Goal: Transaction & Acquisition: Purchase product/service

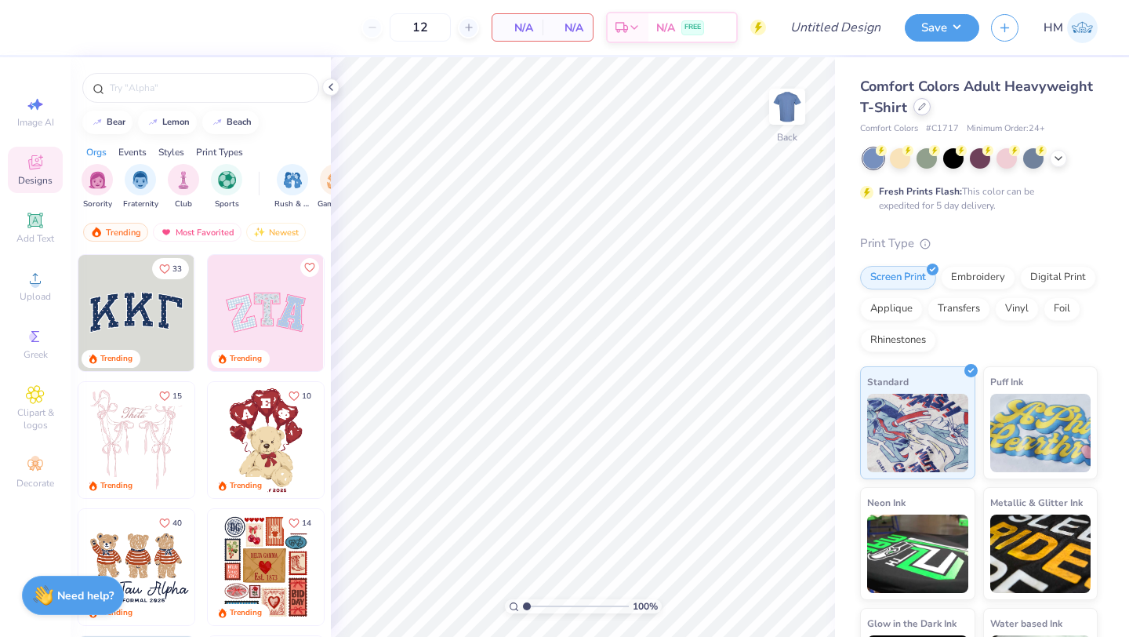
click at [924, 114] on div at bounding box center [921, 106] width 17 height 17
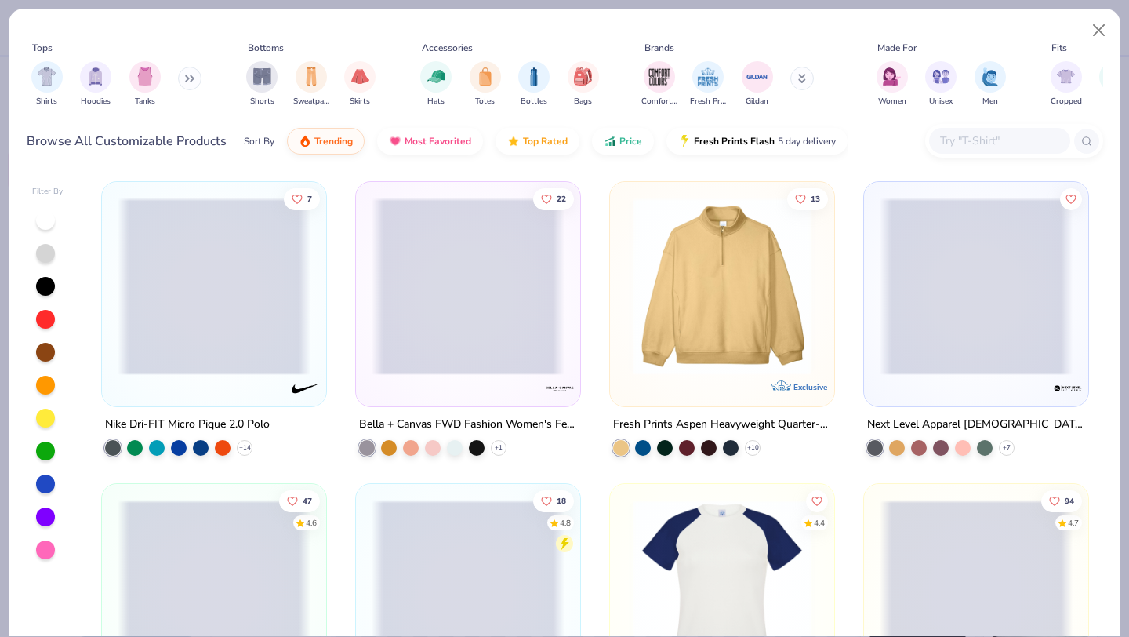
click at [1003, 143] on input "text" at bounding box center [999, 141] width 121 height 18
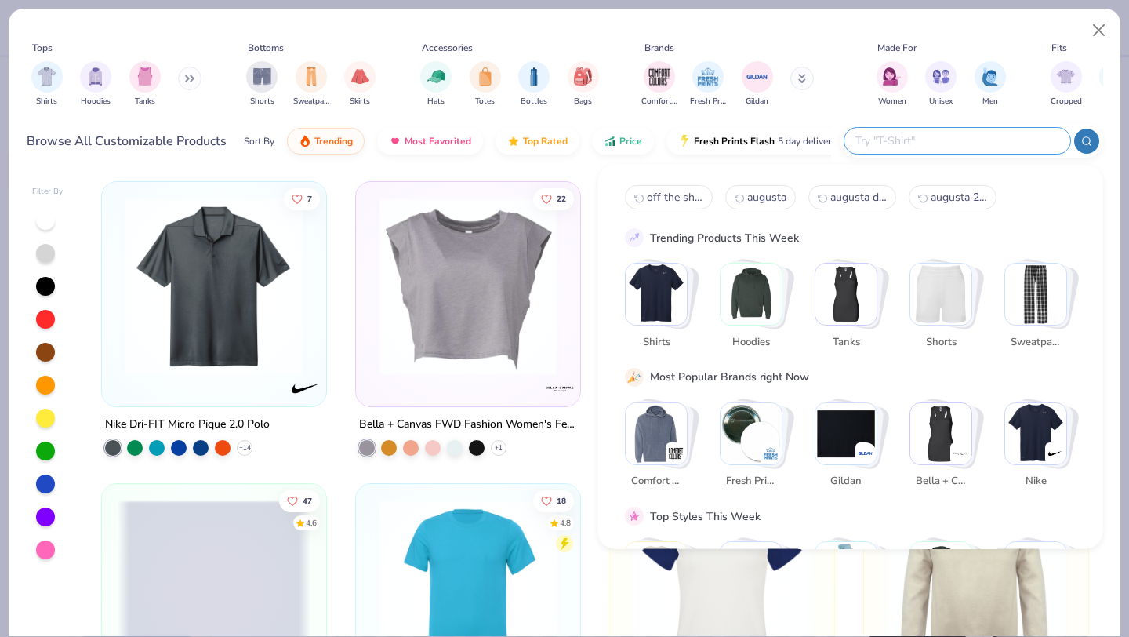
type input "k"
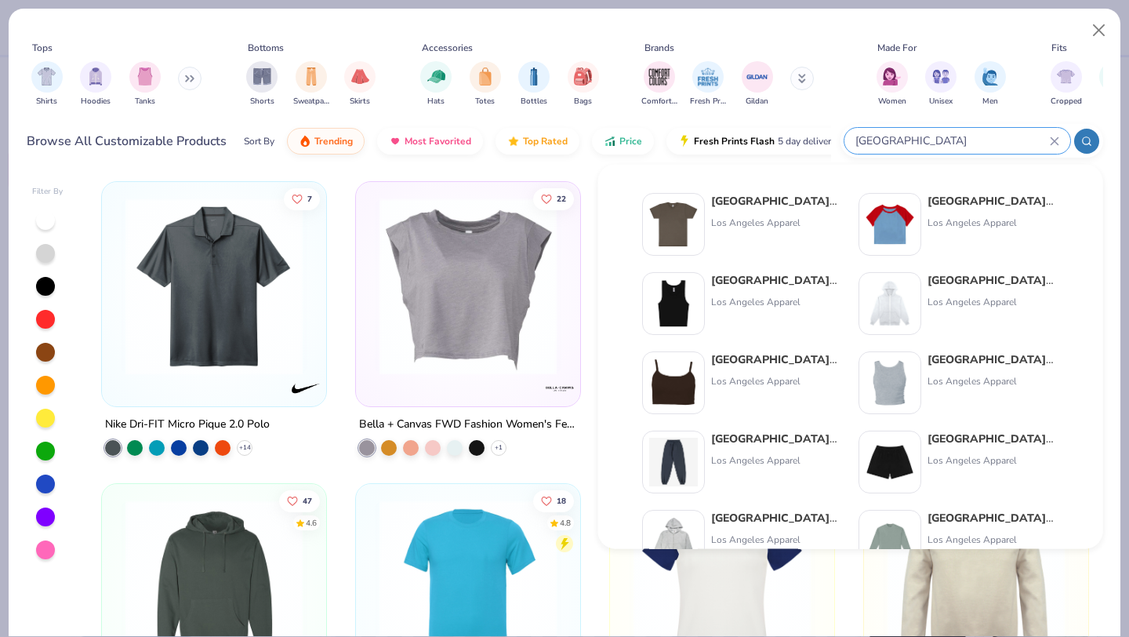
type input "los angeles"
click at [650, 235] on img at bounding box center [673, 224] width 49 height 49
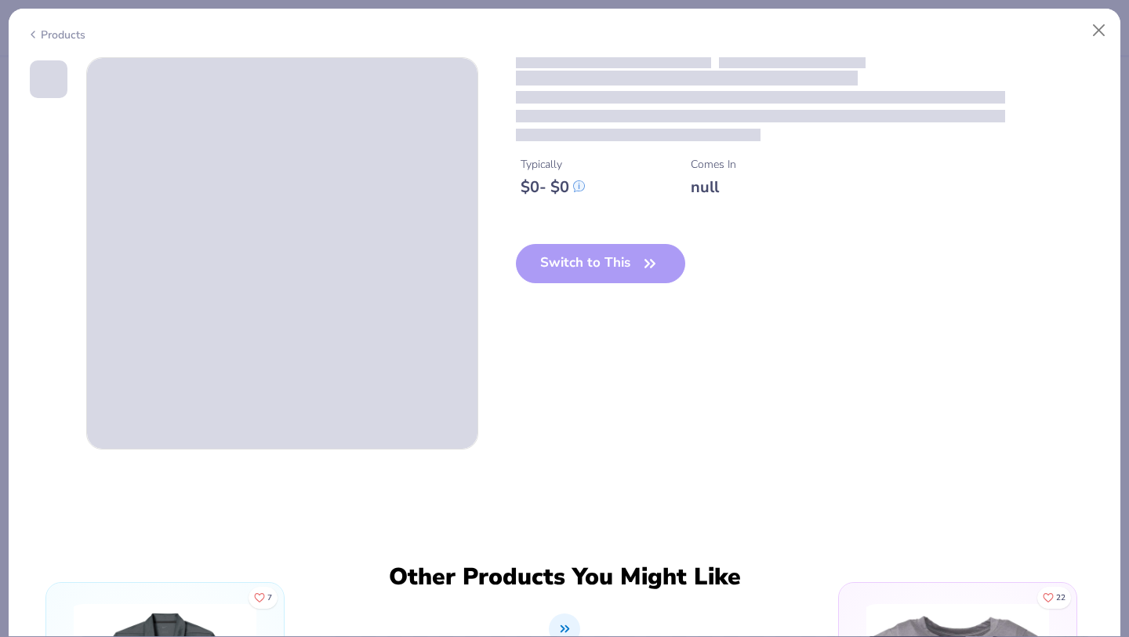
click at [606, 263] on div "Switch to This" at bounding box center [601, 276] width 170 height 64
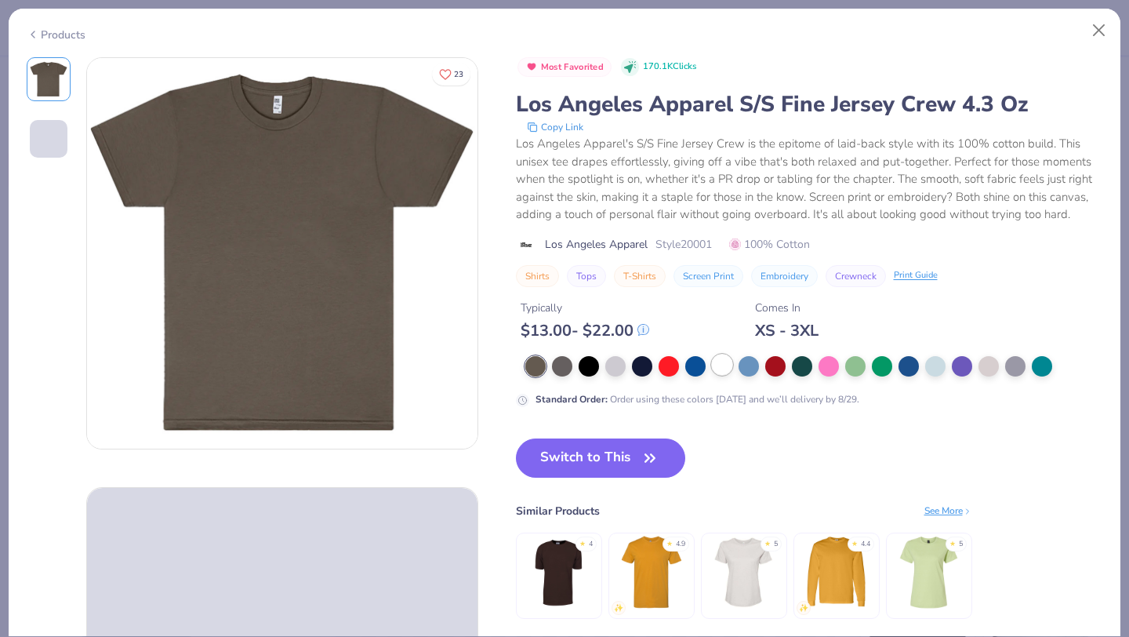
click at [717, 367] on div at bounding box center [722, 364] width 20 height 20
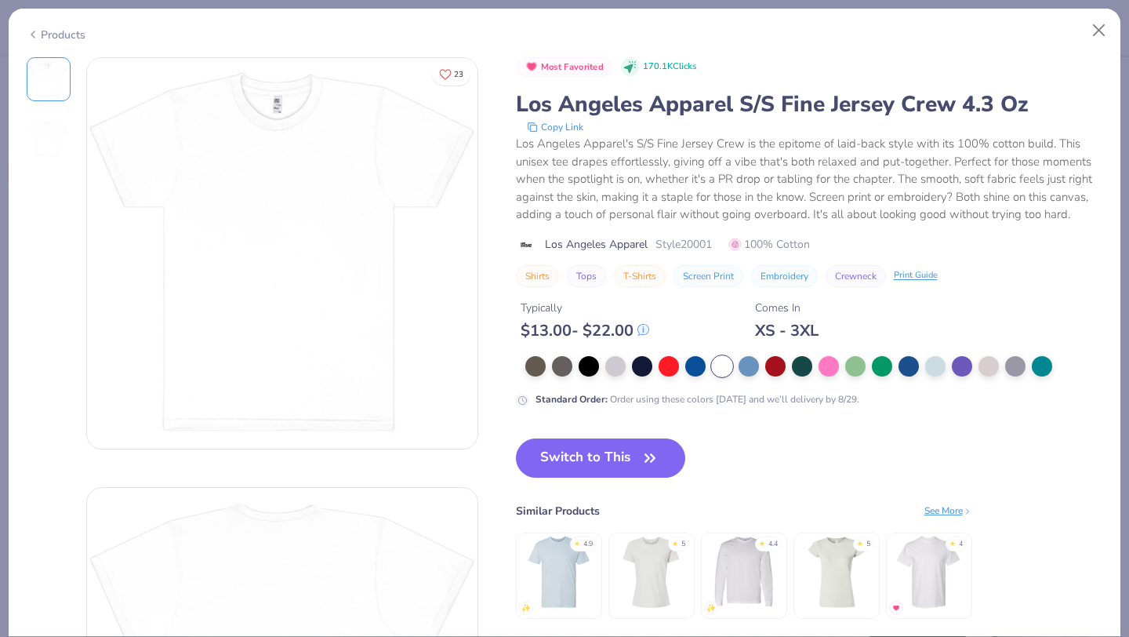
click at [77, 29] on div "Products" at bounding box center [56, 35] width 59 height 16
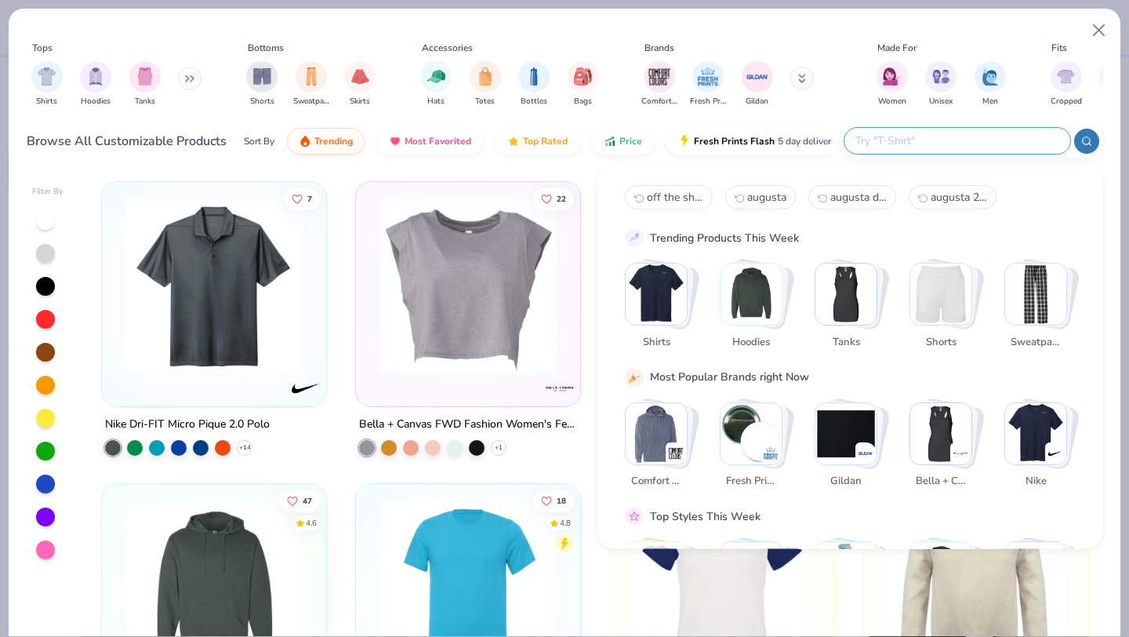
click at [1000, 148] on input "text" at bounding box center [956, 141] width 205 height 18
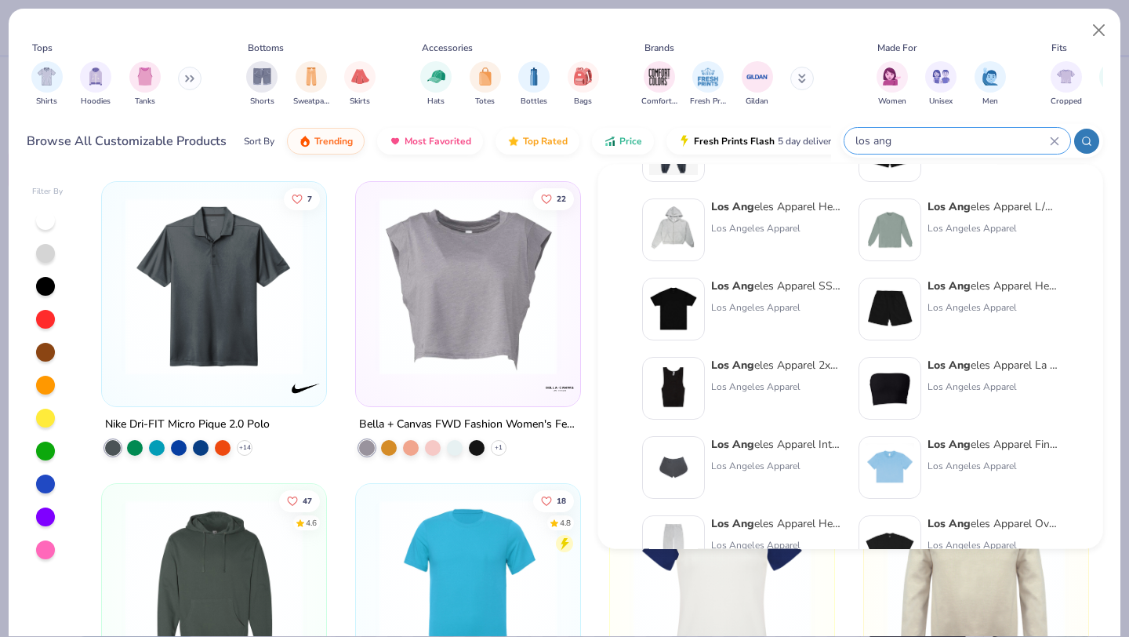
scroll to position [314, 0]
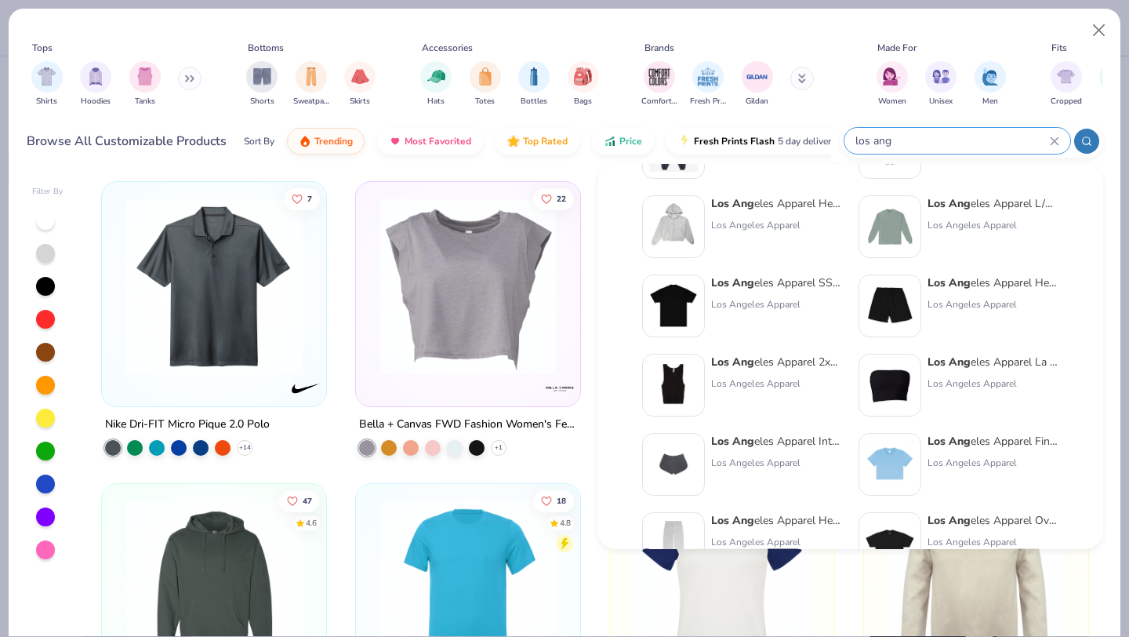
type input "los ang"
click at [670, 306] on img at bounding box center [673, 306] width 49 height 49
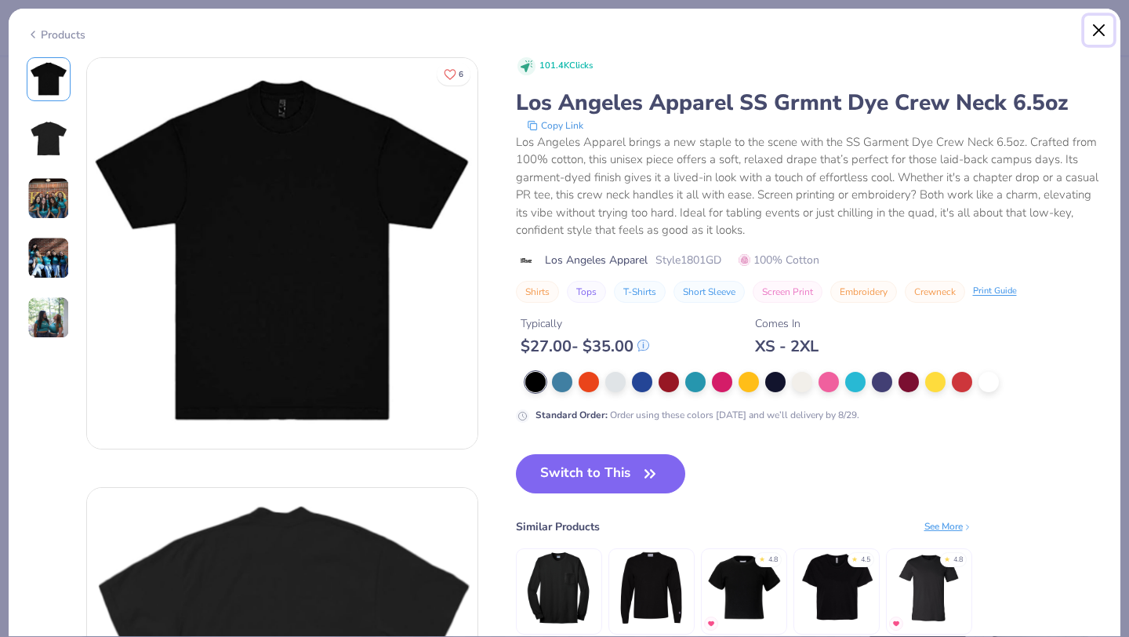
click at [1100, 37] on button "Close" at bounding box center [1099, 31] width 30 height 30
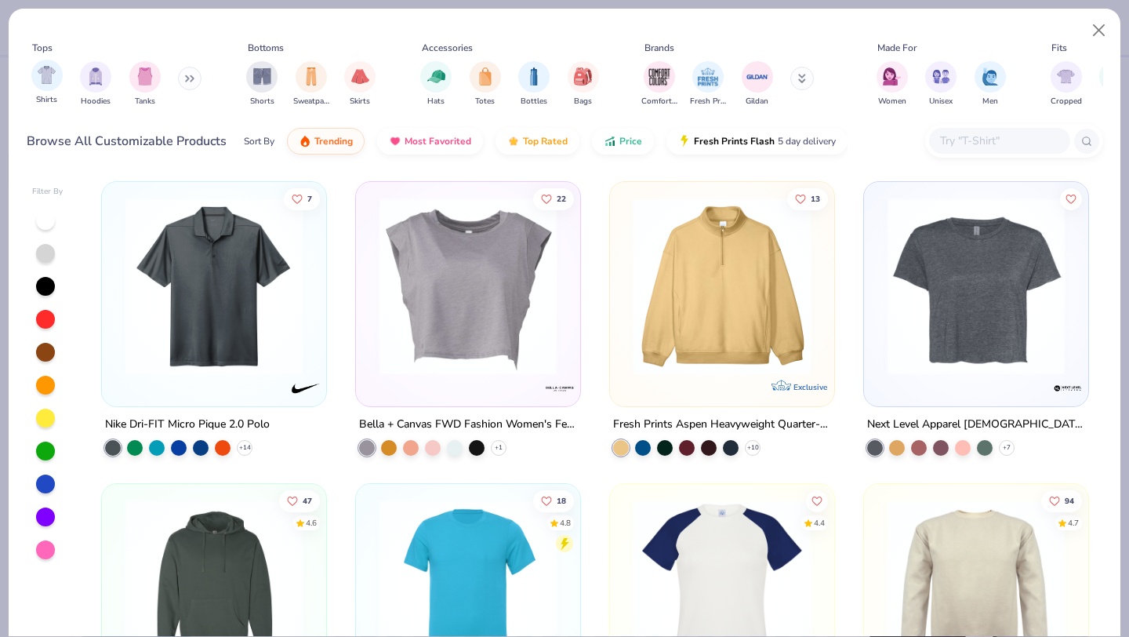
click at [61, 84] on div "Shirts" at bounding box center [46, 83] width 31 height 46
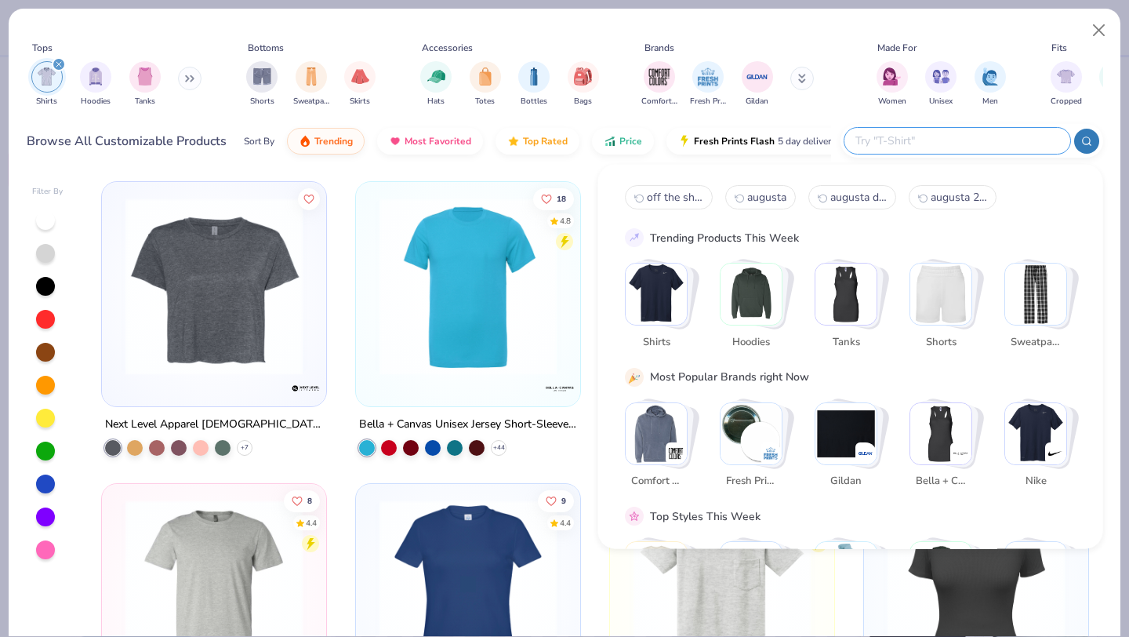
click at [1001, 133] on input "text" at bounding box center [956, 141] width 205 height 18
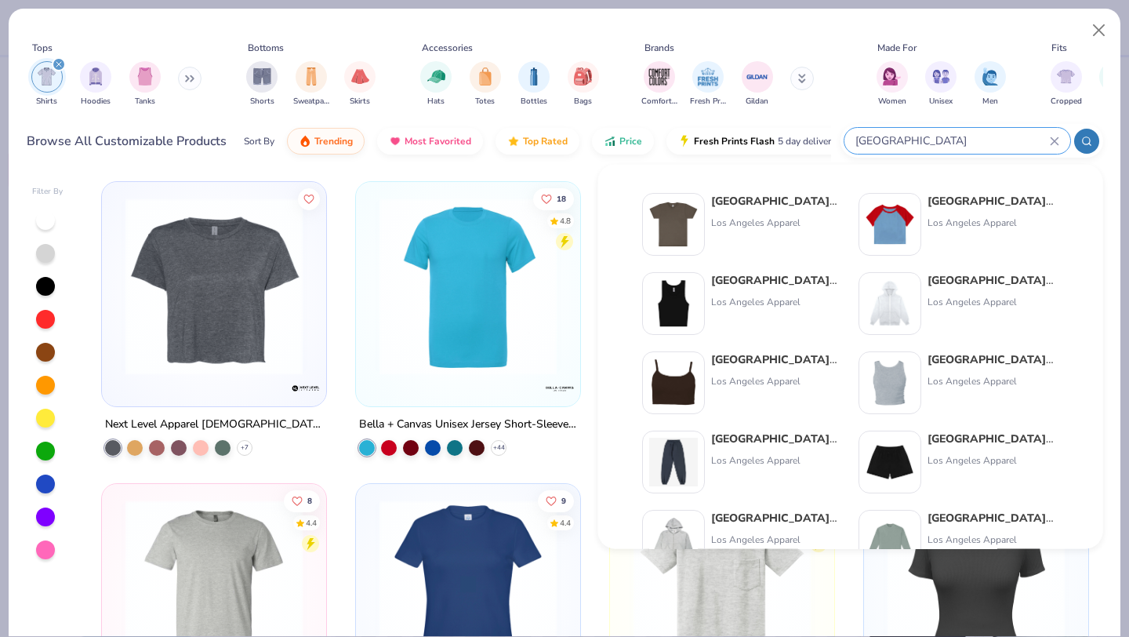
type input "los angeles"
click at [897, 247] on img at bounding box center [890, 224] width 49 height 49
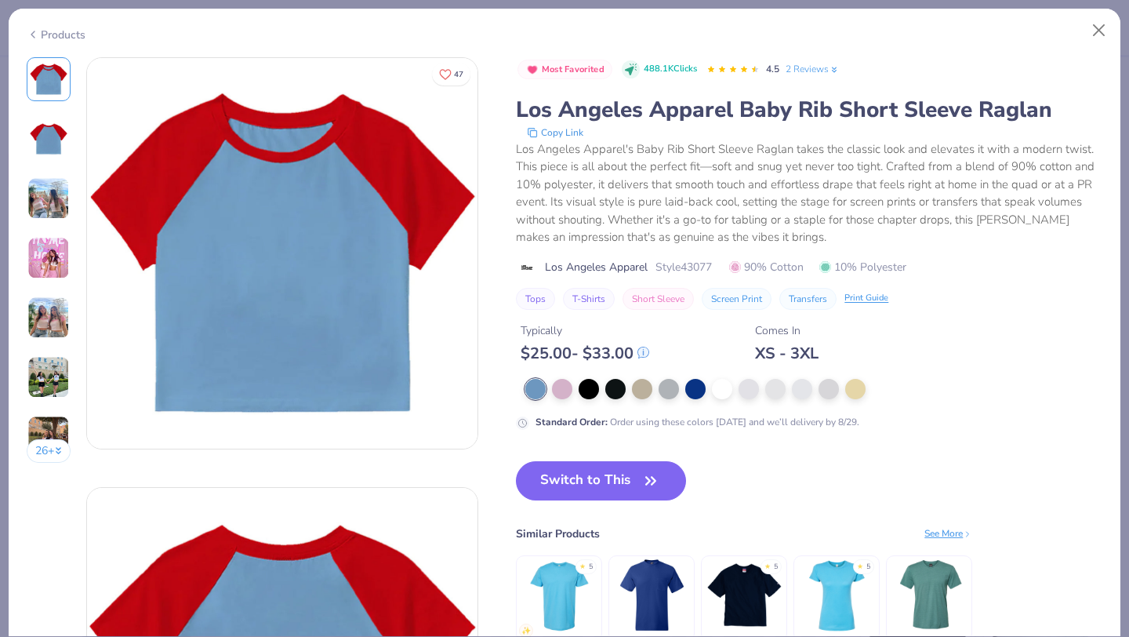
click at [746, 598] on img at bounding box center [744, 594] width 74 height 74
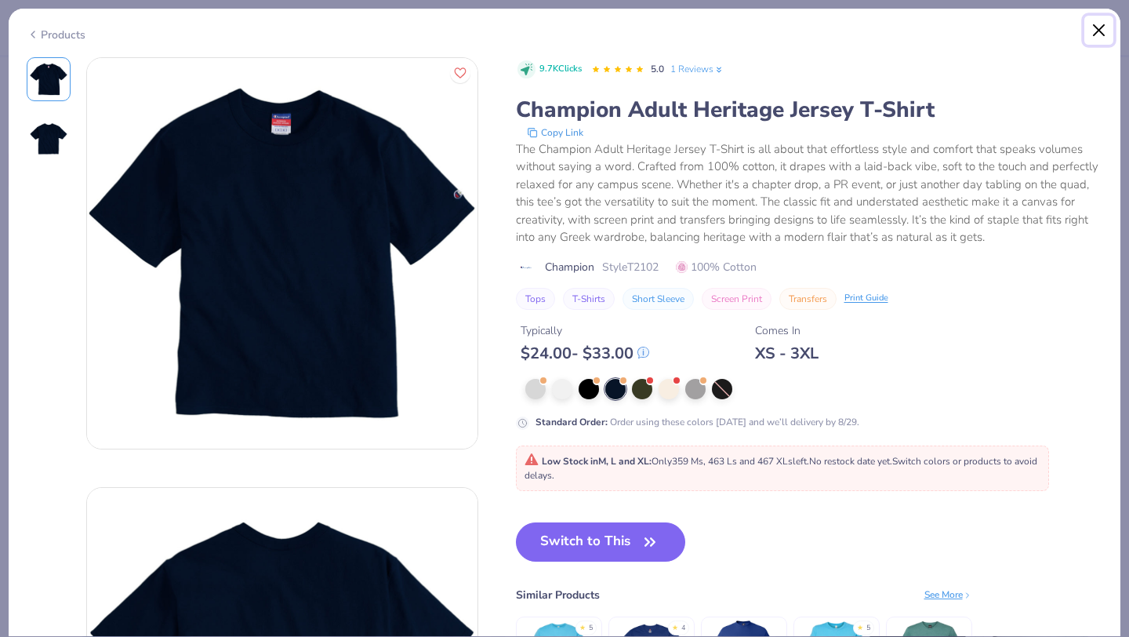
click at [1098, 38] on button "Close" at bounding box center [1099, 31] width 30 height 30
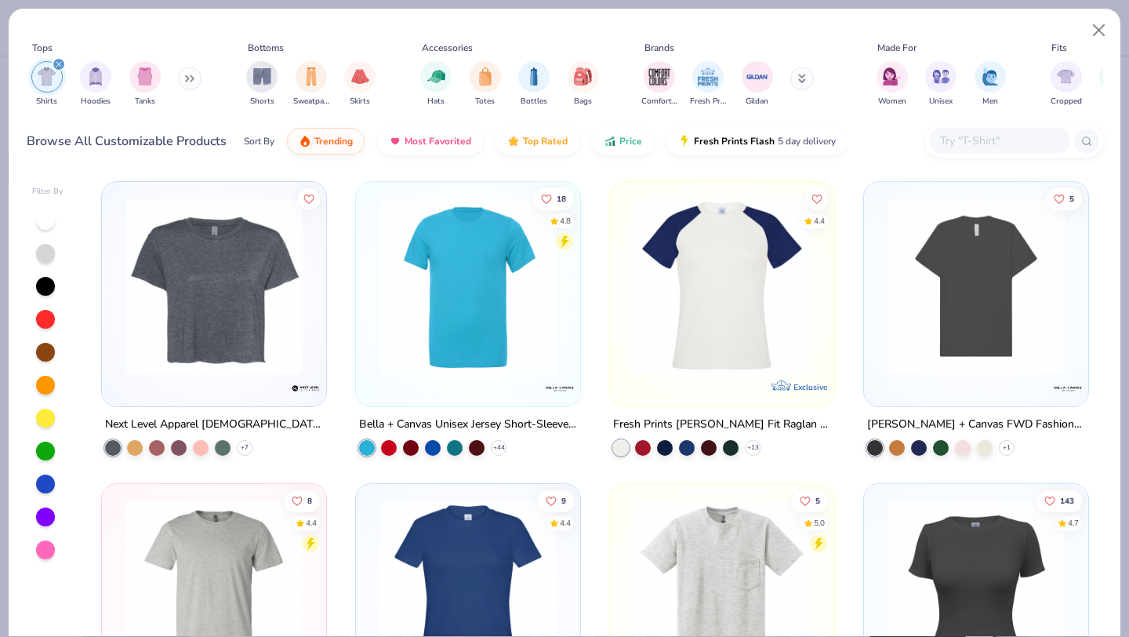
click at [994, 139] on input "text" at bounding box center [999, 141] width 121 height 18
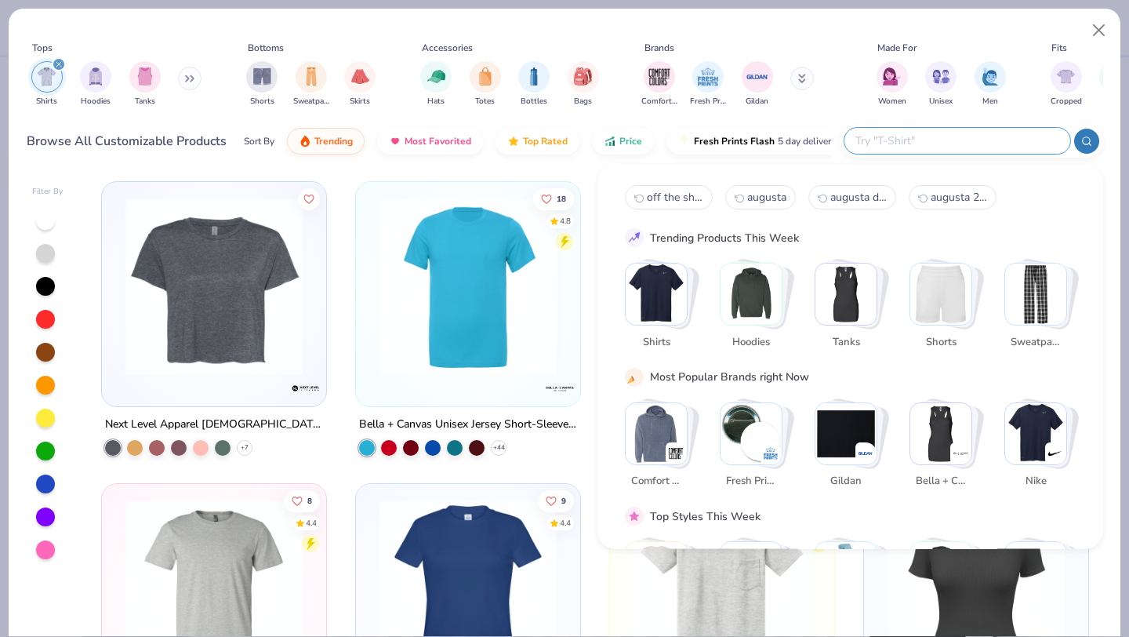
paste input "Los Angeles Apparel Original Baby Rib Tee"
type input "Los Angeles Apparel Original Baby Rib Tee"
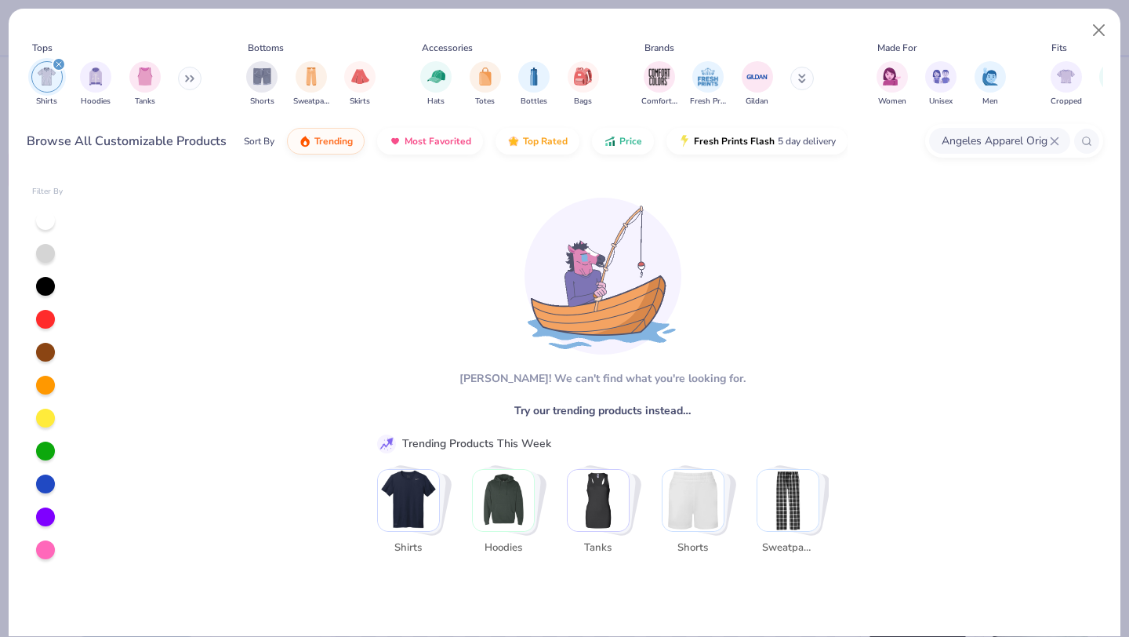
click at [791, 78] on button at bounding box center [802, 79] width 24 height 24
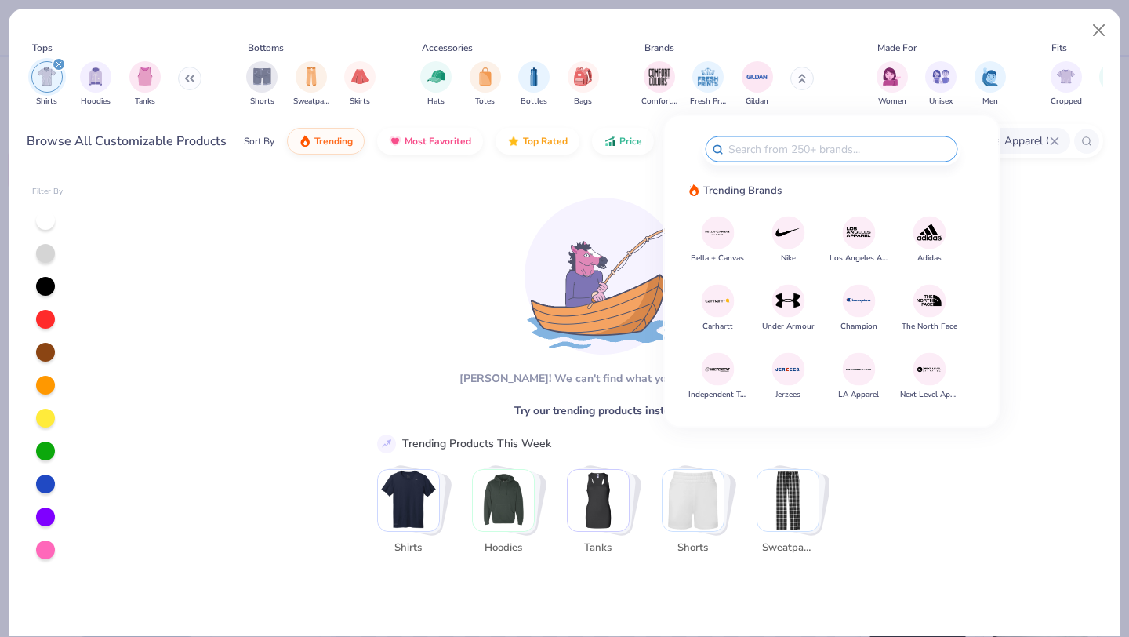
click at [856, 232] on img at bounding box center [858, 232] width 27 height 27
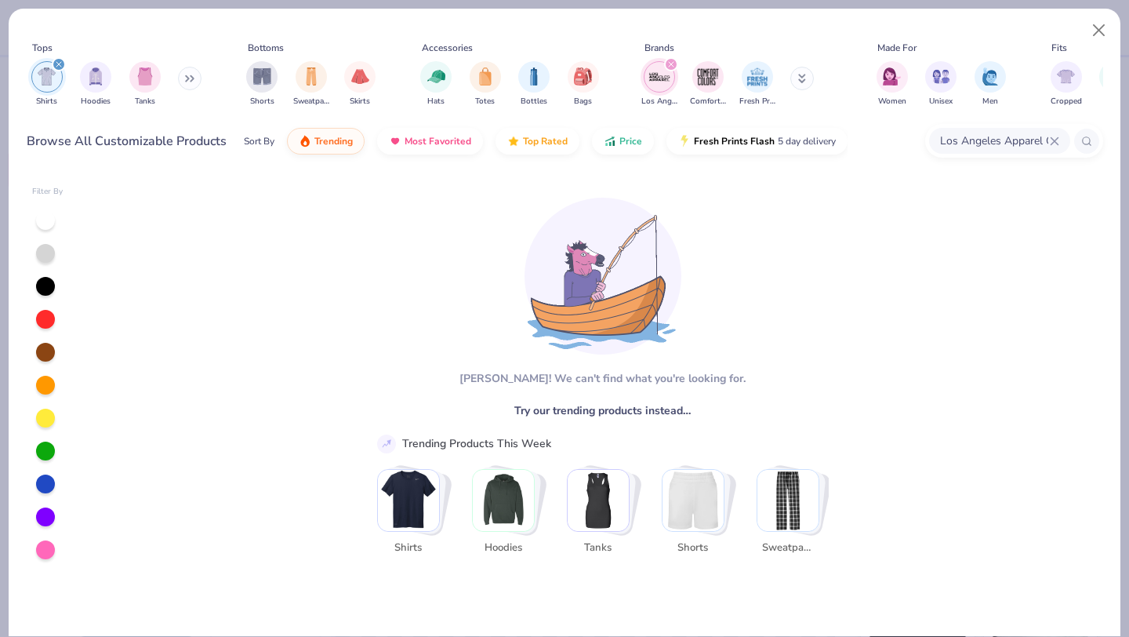
click at [1055, 136] on icon at bounding box center [1054, 140] width 9 height 9
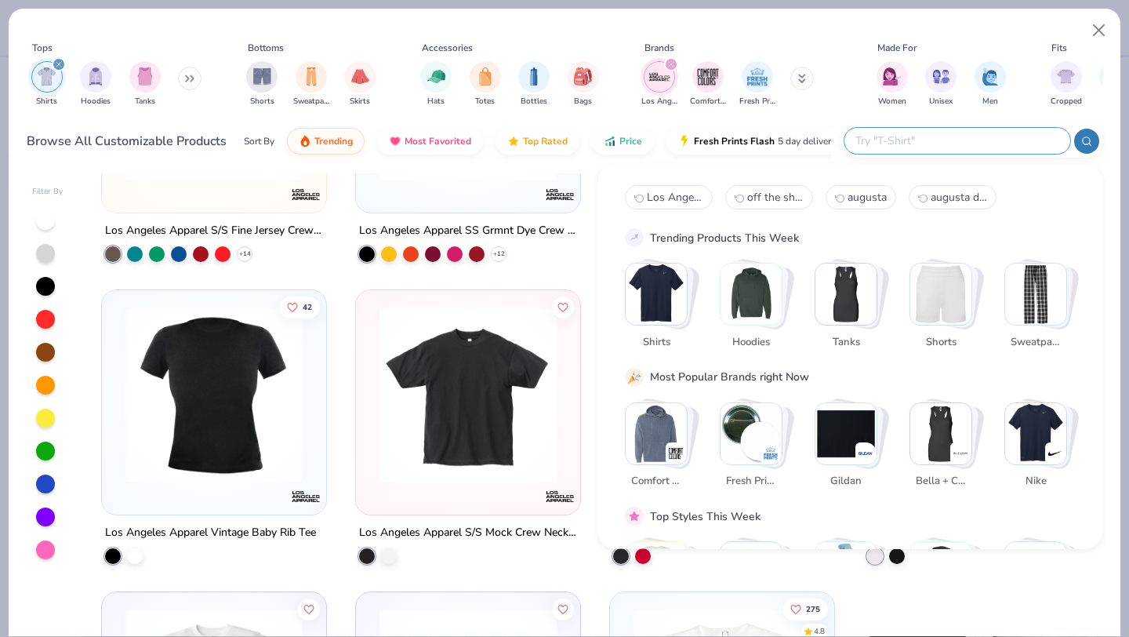
scroll to position [192, 0]
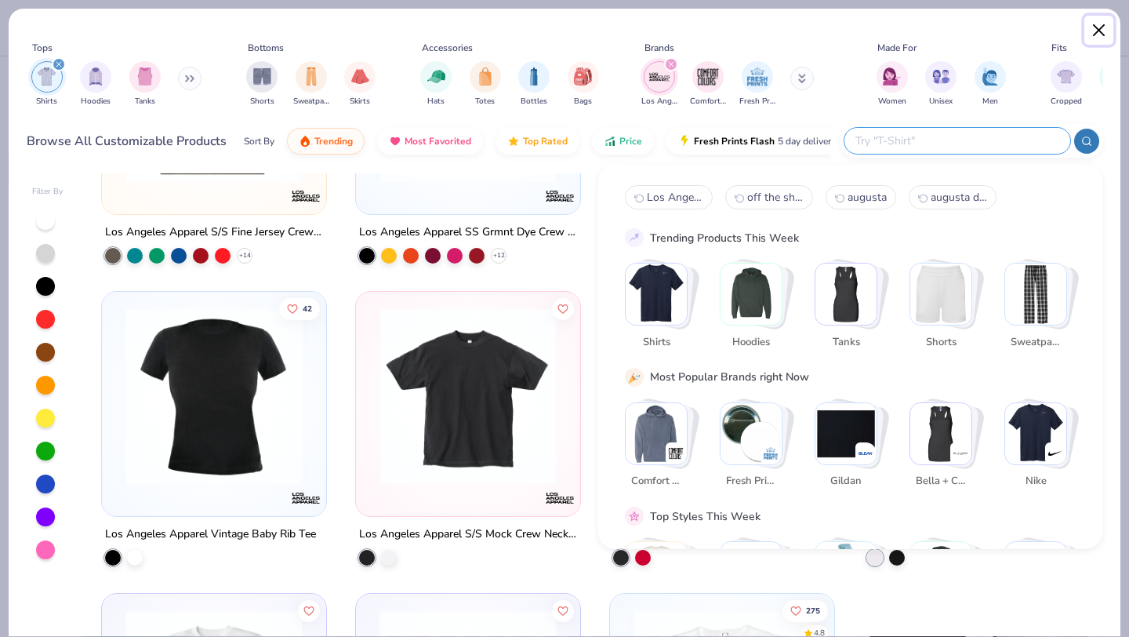
click at [1098, 31] on button "Close" at bounding box center [1099, 31] width 30 height 30
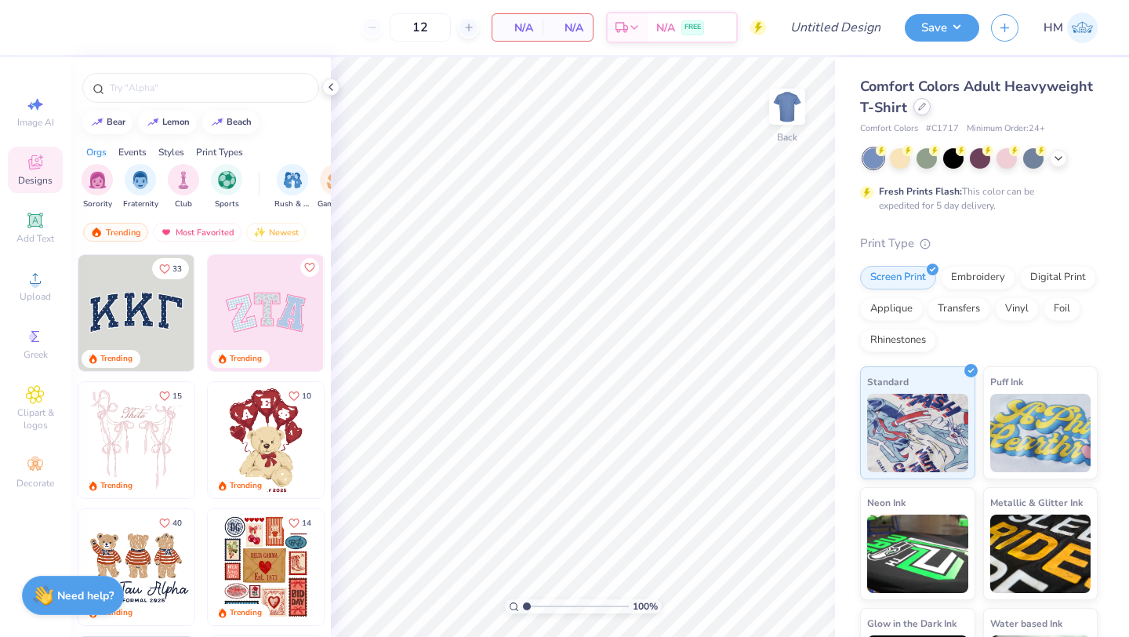
click at [915, 113] on div at bounding box center [921, 106] width 17 height 17
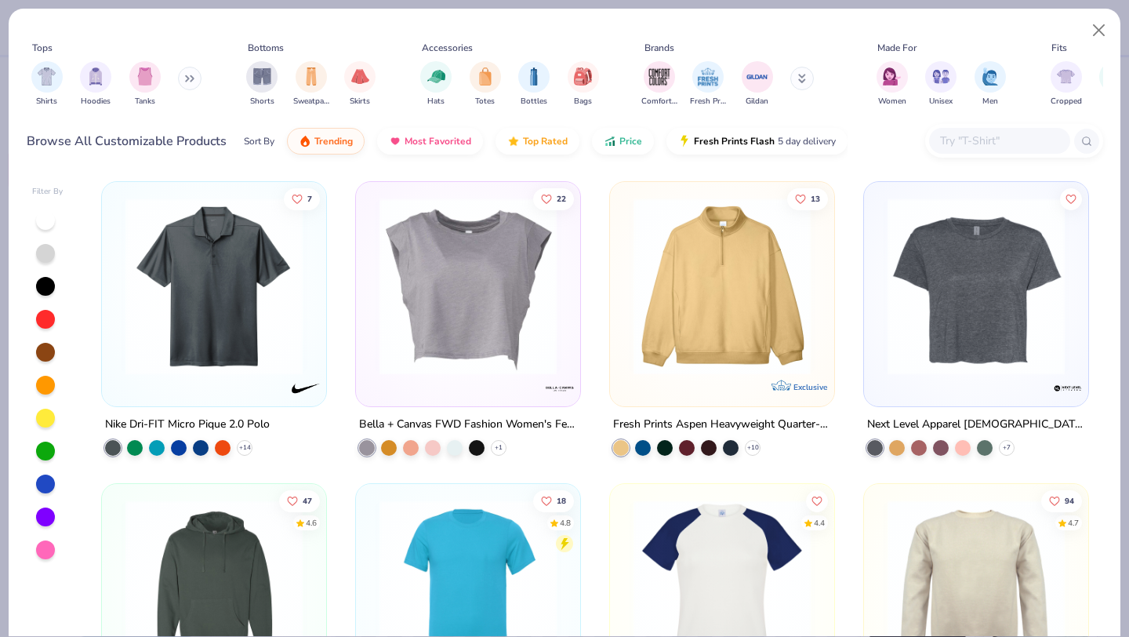
click at [798, 76] on icon at bounding box center [802, 78] width 8 height 9
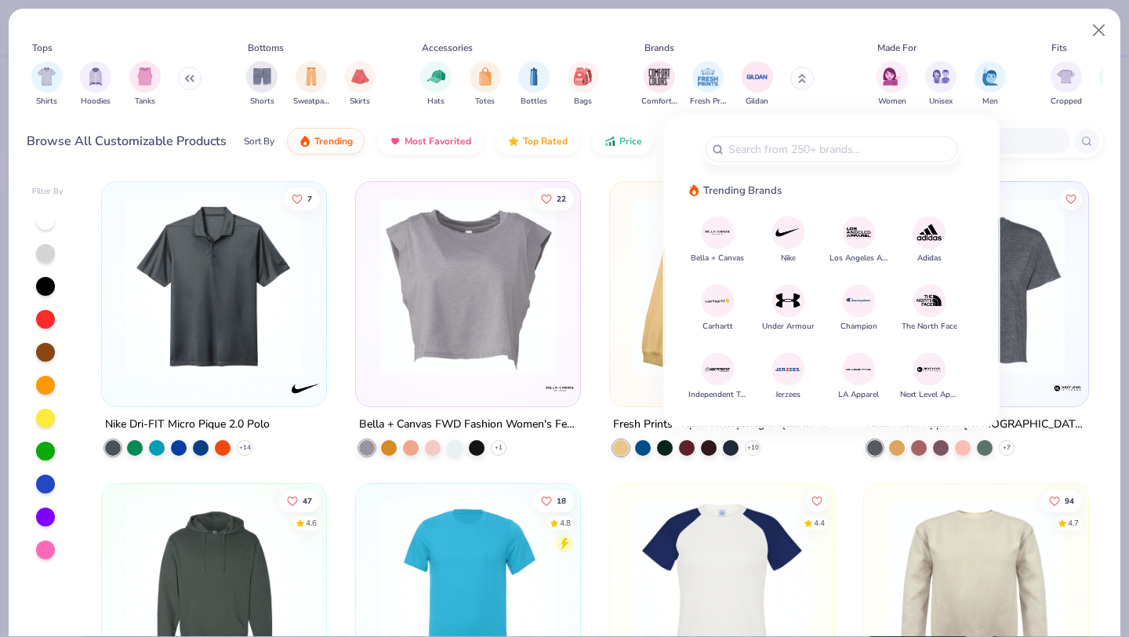
click at [848, 367] on img at bounding box center [858, 368] width 27 height 27
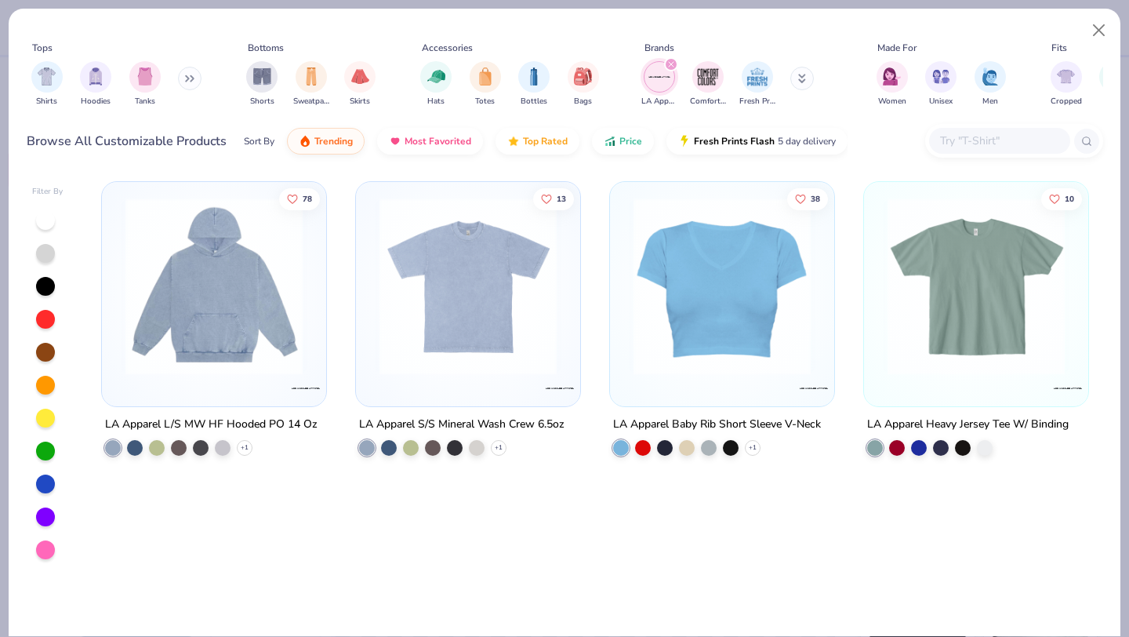
click at [672, 63] on icon "filter for LA Apparel" at bounding box center [671, 64] width 5 height 5
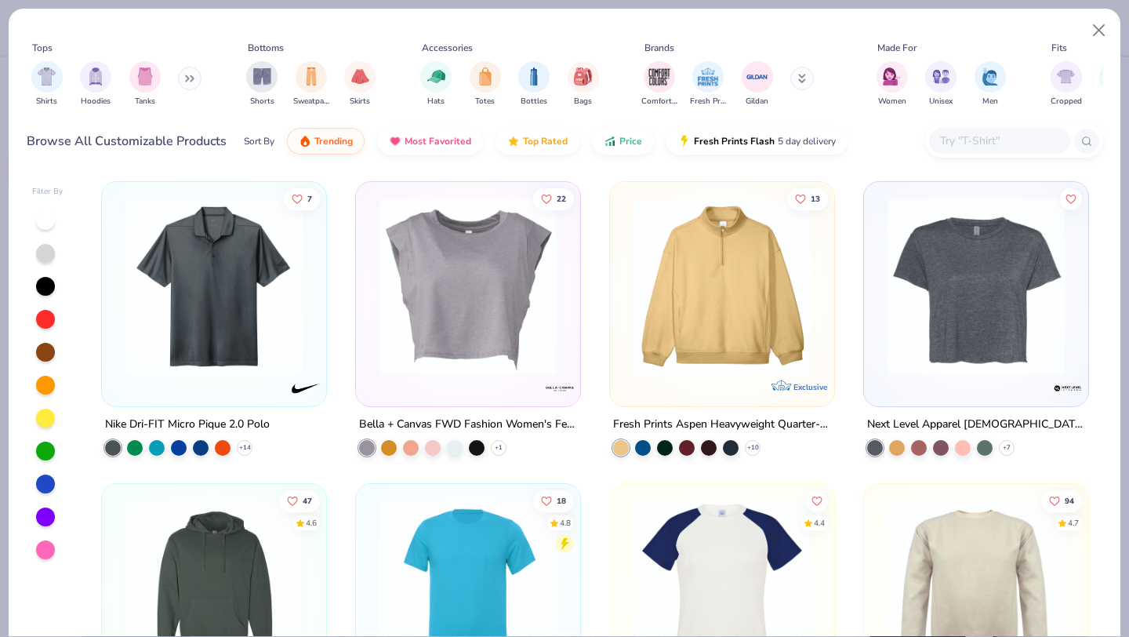
click at [807, 80] on button at bounding box center [802, 79] width 24 height 24
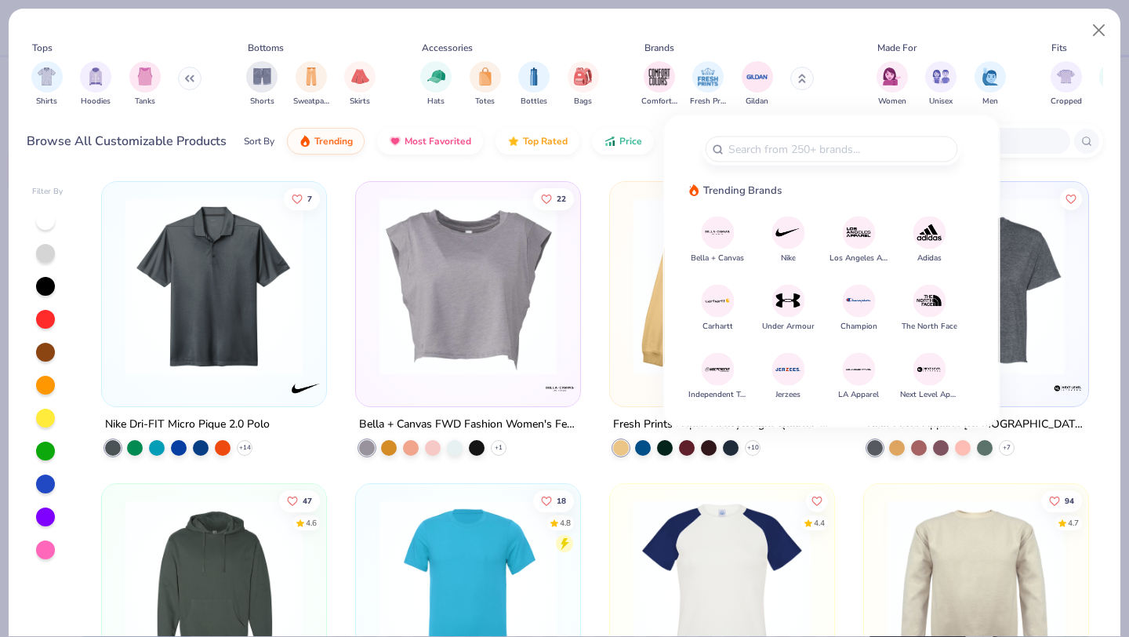
click at [855, 236] on img at bounding box center [858, 232] width 27 height 27
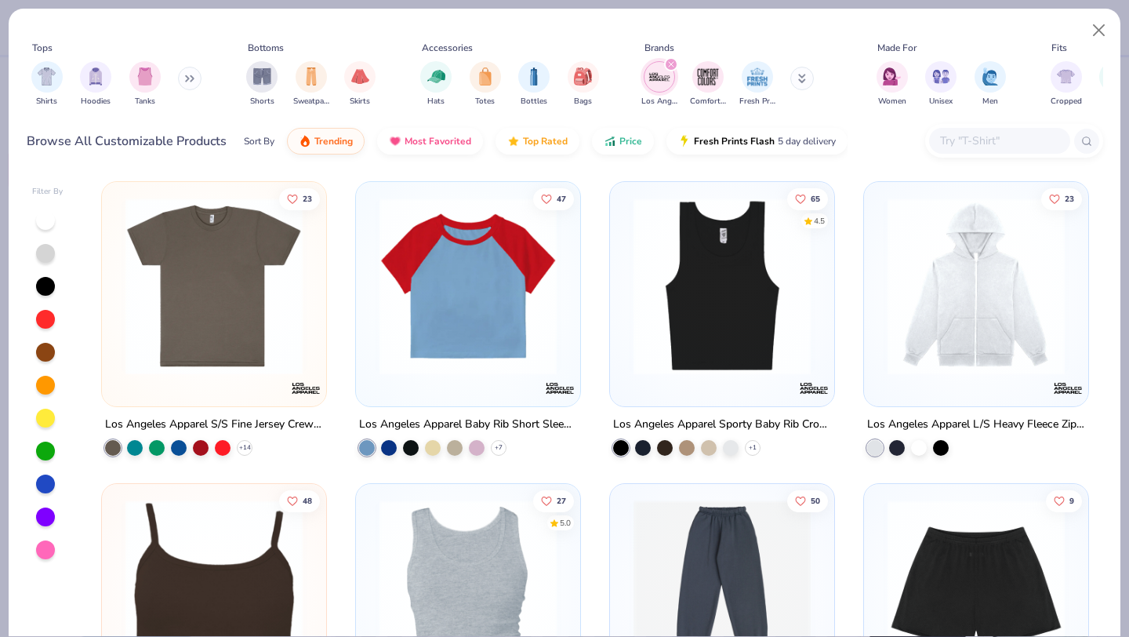
click at [220, 312] on img at bounding box center [214, 286] width 193 height 177
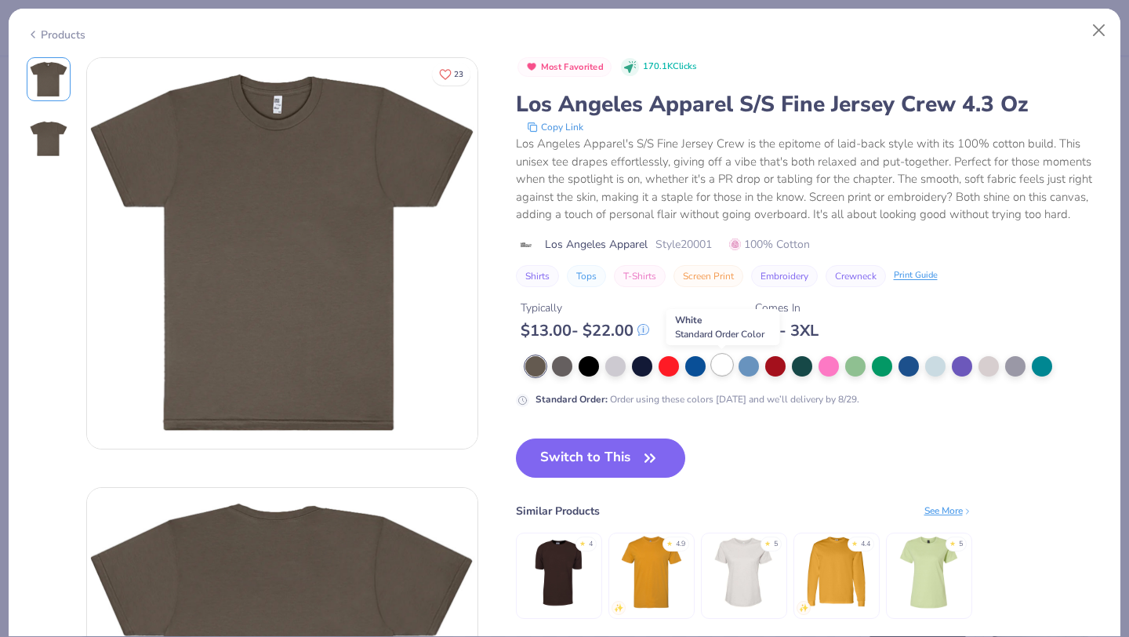
click at [719, 355] on div at bounding box center [722, 364] width 20 height 20
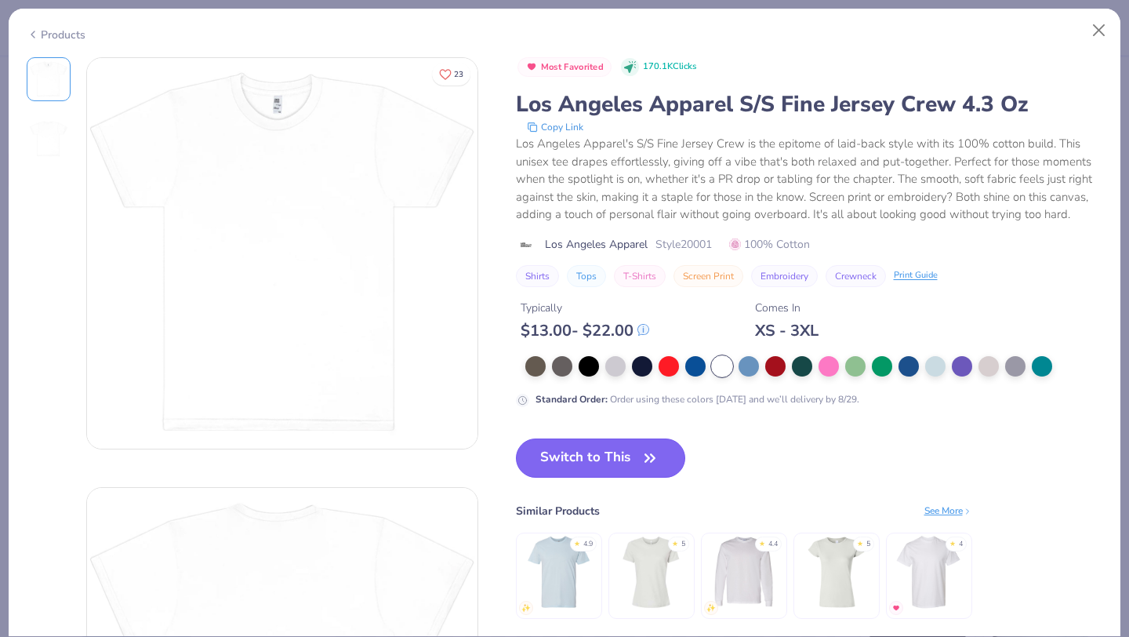
click at [618, 474] on button "Switch to This" at bounding box center [601, 457] width 170 height 39
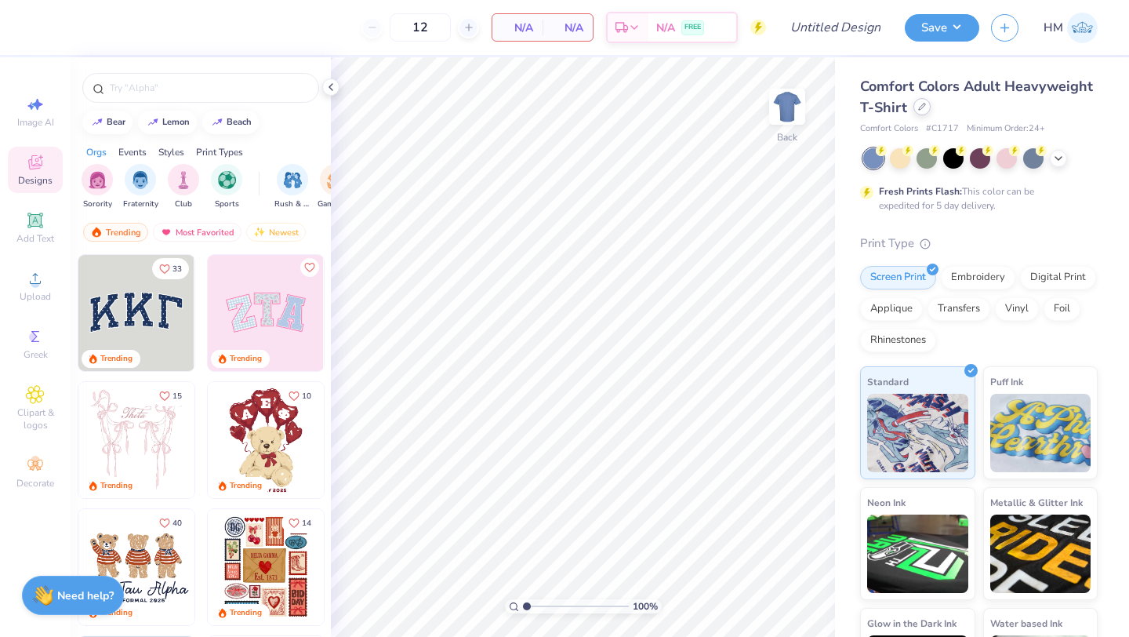
click at [917, 115] on div "Comfort Colors Adult Heavyweight T-Shirt" at bounding box center [979, 97] width 238 height 42
click at [917, 111] on div at bounding box center [921, 106] width 17 height 17
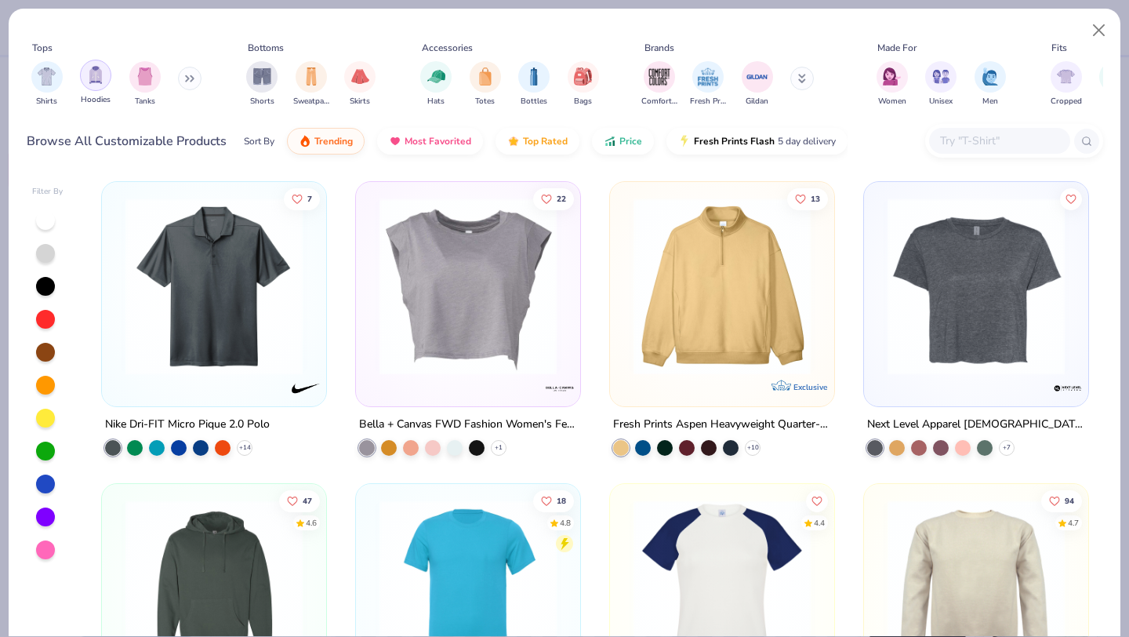
click at [157, 79] on div "filter for Tanks" at bounding box center [144, 76] width 31 height 31
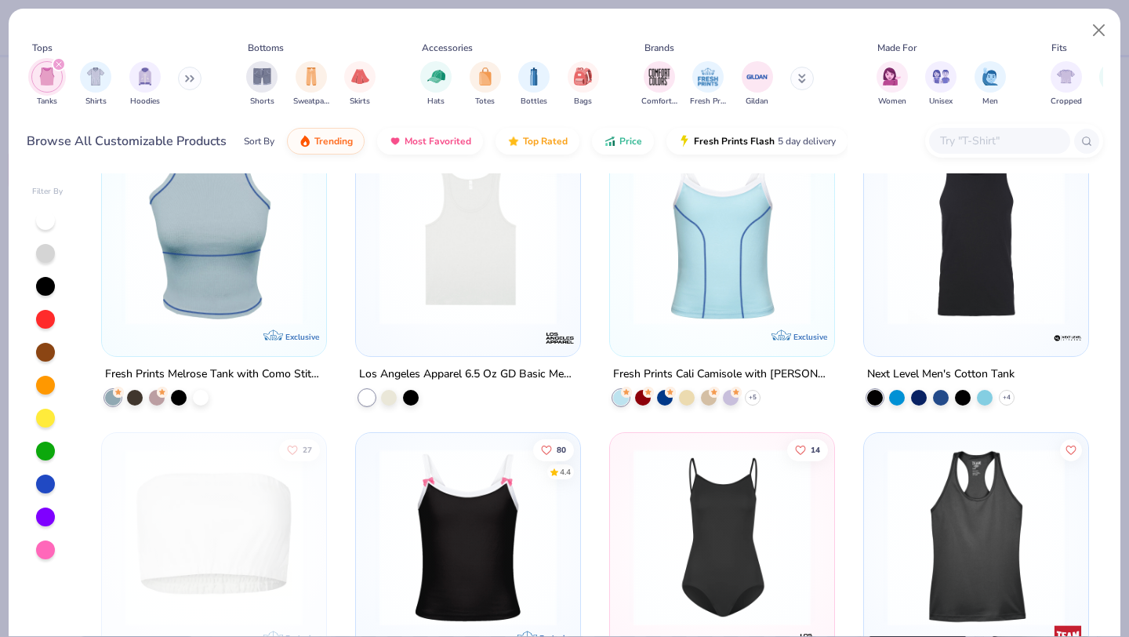
scroll to position [665, 0]
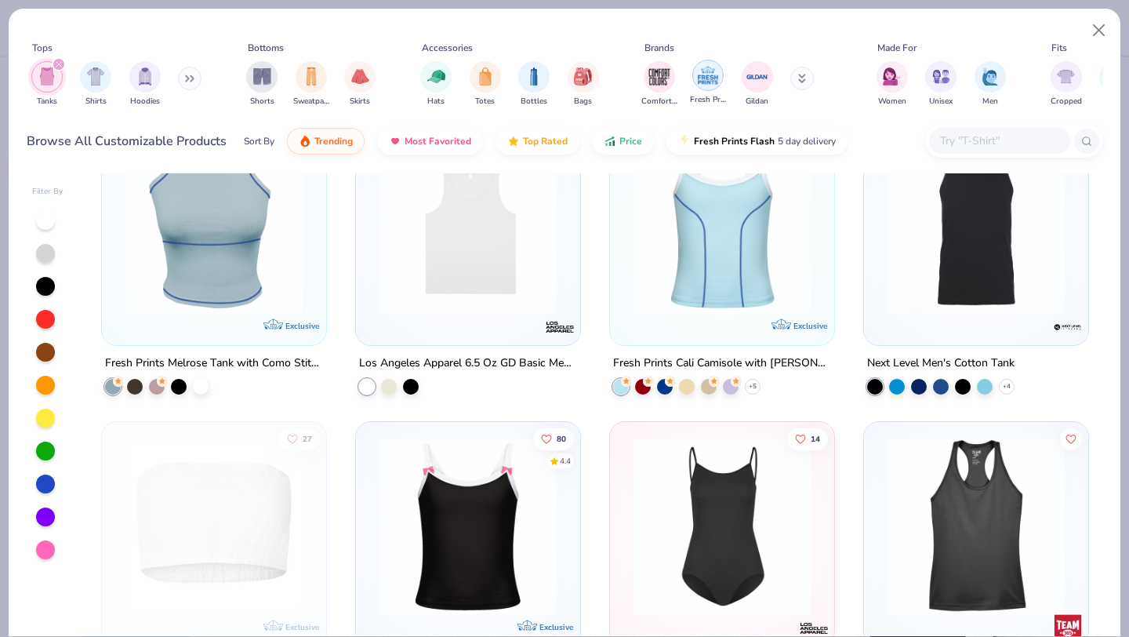
click at [712, 81] on img "filter for Fresh Prints" at bounding box center [708, 76] width 24 height 24
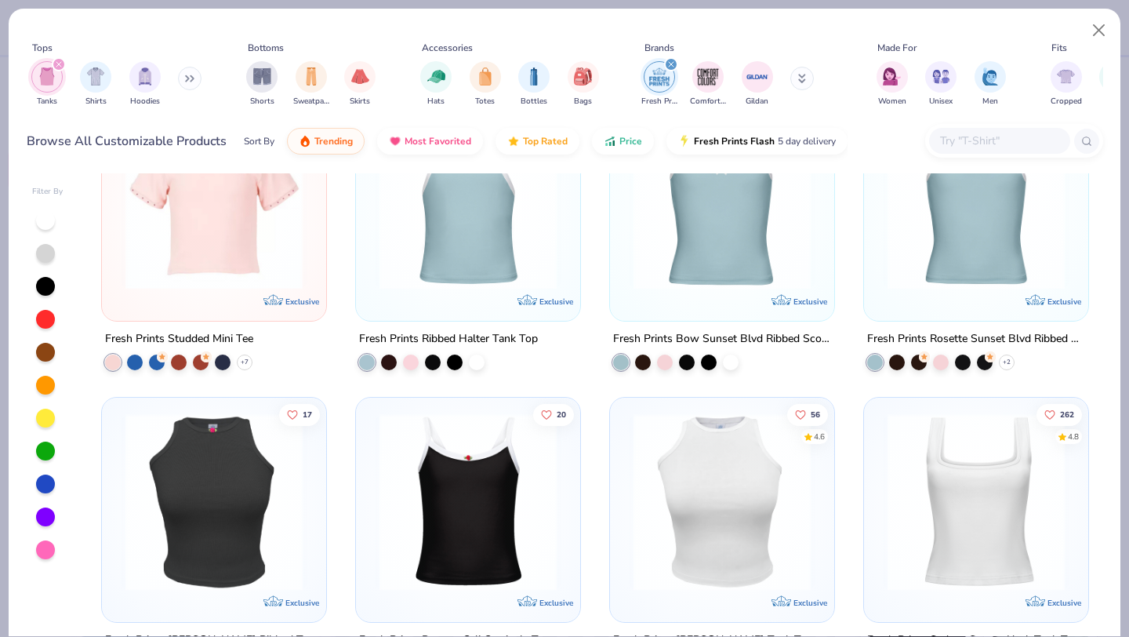
scroll to position [815, 0]
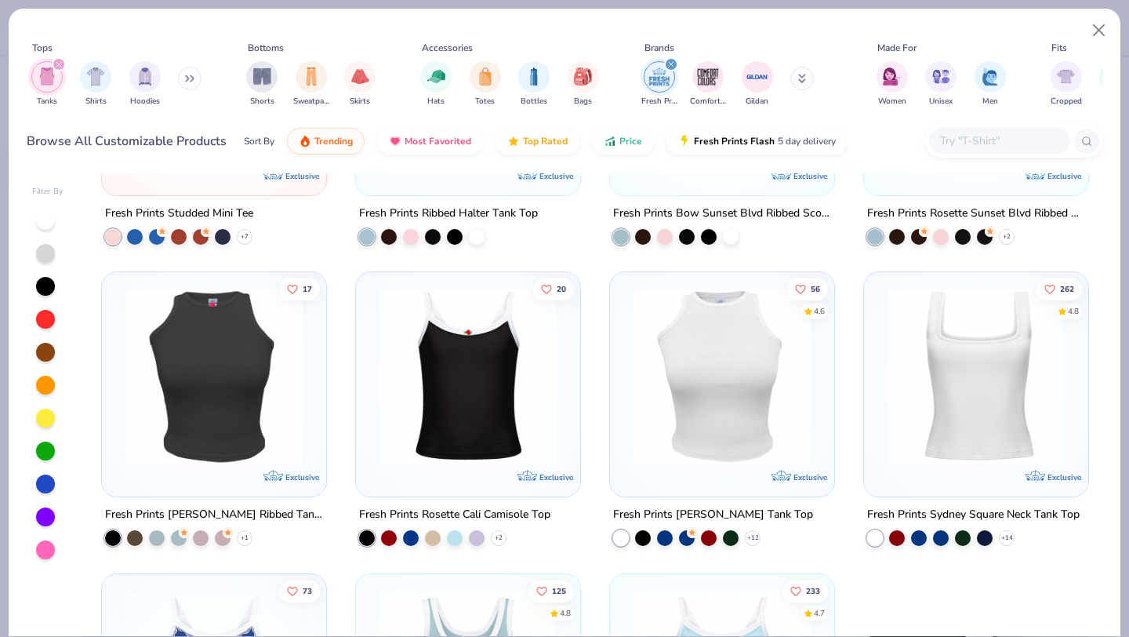
click at [976, 394] on img at bounding box center [976, 376] width 193 height 177
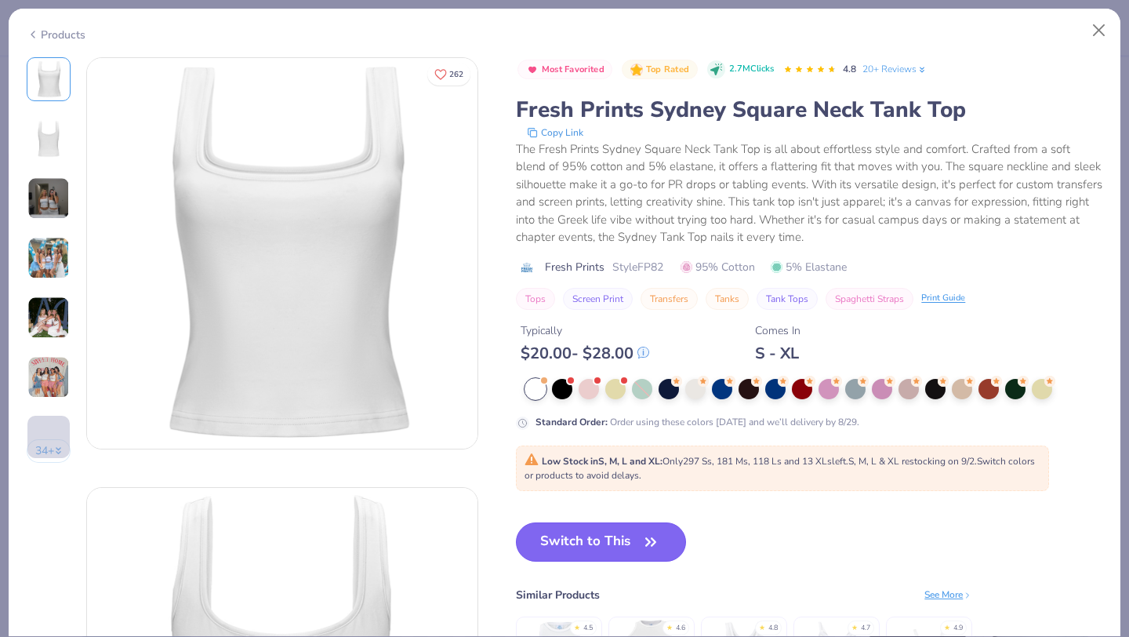
click at [583, 550] on button "Switch to This" at bounding box center [601, 541] width 170 height 39
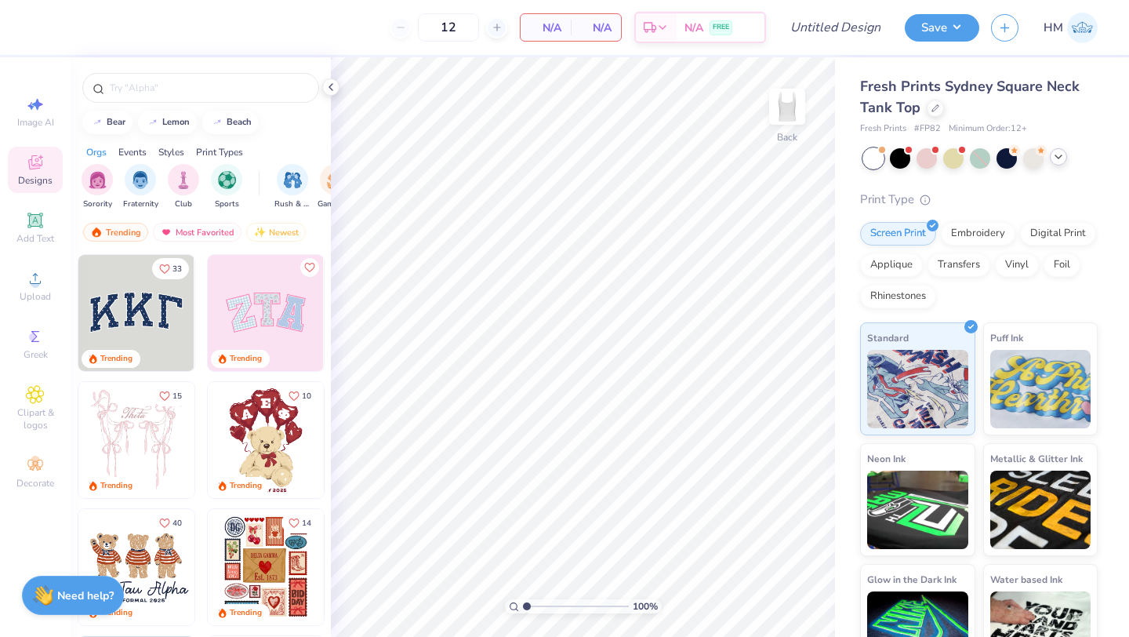
click at [1054, 162] on icon at bounding box center [1058, 157] width 13 height 13
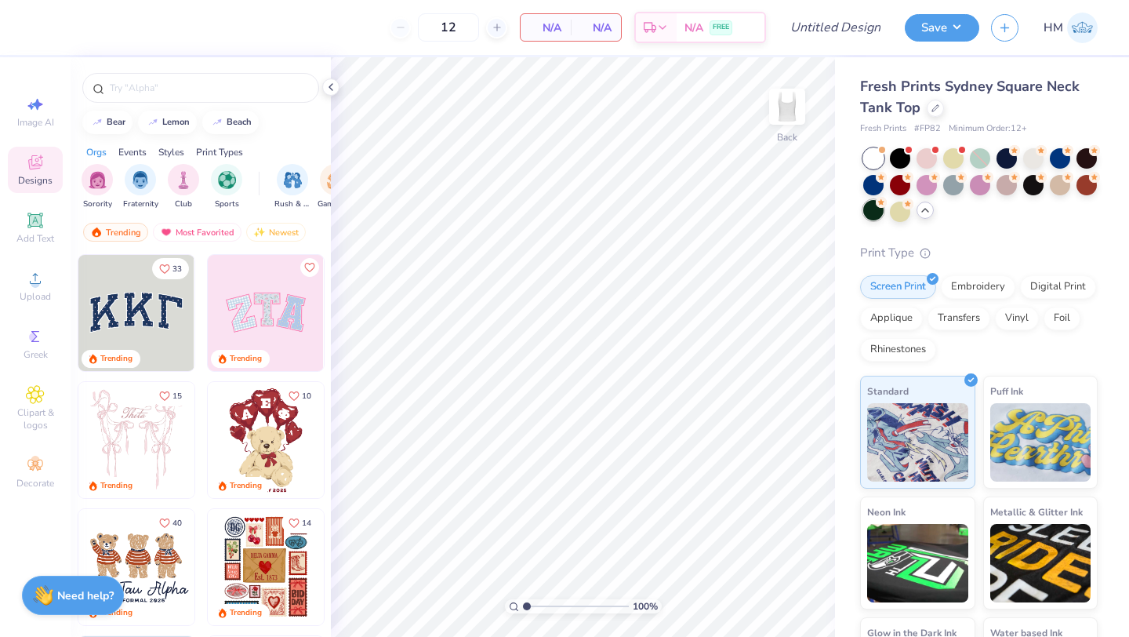
click at [875, 209] on div at bounding box center [873, 210] width 20 height 20
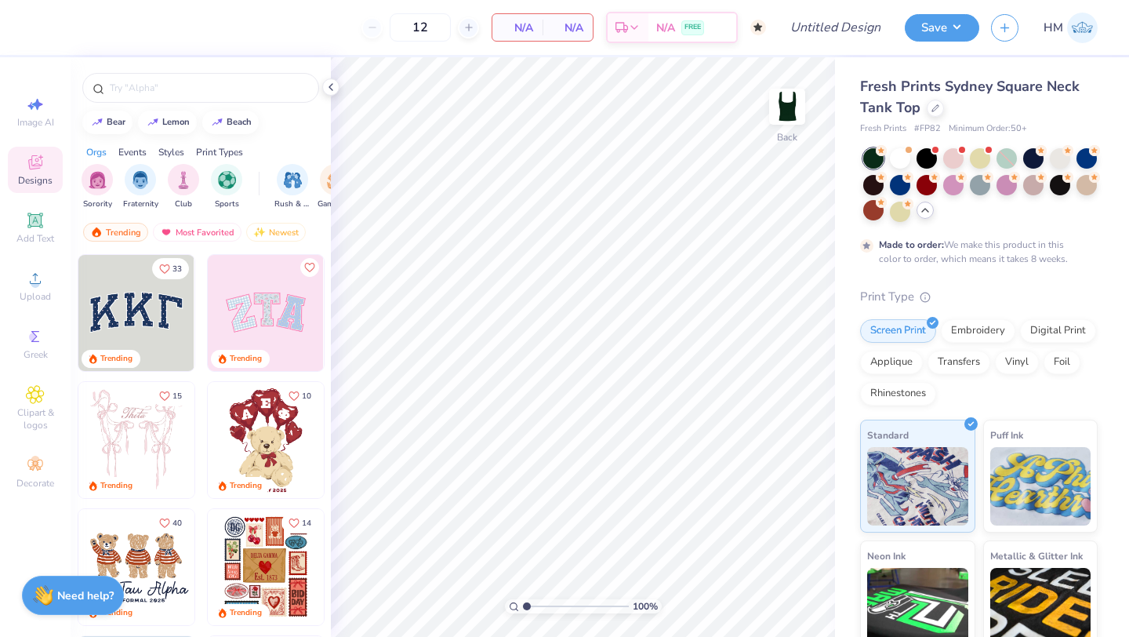
type input "50"
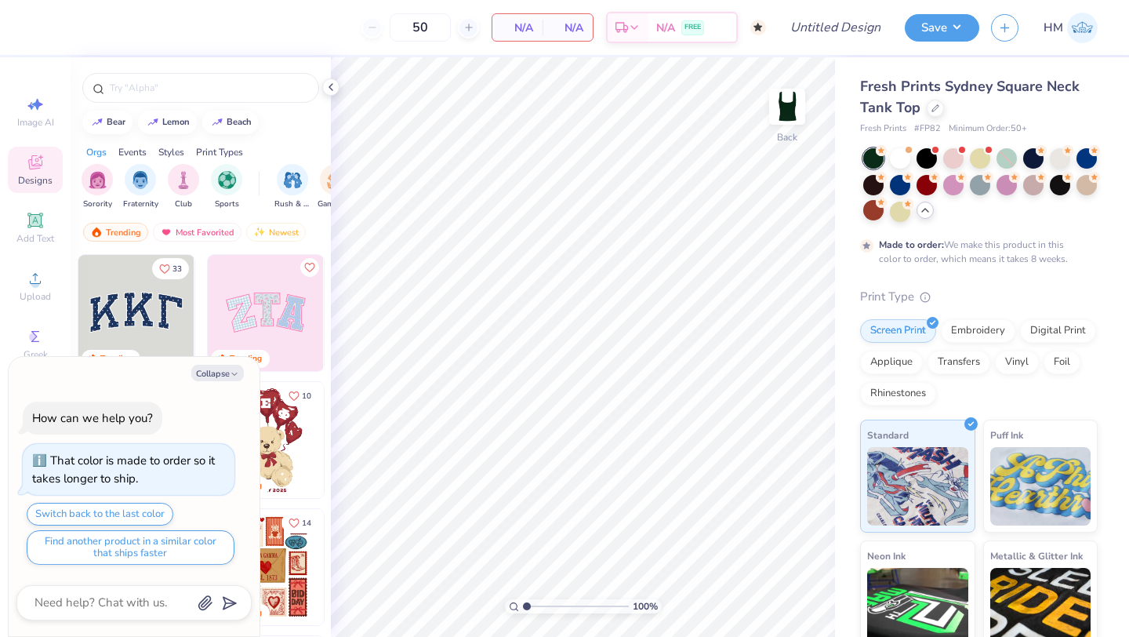
click at [870, 157] on div at bounding box center [873, 158] width 20 height 20
click at [219, 373] on button "Collapse" at bounding box center [217, 373] width 53 height 16
type textarea "x"
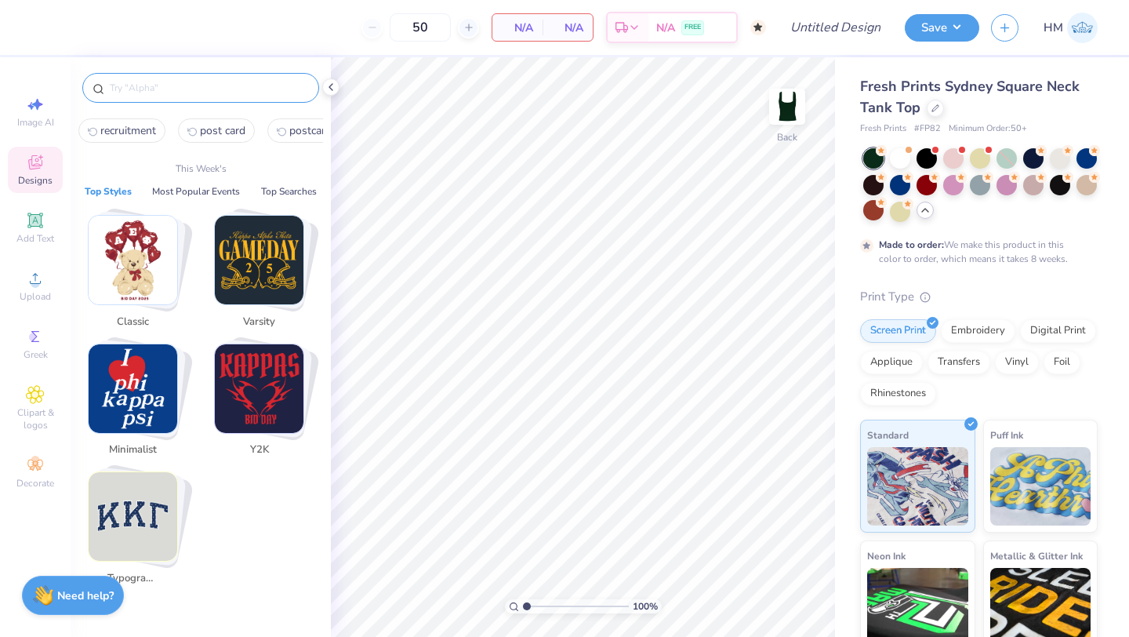
click at [231, 86] on input "text" at bounding box center [208, 88] width 201 height 16
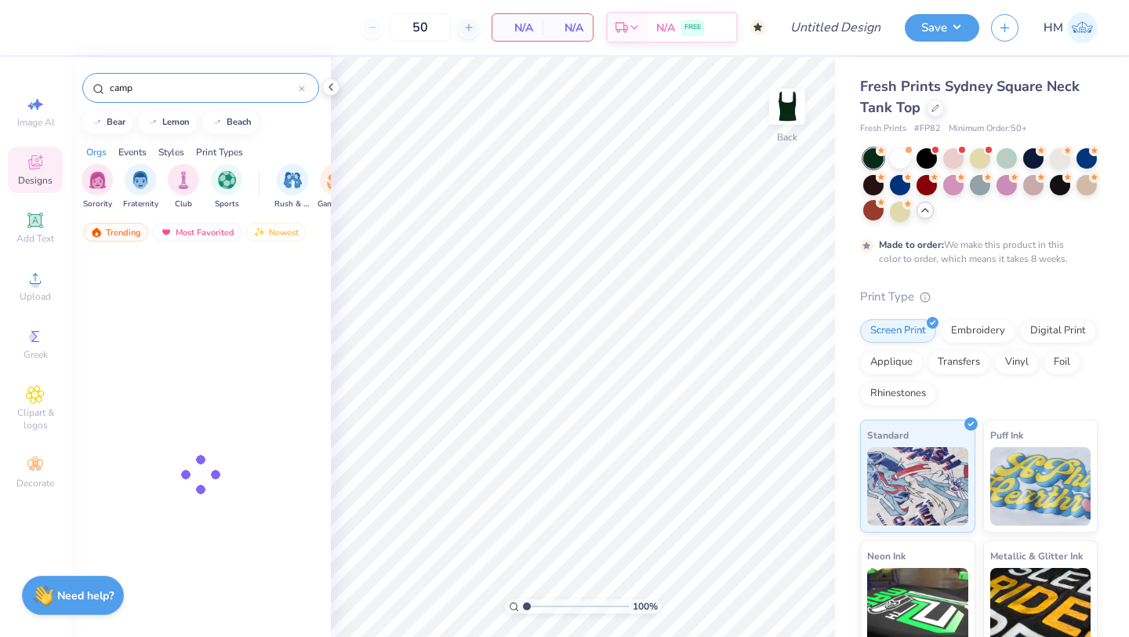
type input "camp"
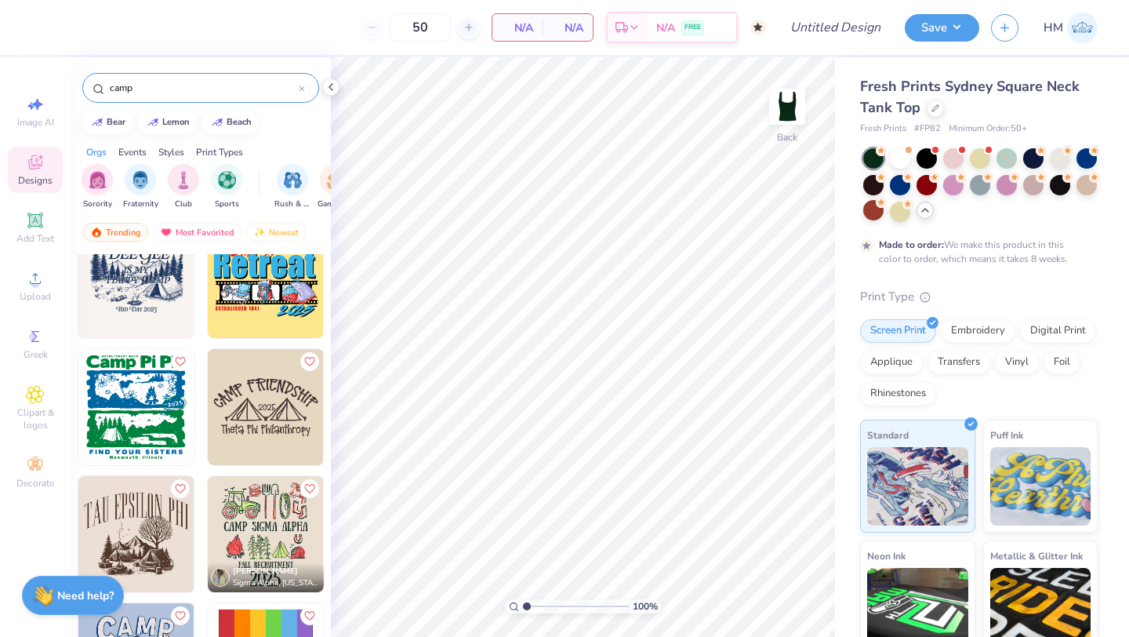
scroll to position [1053, 0]
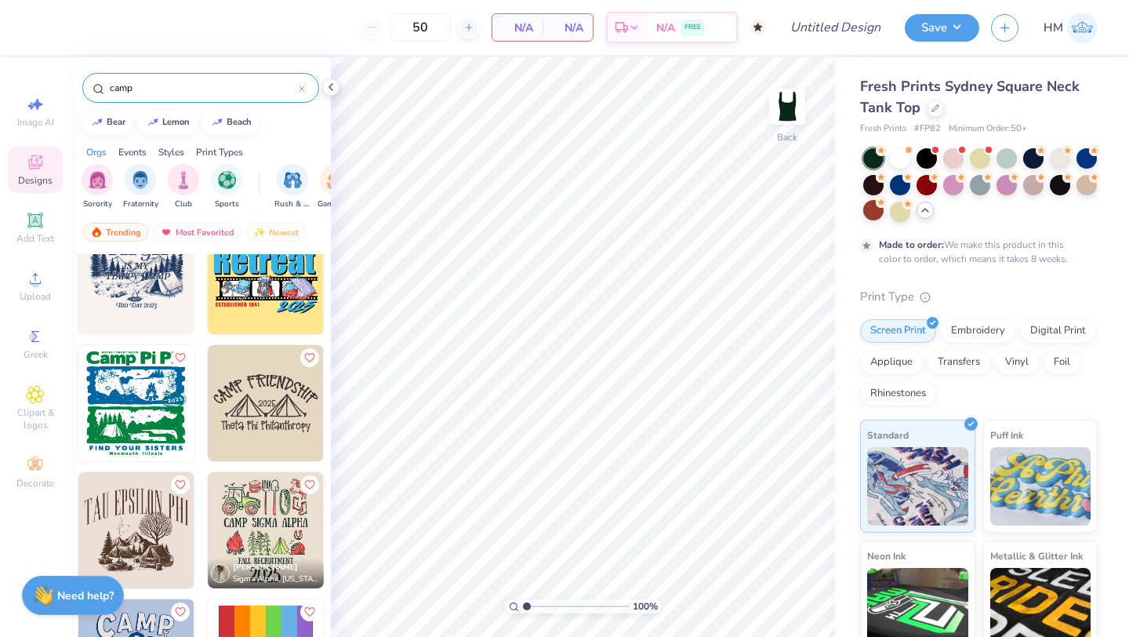
click at [267, 390] on img at bounding box center [266, 403] width 116 height 116
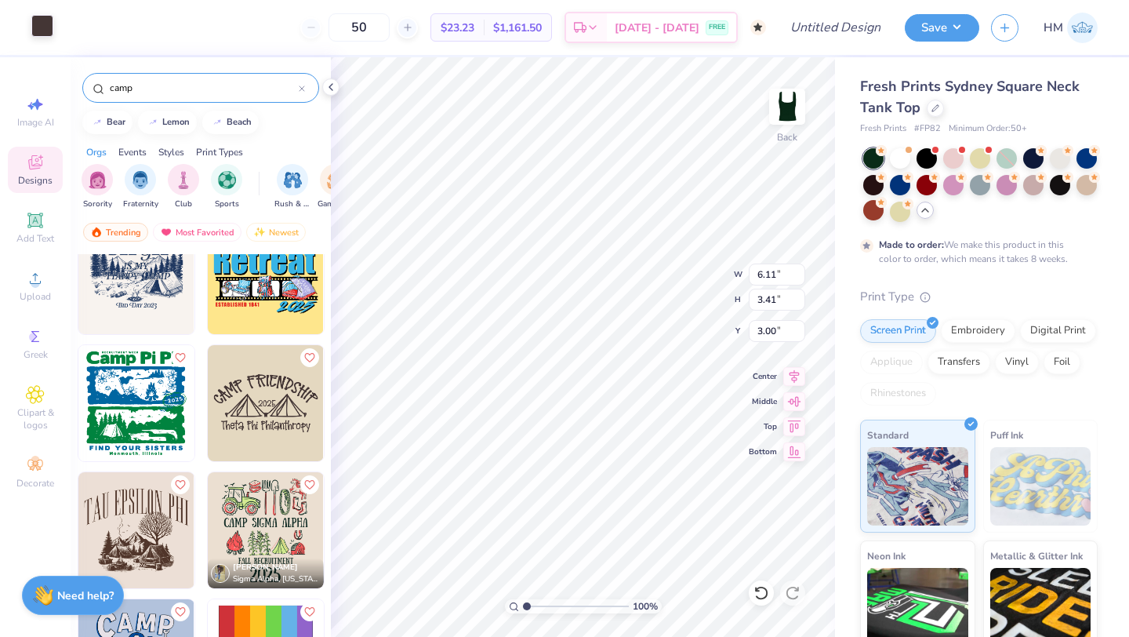
click at [43, 29] on div at bounding box center [42, 26] width 22 height 22
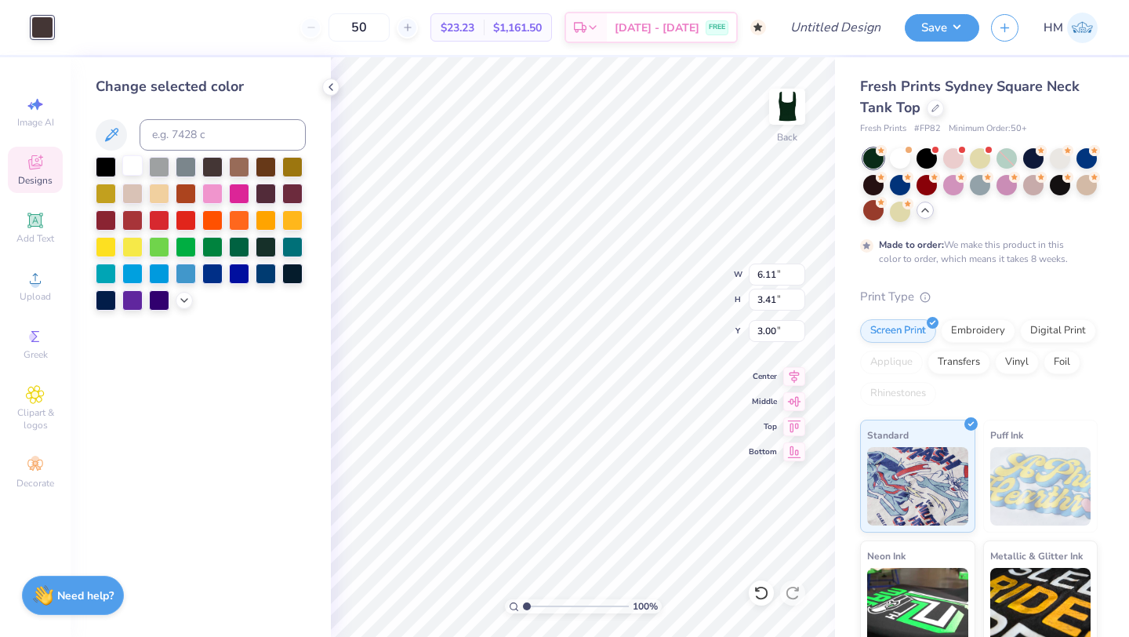
click at [136, 159] on div at bounding box center [132, 165] width 20 height 20
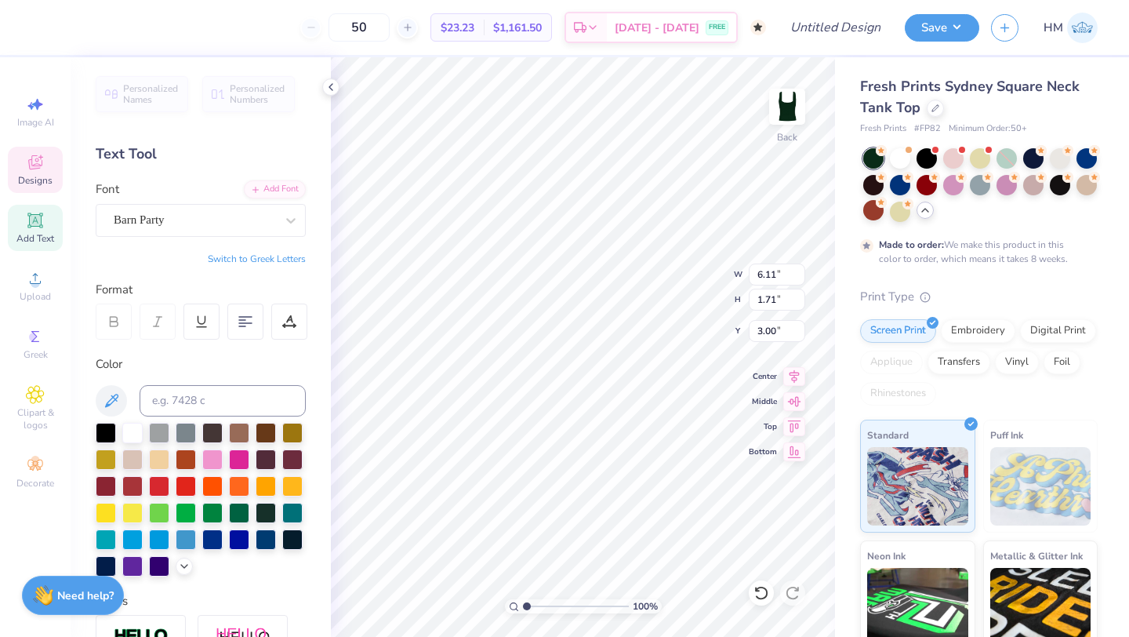
scroll to position [0, 0]
type textarea "C"
type textarea "Sisterhood Retreat"
type textarea "T"
type textarea "Phi Mu"
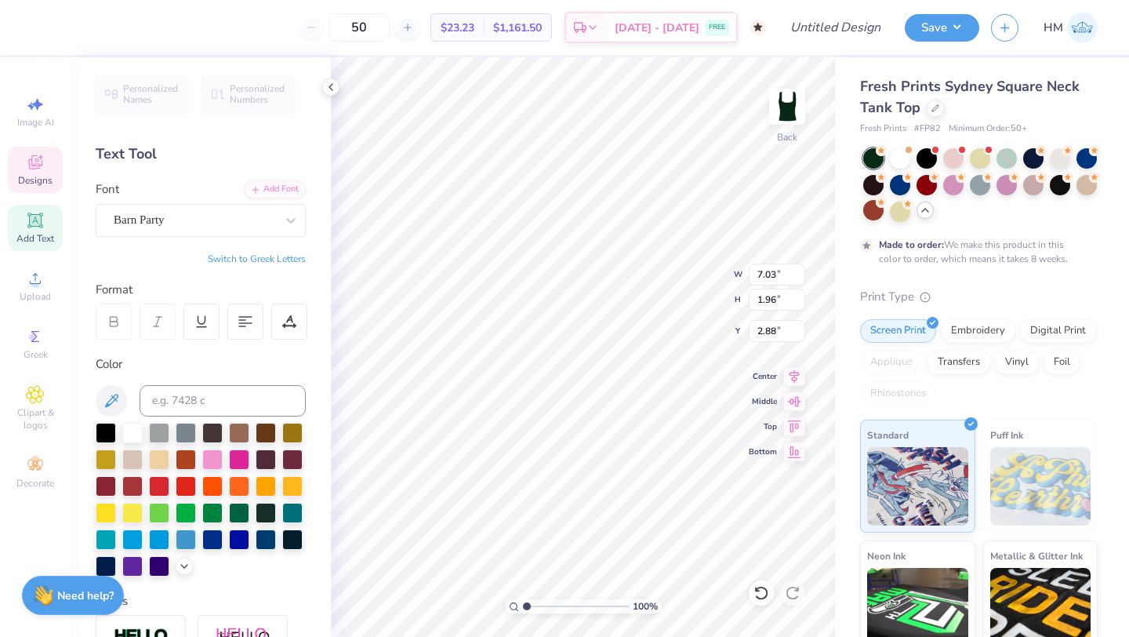
scroll to position [0, 4]
type textarea "SISTERHOOD RETREAT"
drag, startPoint x: 408, startPoint y: 30, endPoint x: 377, endPoint y: 27, distance: 30.7
click at [377, 27] on input "50" at bounding box center [359, 27] width 61 height 28
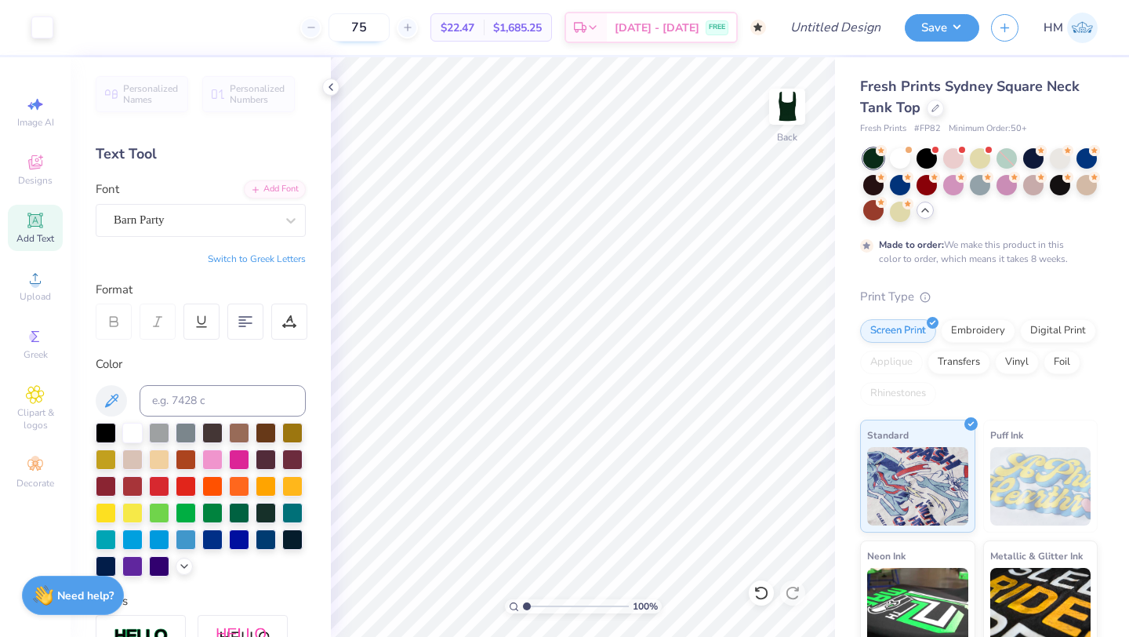
type input "7"
click at [816, 23] on input "Design Title" at bounding box center [854, 27] width 77 height 31
type input "S"
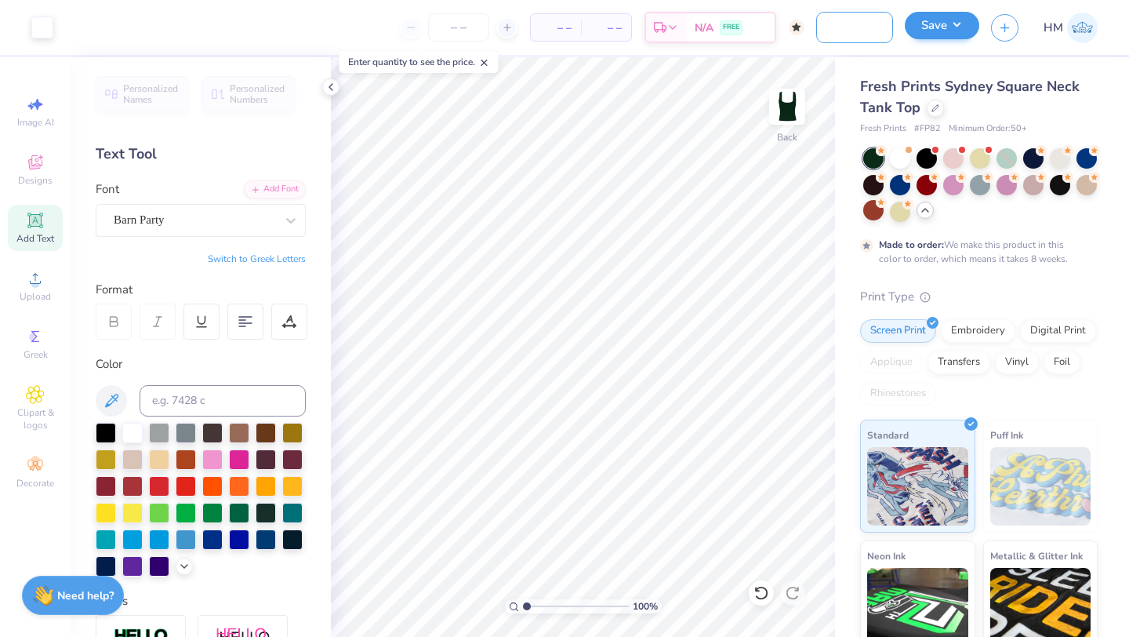
type input "Phi Mu Sisterhood Retreat Tank 1"
click at [938, 21] on button "Save" at bounding box center [942, 25] width 74 height 27
type input "0"
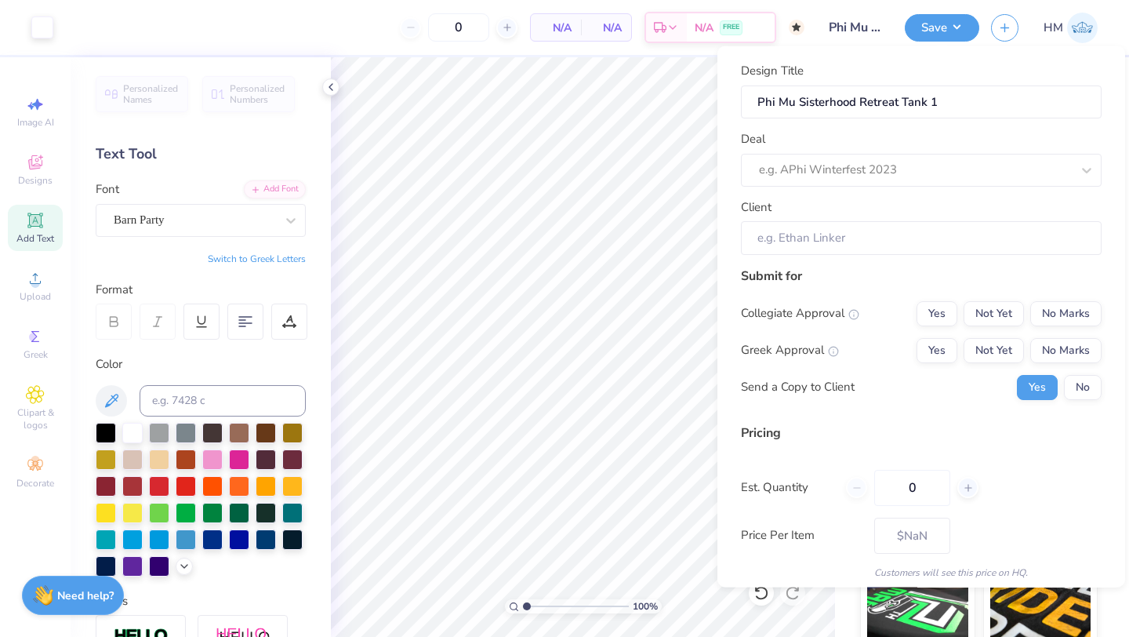
click at [858, 186] on div "Design Title Phi Mu Sisterhood Retreat Tank 1 Deal e.g. APhi Winterfest 2023 Cl…" at bounding box center [921, 158] width 361 height 193
click at [857, 176] on div at bounding box center [899, 169] width 281 height 21
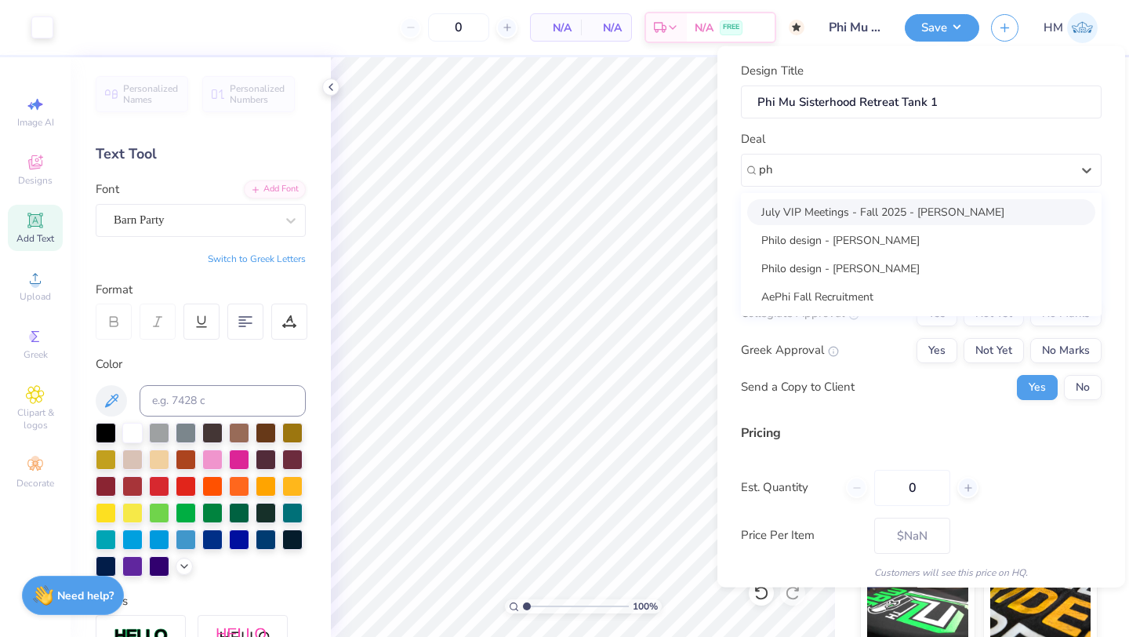
type input "p"
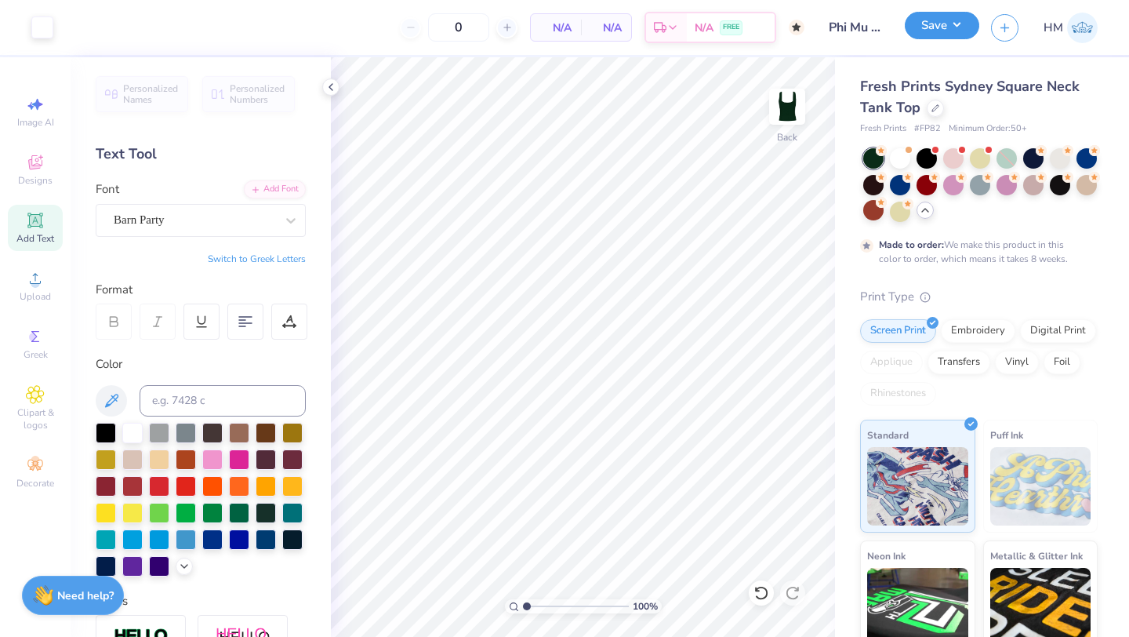
click at [935, 32] on button "Save" at bounding box center [942, 25] width 74 height 27
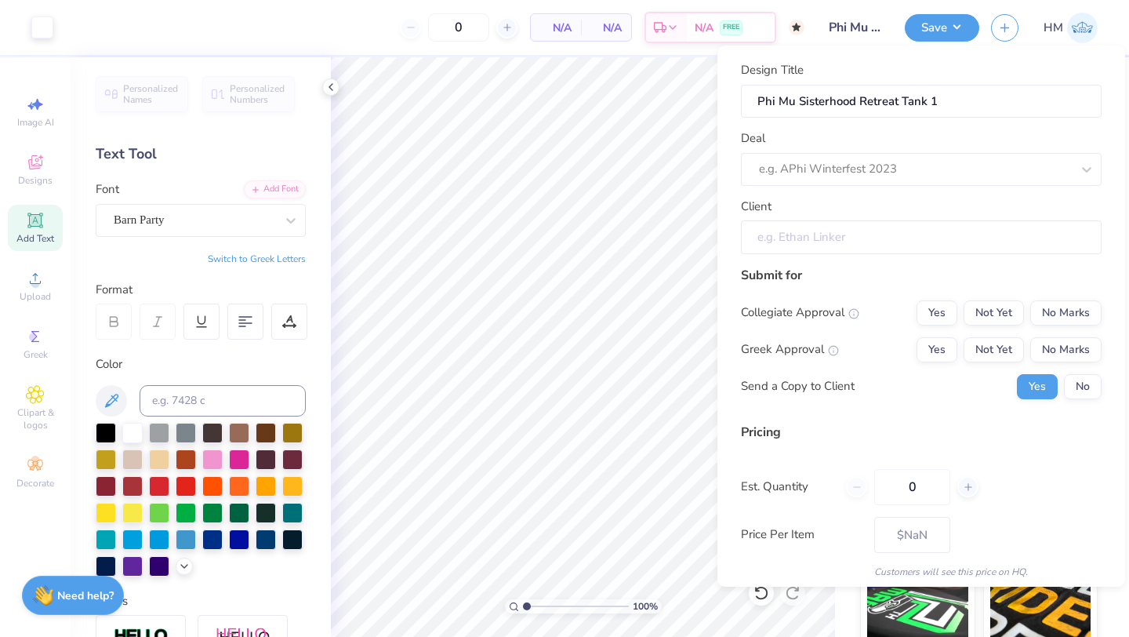
click at [890, 235] on input "Client" at bounding box center [921, 237] width 361 height 34
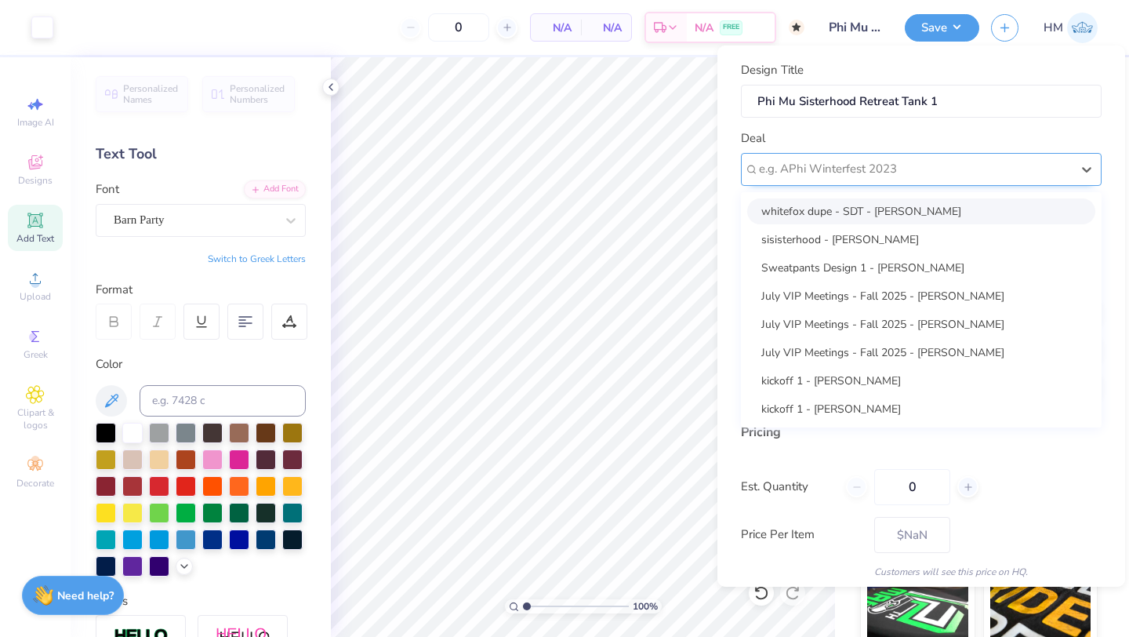
click at [896, 172] on div at bounding box center [915, 168] width 312 height 21
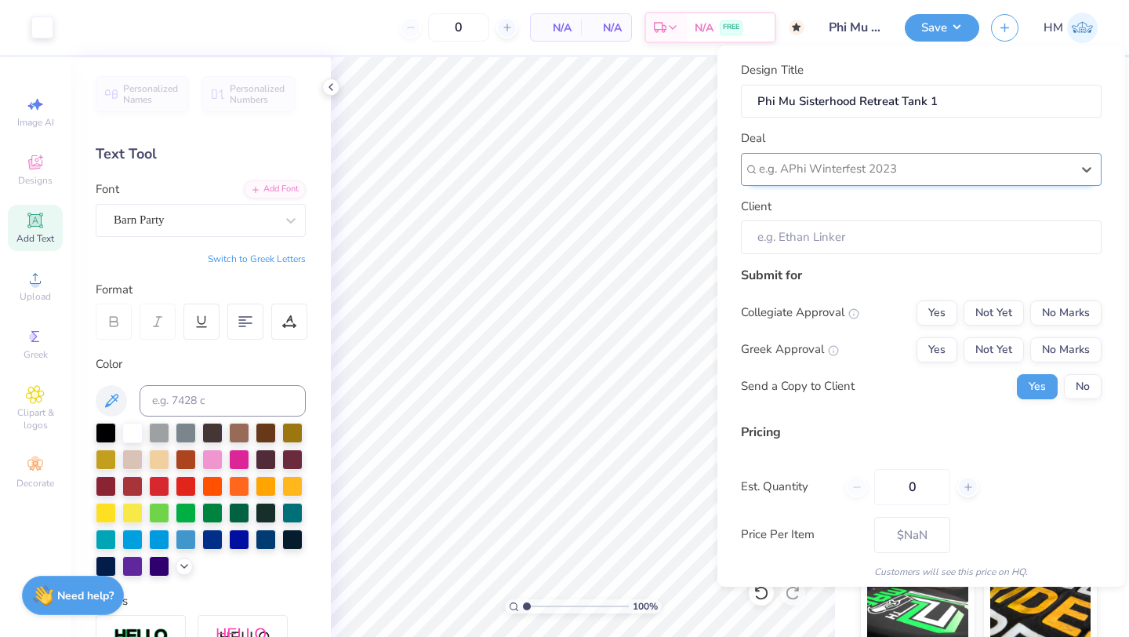
click at [817, 172] on div at bounding box center [915, 168] width 312 height 21
type input "p"
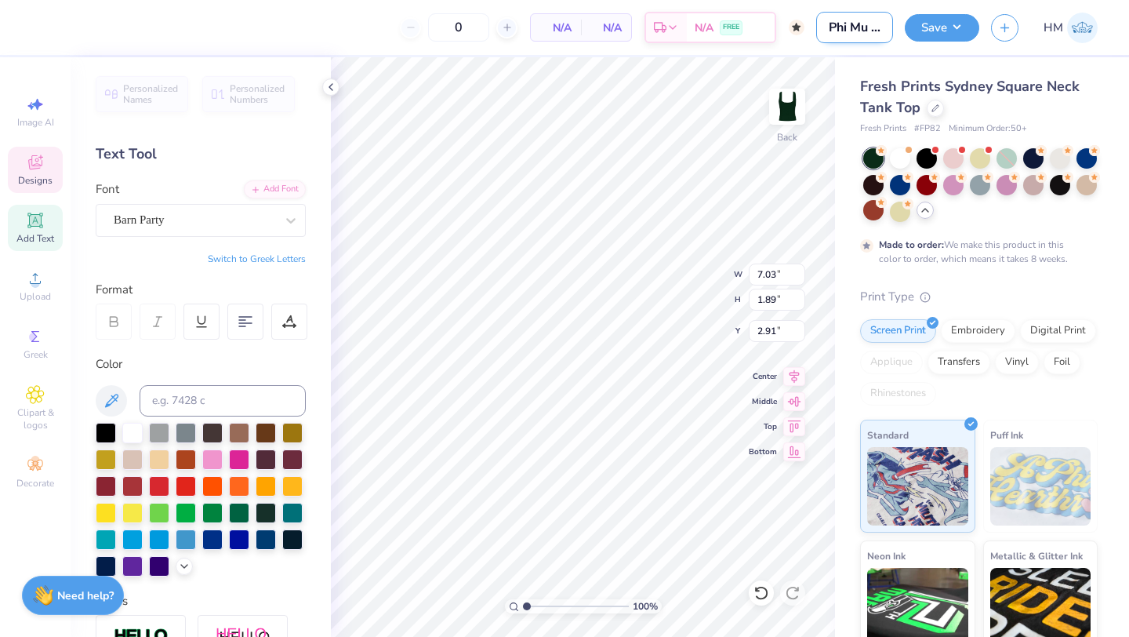
click at [866, 22] on input "Phi Mu Sisterhood Retreat Tank 1" at bounding box center [854, 27] width 77 height 31
click at [885, 39] on input "Phi Mu Sisterhood Retreat Tank 1" at bounding box center [854, 27] width 77 height 31
click at [920, 36] on button "Save" at bounding box center [942, 25] width 74 height 27
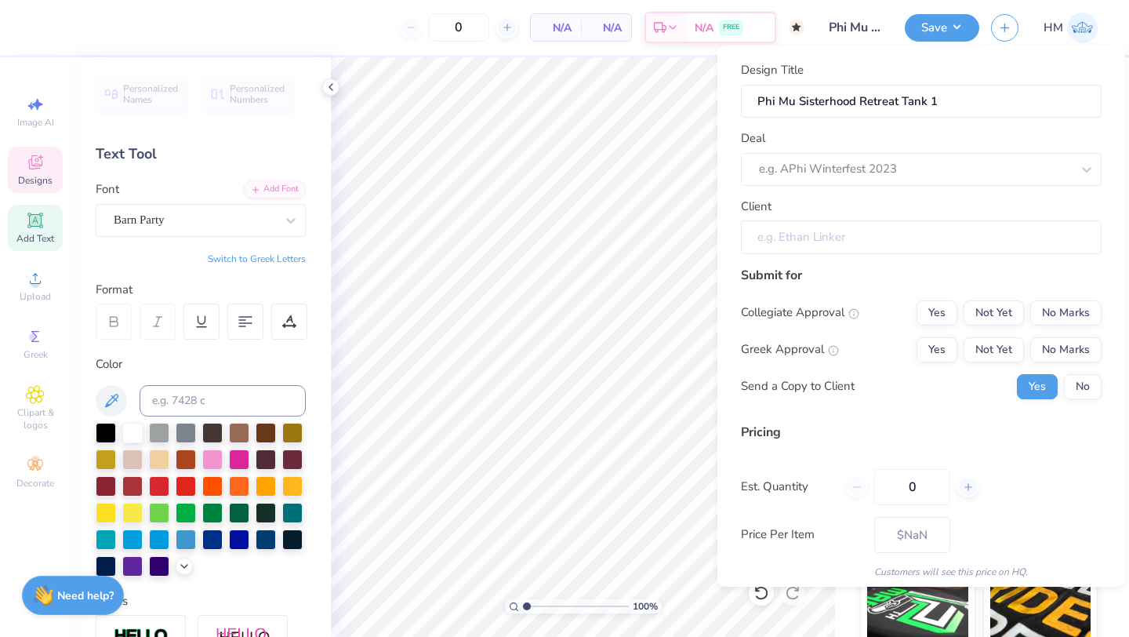
click at [819, 233] on input "Client" at bounding box center [921, 237] width 361 height 34
click at [888, 194] on div "Design Title Phi Mu Sisterhood Retreat Tank 1 Deal e.g. APhi Winterfest 2023 Cl…" at bounding box center [921, 157] width 361 height 193
click at [877, 172] on div at bounding box center [899, 168] width 281 height 21
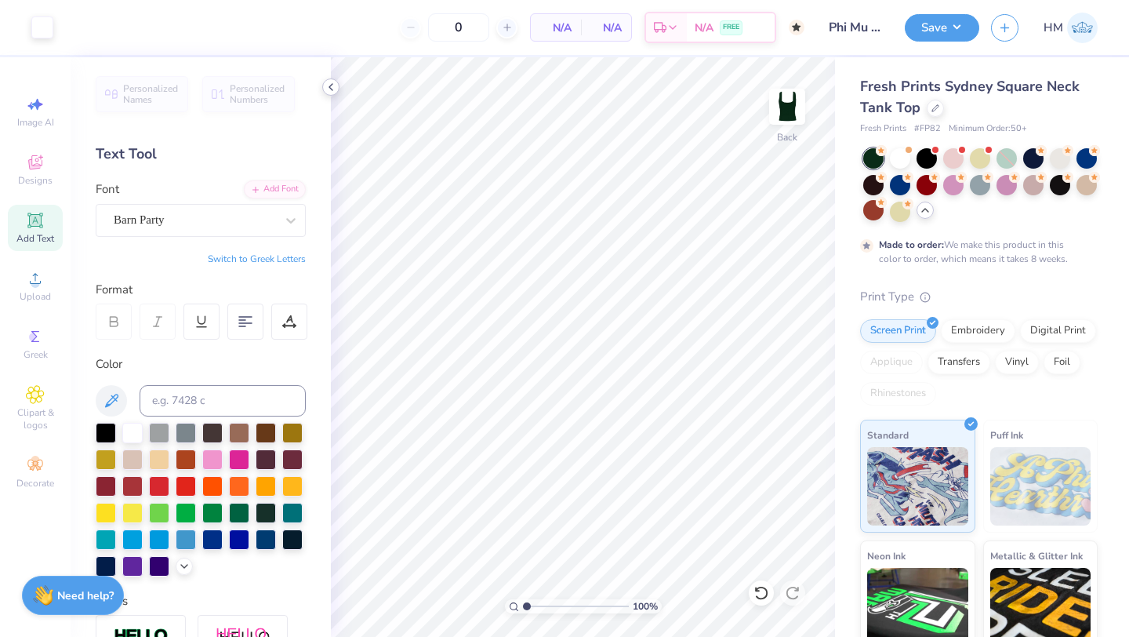
click at [328, 89] on icon at bounding box center [331, 87] width 13 height 13
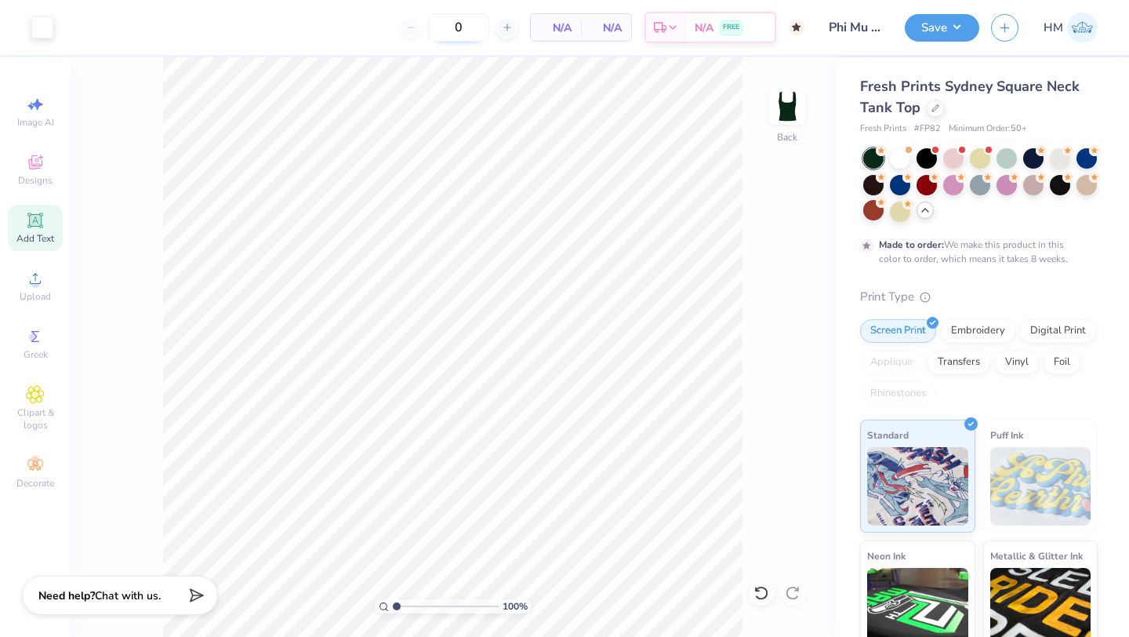
click at [474, 24] on input "0" at bounding box center [458, 27] width 61 height 28
type input "7"
drag, startPoint x: 440, startPoint y: 28, endPoint x: 395, endPoint y: 27, distance: 44.7
click at [395, 28] on input "80" at bounding box center [397, 27] width 61 height 28
type input "80"
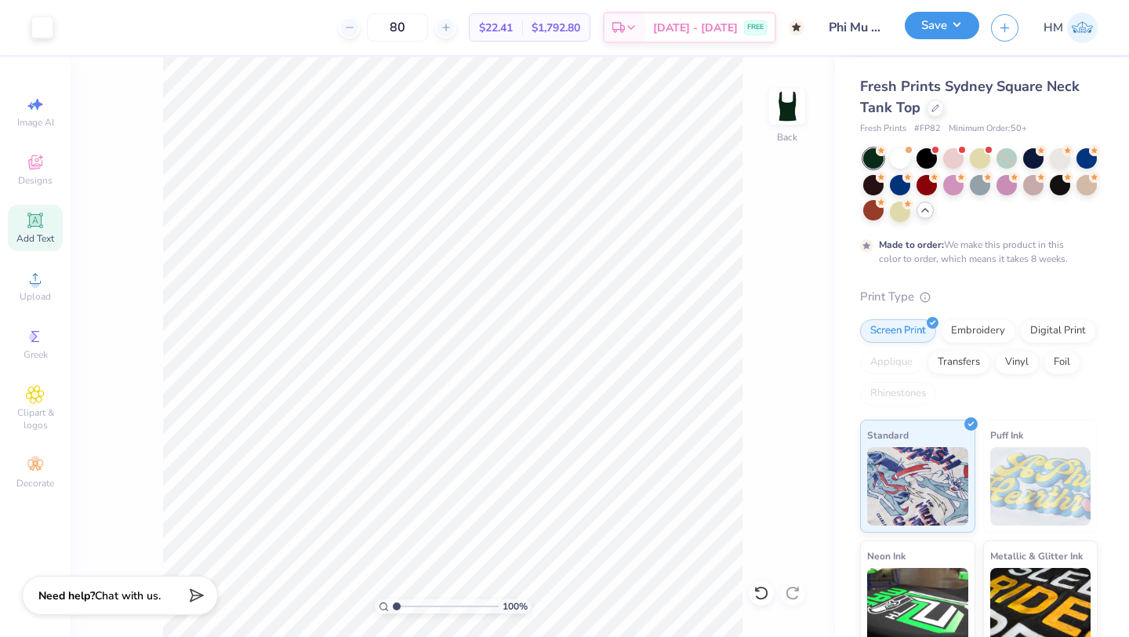
click at [925, 30] on button "Save" at bounding box center [942, 25] width 74 height 27
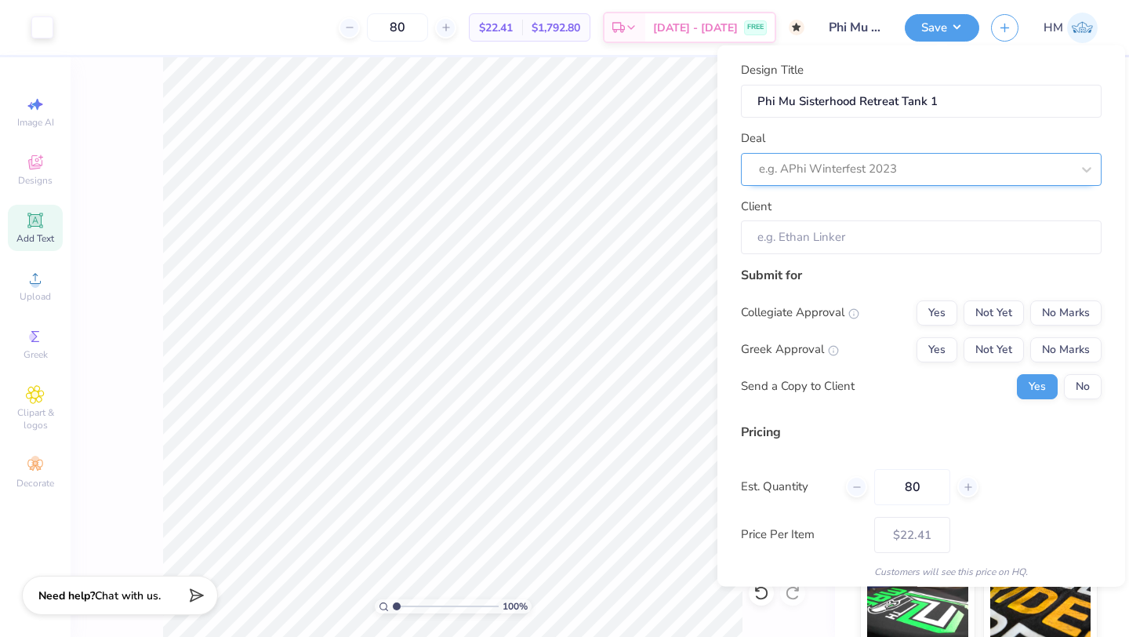
click at [877, 169] on div at bounding box center [915, 168] width 312 height 21
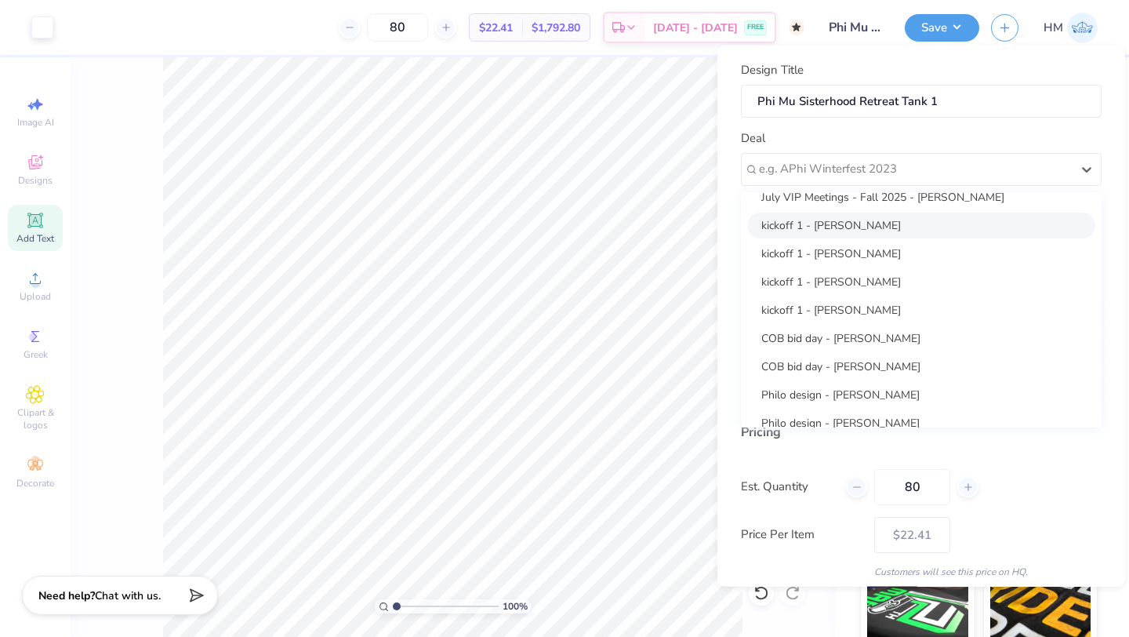
scroll to position [289, 0]
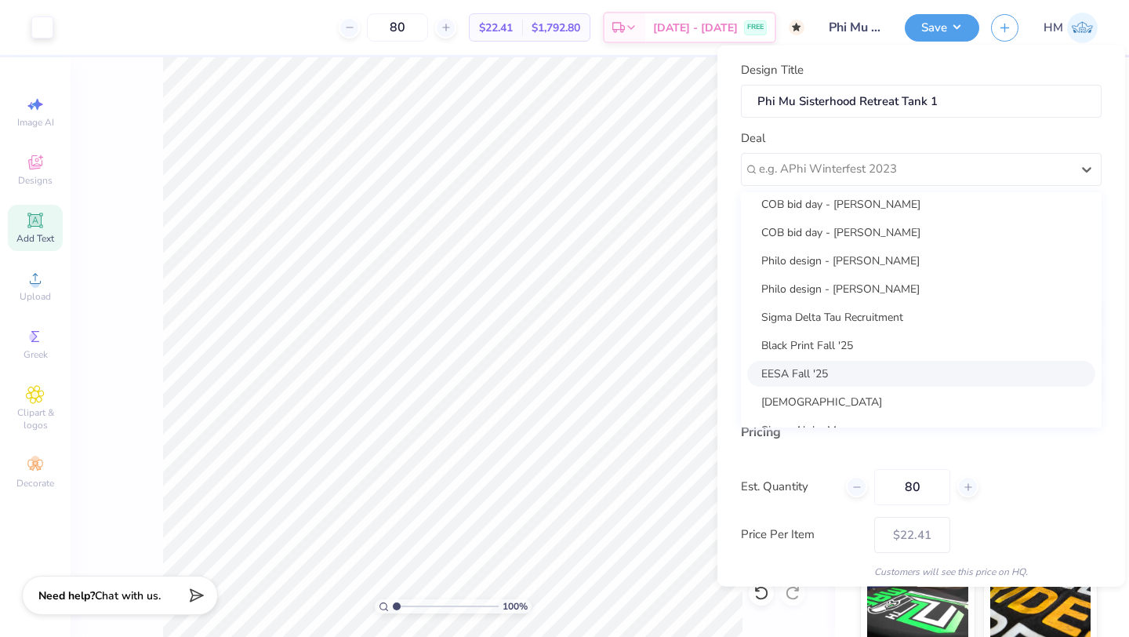
click at [833, 376] on div "EESA Fall '25" at bounding box center [921, 373] width 348 height 26
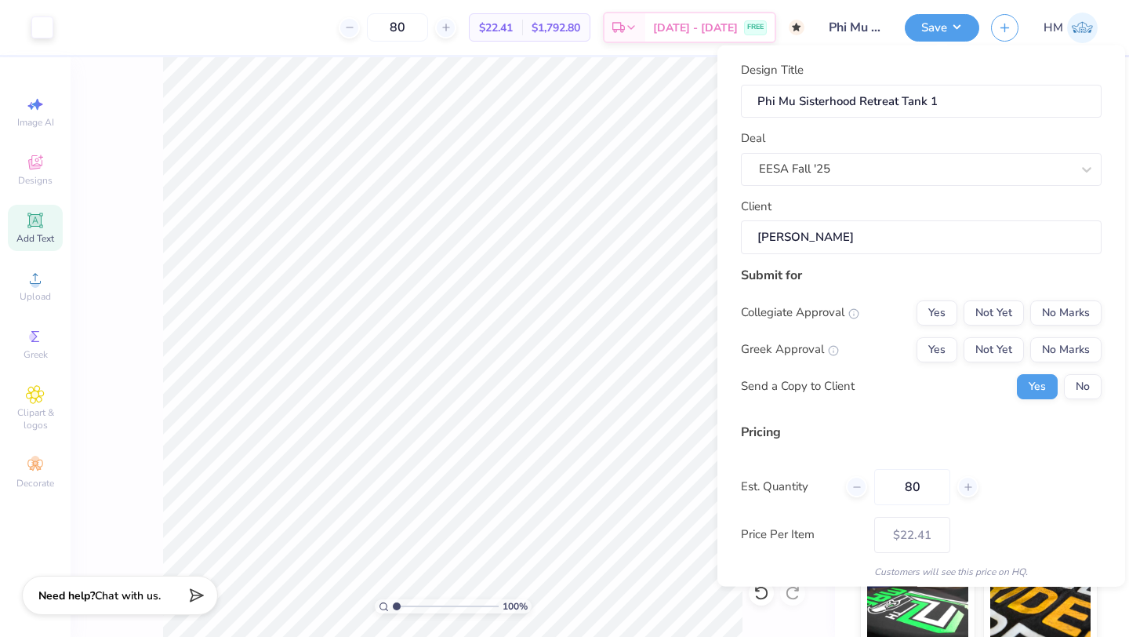
type input "Elama Tessema"
click at [843, 243] on input "Elama Tessema" at bounding box center [921, 237] width 361 height 34
click at [1075, 383] on button "No" at bounding box center [1083, 385] width 38 height 25
click at [944, 355] on button "Yes" at bounding box center [937, 348] width 41 height 25
click at [1060, 314] on button "No Marks" at bounding box center [1065, 312] width 71 height 25
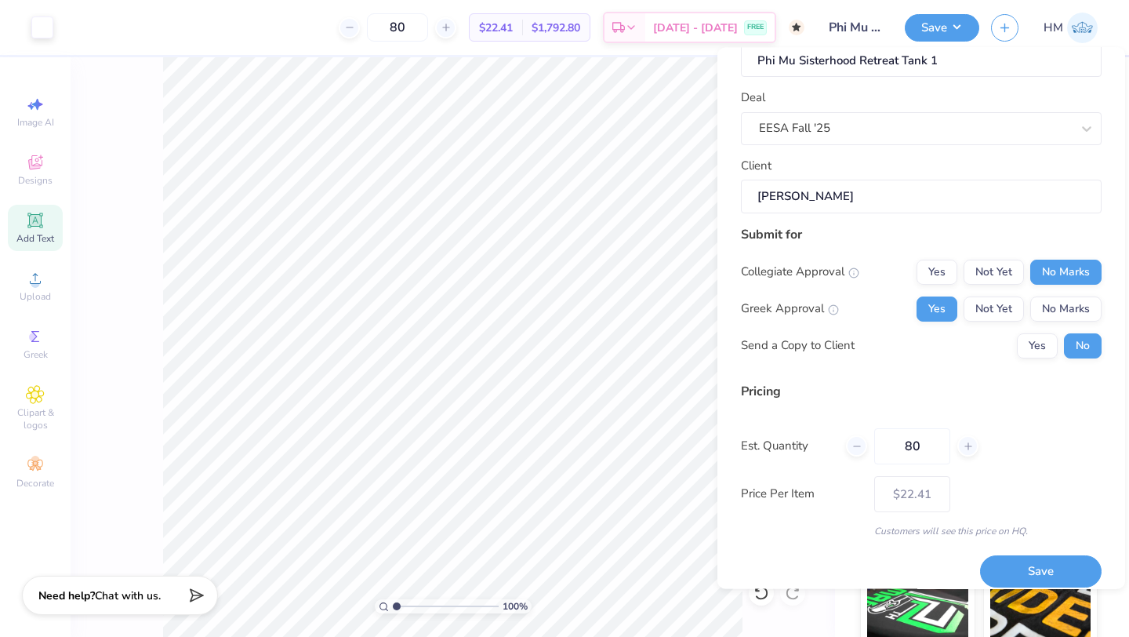
scroll to position [56, 0]
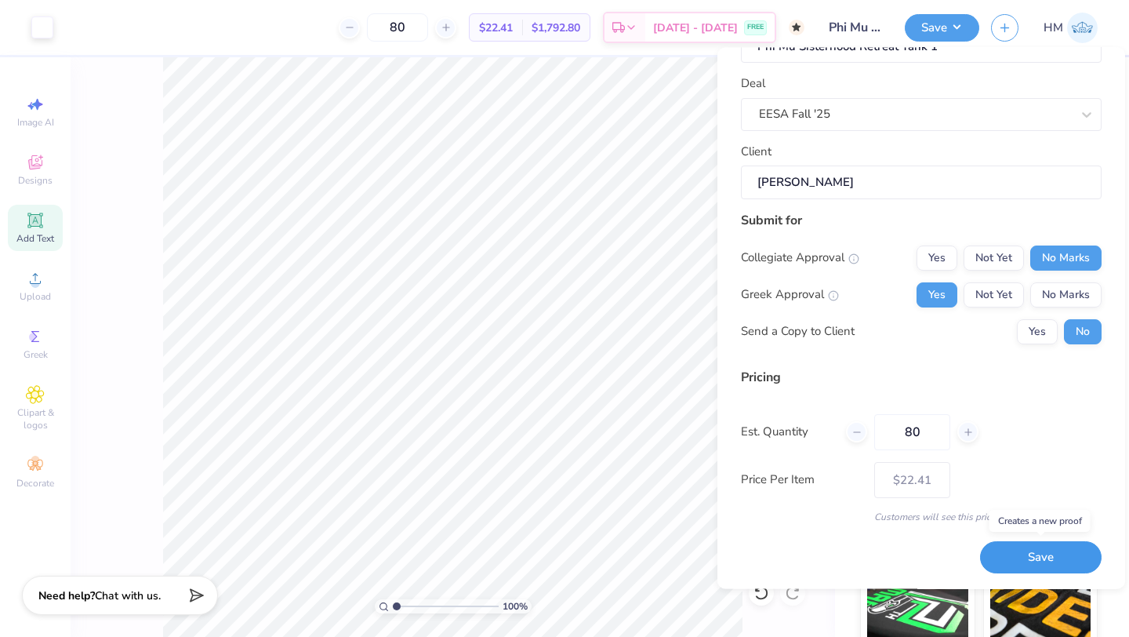
click at [1007, 554] on button "Save" at bounding box center [1041, 558] width 122 height 32
type input "$22.41"
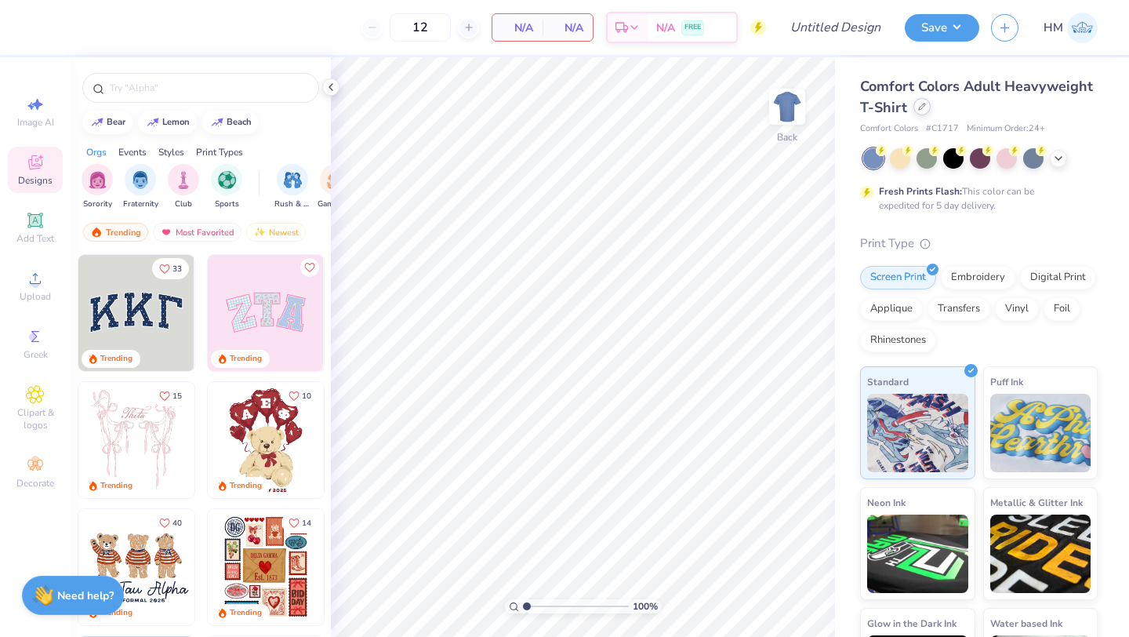
click at [916, 110] on div at bounding box center [921, 106] width 17 height 17
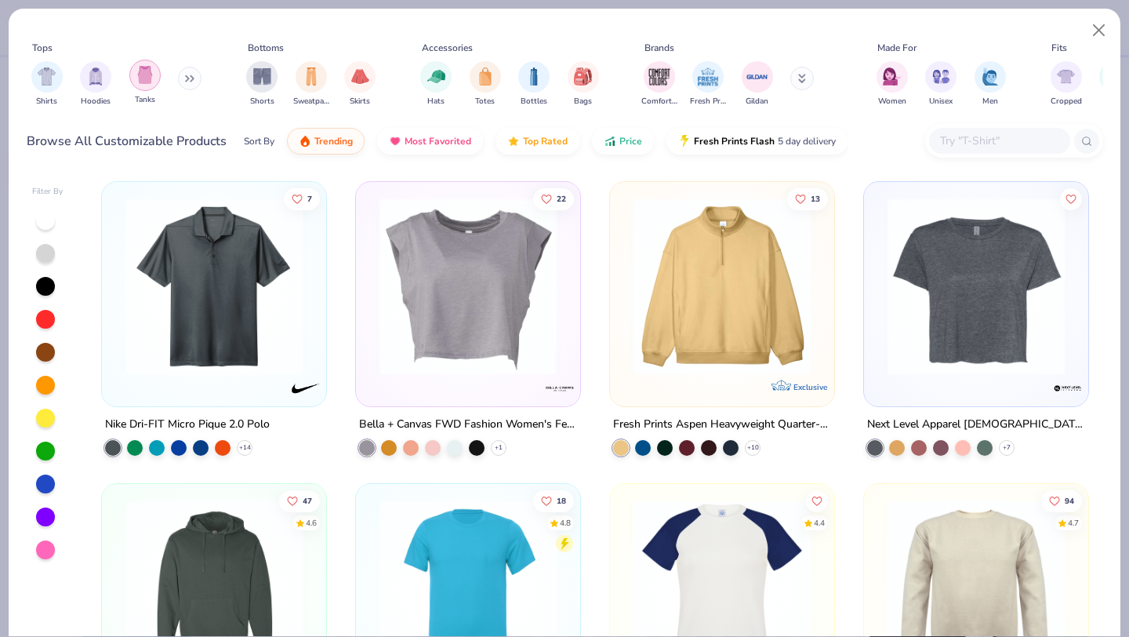
click at [151, 76] on img "filter for Tanks" at bounding box center [144, 75] width 17 height 18
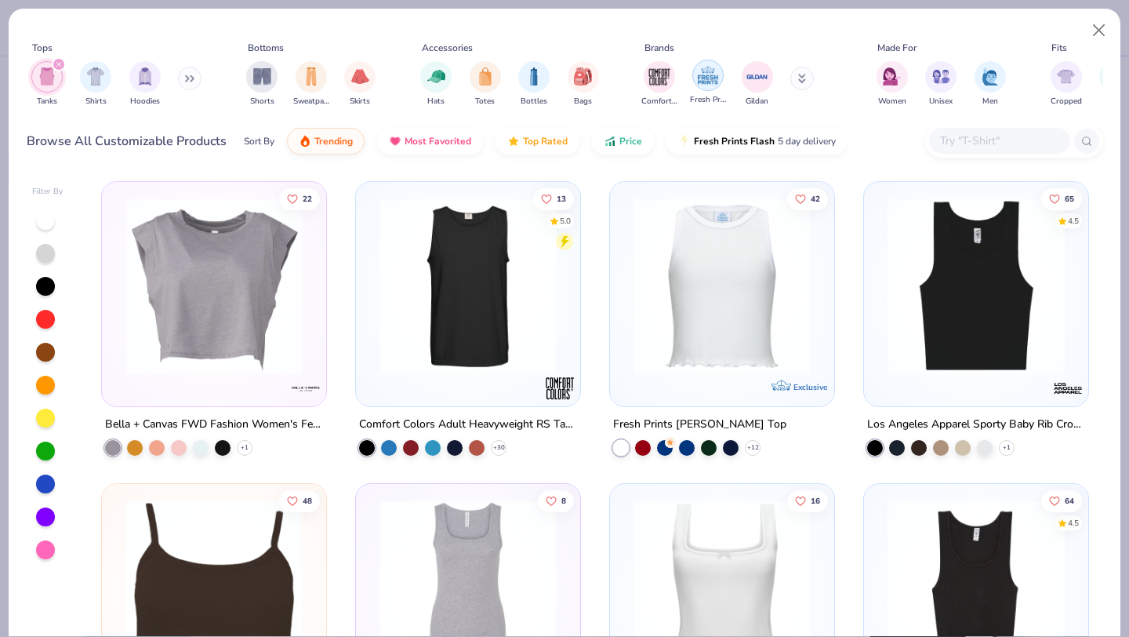
click at [721, 67] on div "filter for Fresh Prints" at bounding box center [707, 75] width 31 height 31
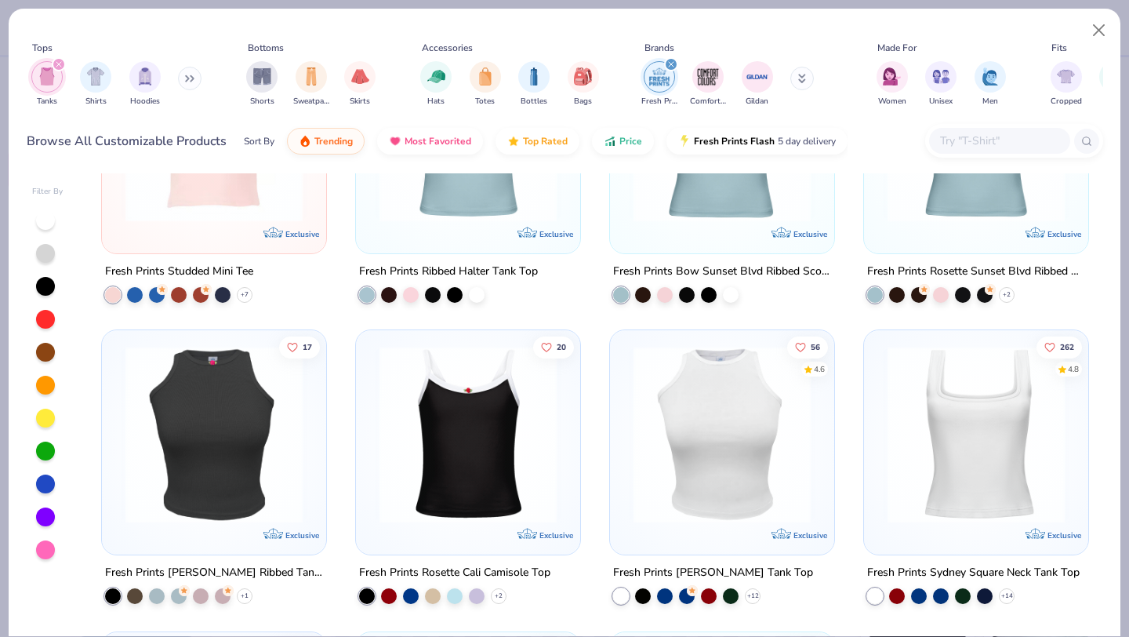
scroll to position [953, 0]
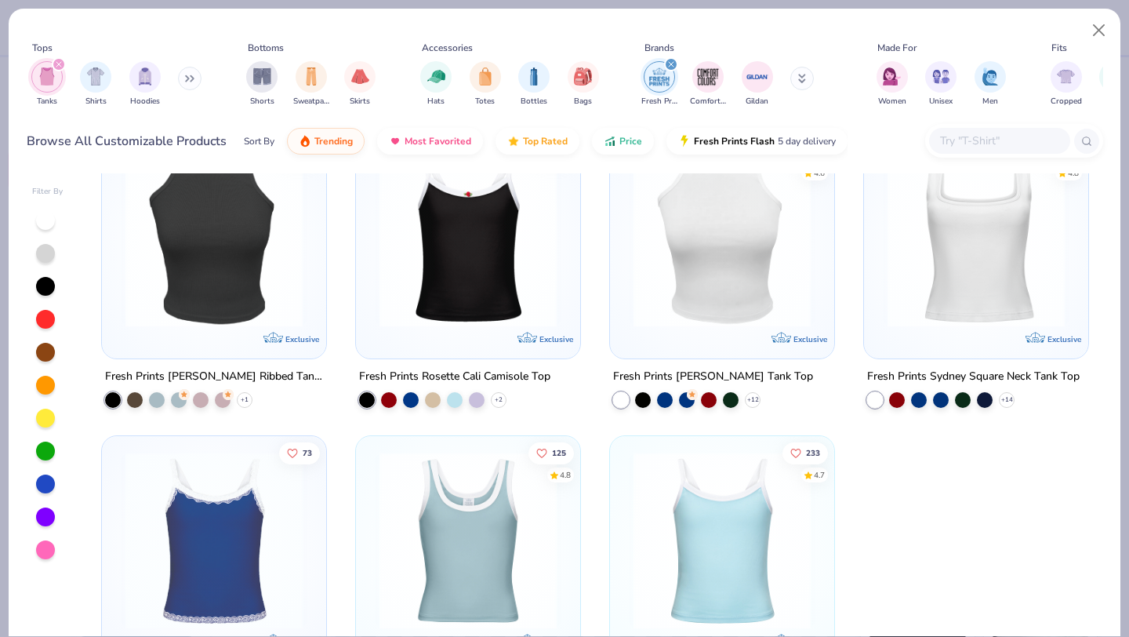
click at [971, 281] on img at bounding box center [976, 238] width 193 height 177
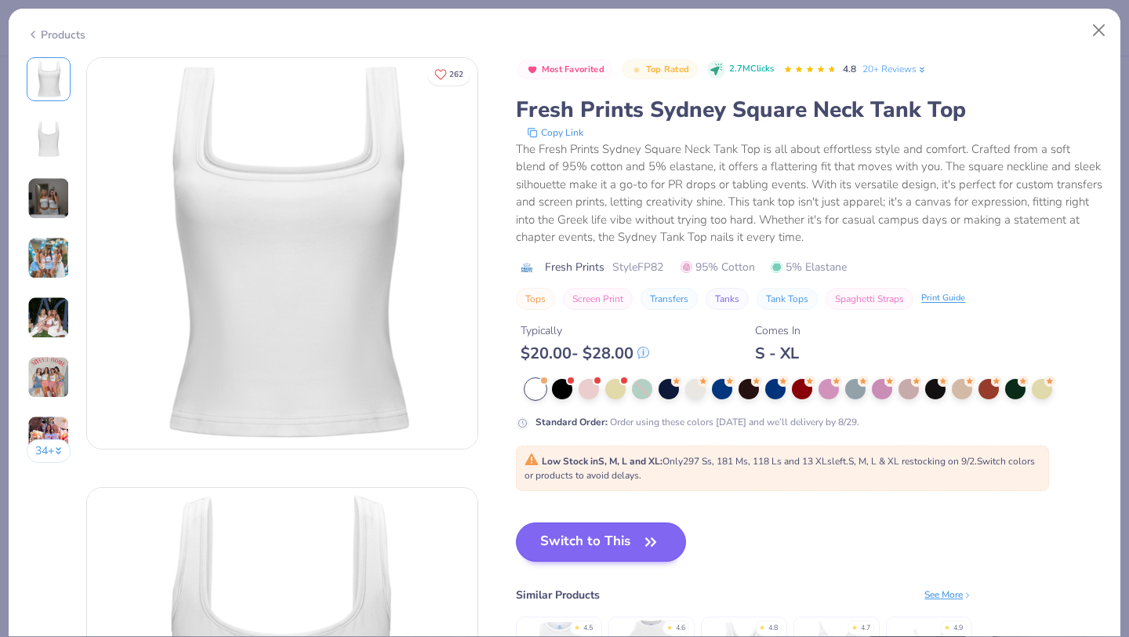
click at [572, 467] on strong "Low Stock in S, M, L and XL :" at bounding box center [602, 461] width 121 height 13
click at [583, 543] on button "Switch to This" at bounding box center [601, 541] width 170 height 39
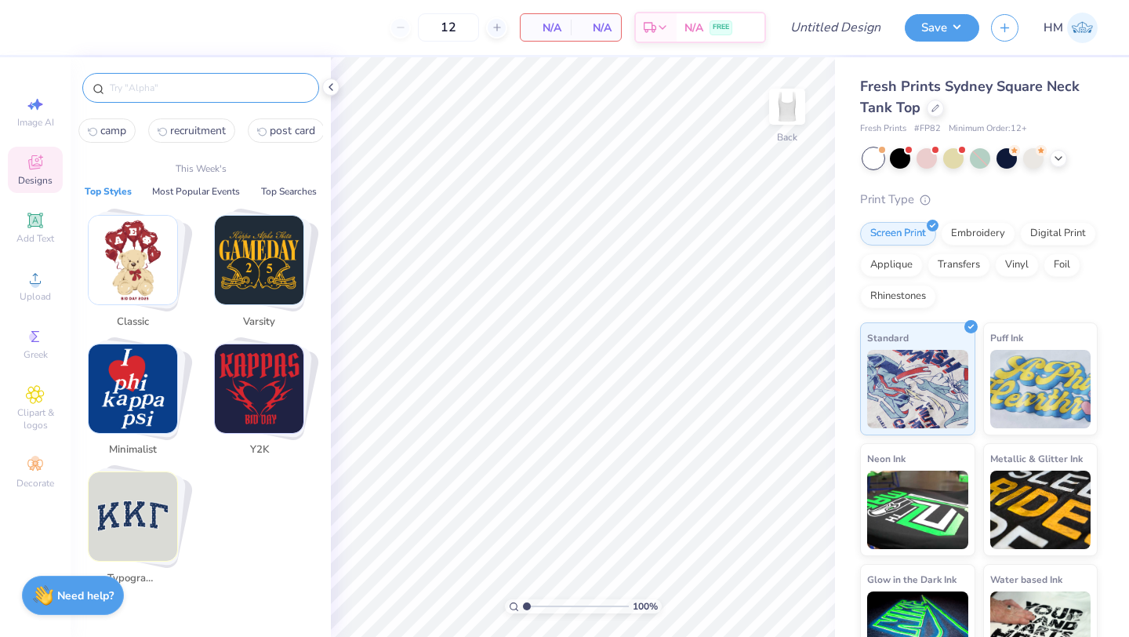
click at [208, 91] on input "text" at bounding box center [208, 88] width 201 height 16
type input "d"
click at [121, 130] on span "camp" at bounding box center [113, 130] width 26 height 15
type input "camp"
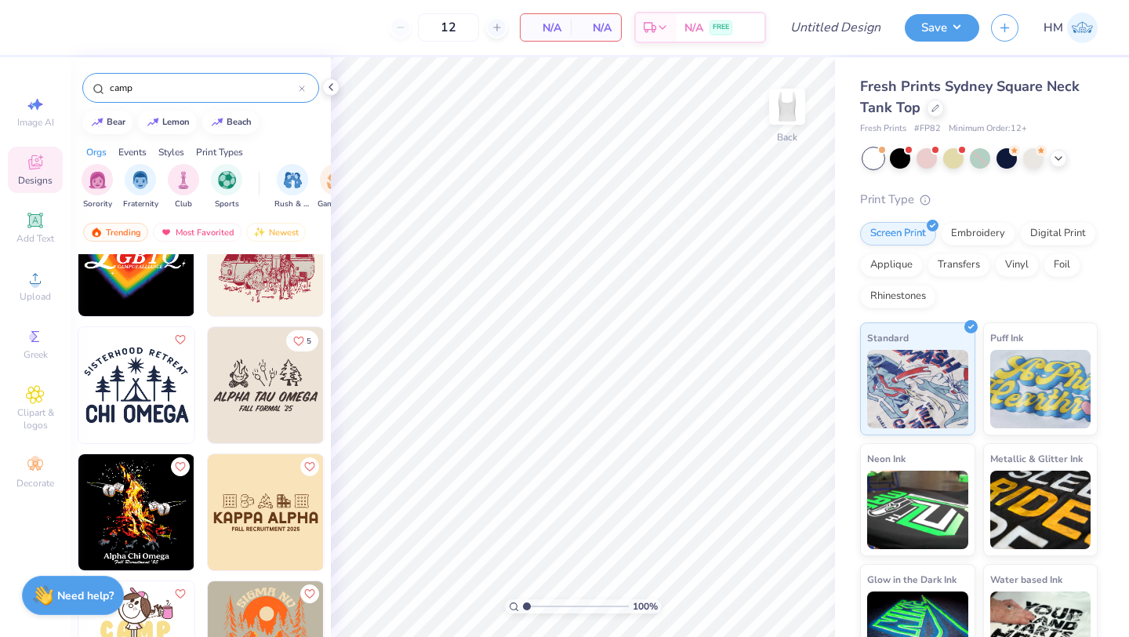
scroll to position [1587, 0]
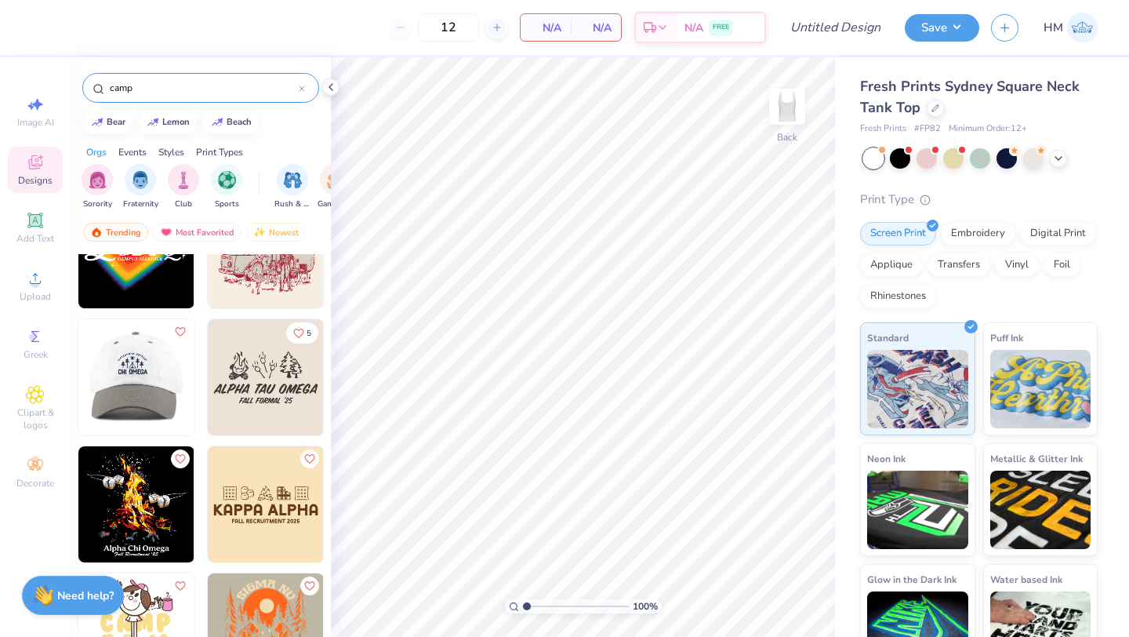
click at [158, 409] on img at bounding box center [136, 377] width 116 height 116
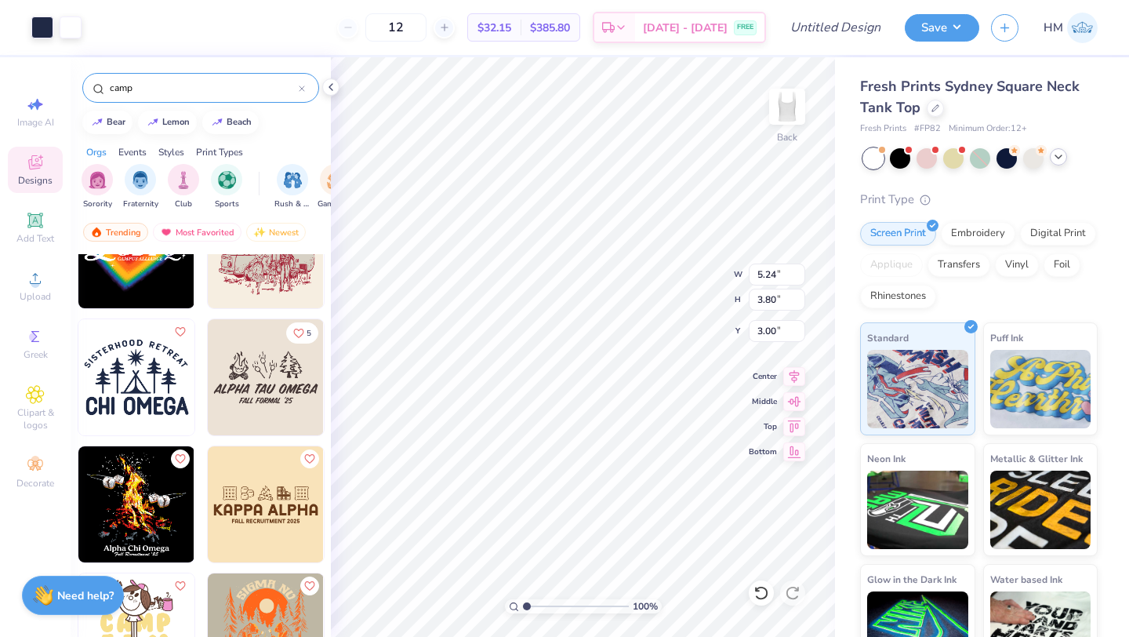
click at [1062, 151] on icon at bounding box center [1058, 157] width 13 height 13
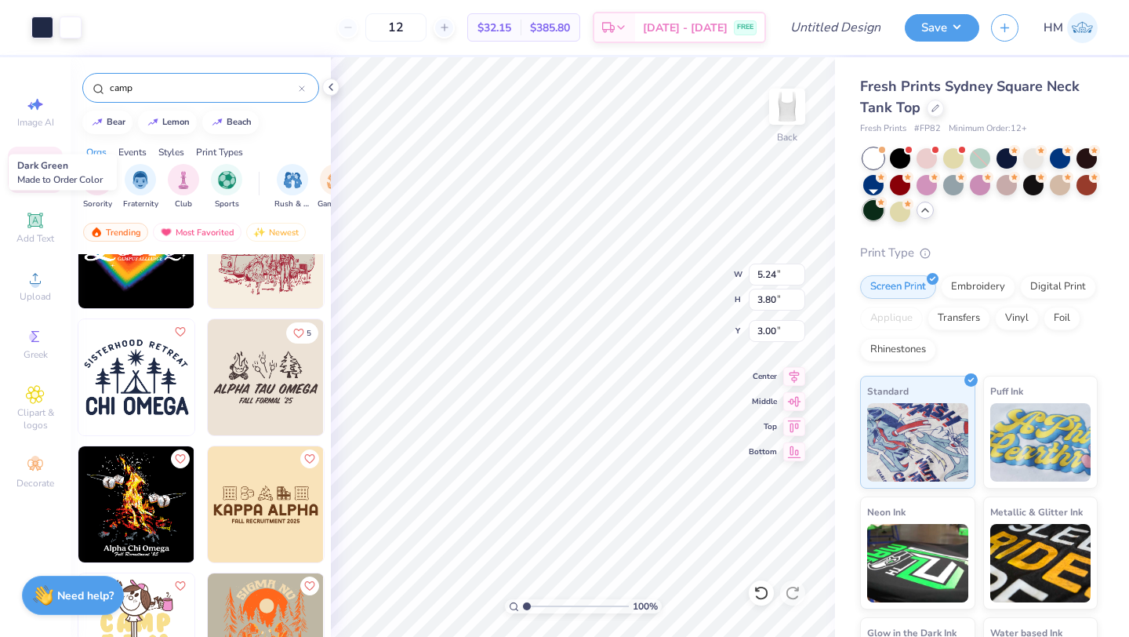
click at [874, 216] on div at bounding box center [873, 210] width 20 height 20
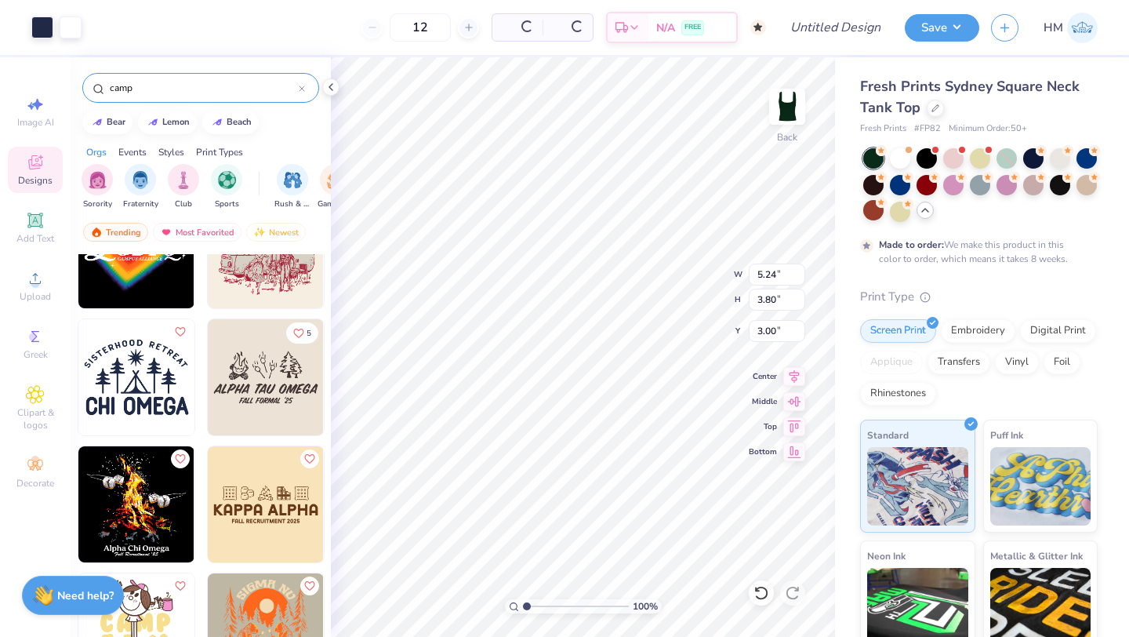
type input "50"
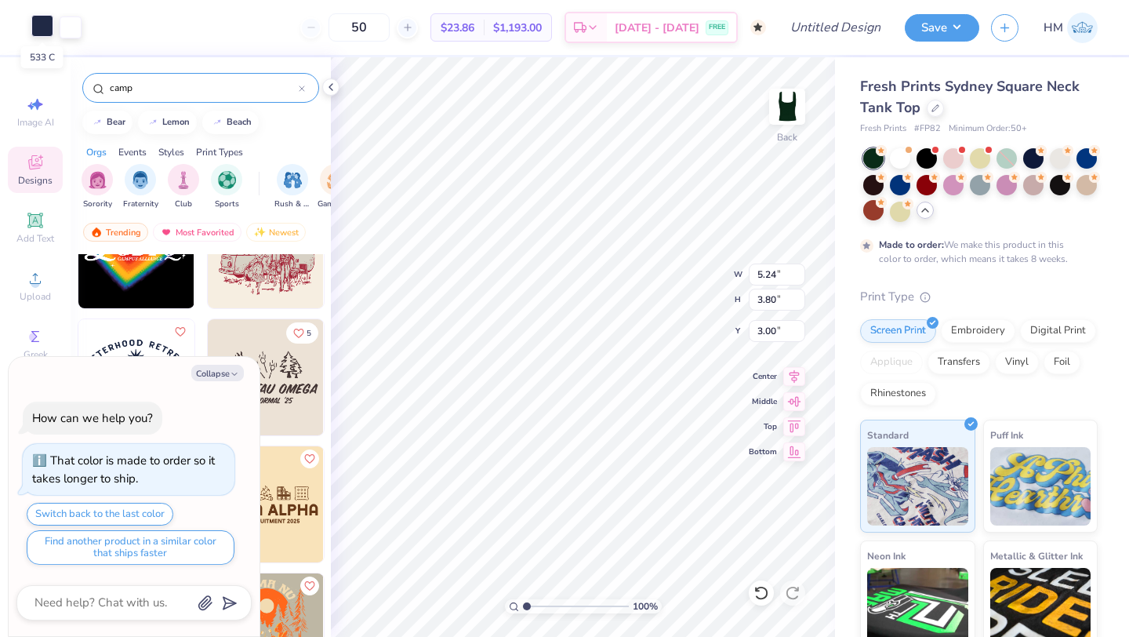
click at [41, 27] on div at bounding box center [42, 26] width 22 height 22
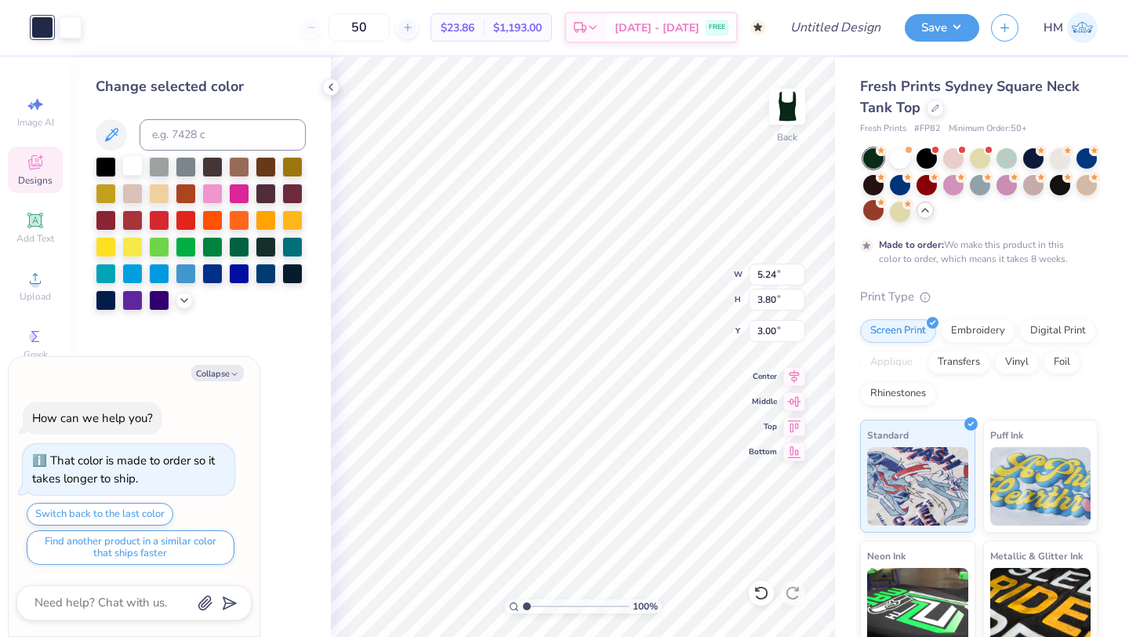
click at [129, 176] on div at bounding box center [132, 165] width 20 height 20
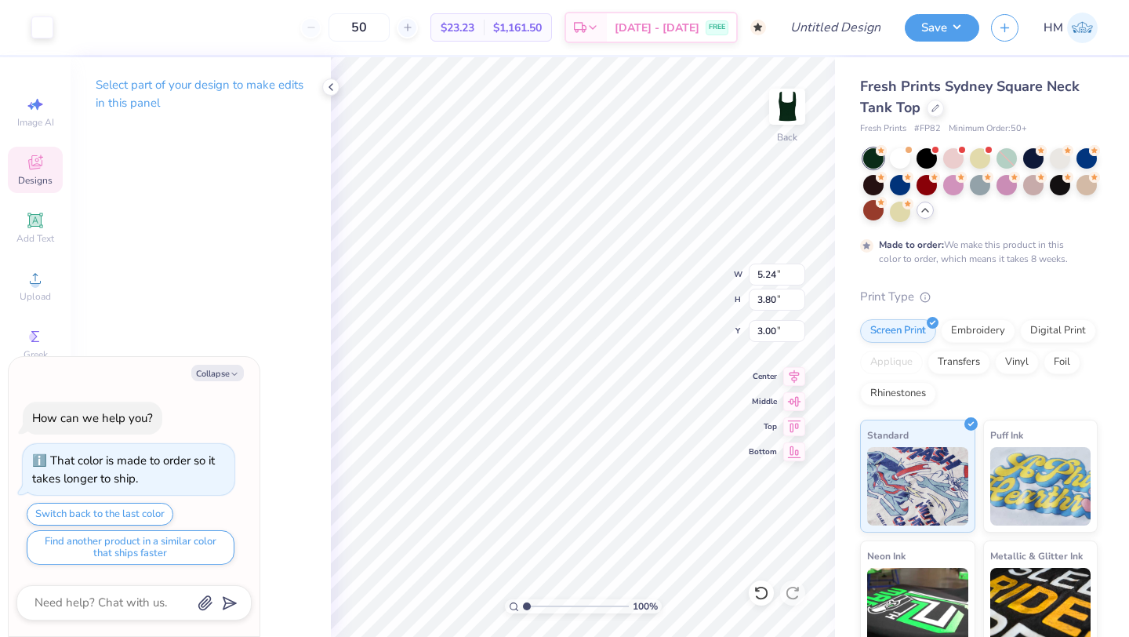
type textarea "x"
type input "1.99"
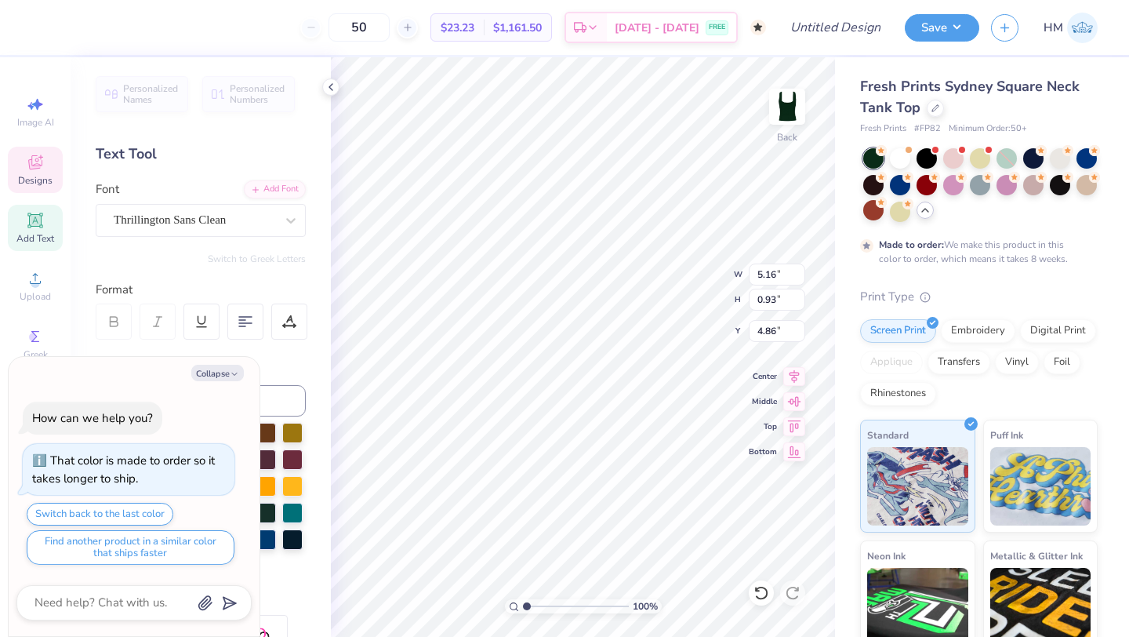
type textarea "x"
type textarea "CHI"
type textarea "x"
type textarea "CHI"
type textarea "x"
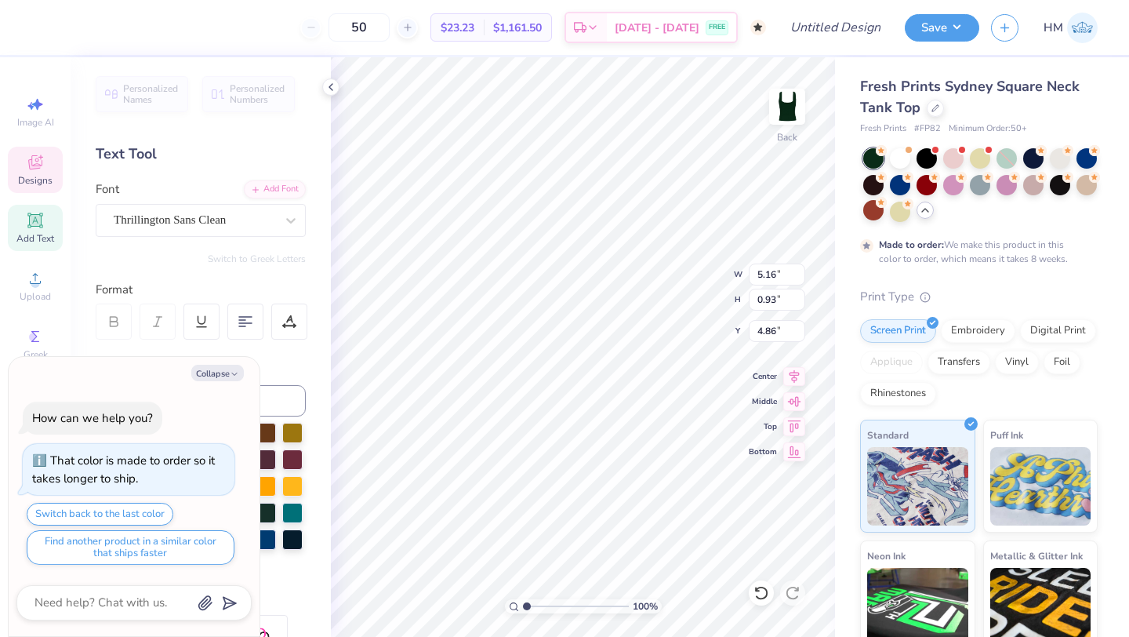
type textarea "CH"
type textarea "x"
type textarea "C"
type textarea "x"
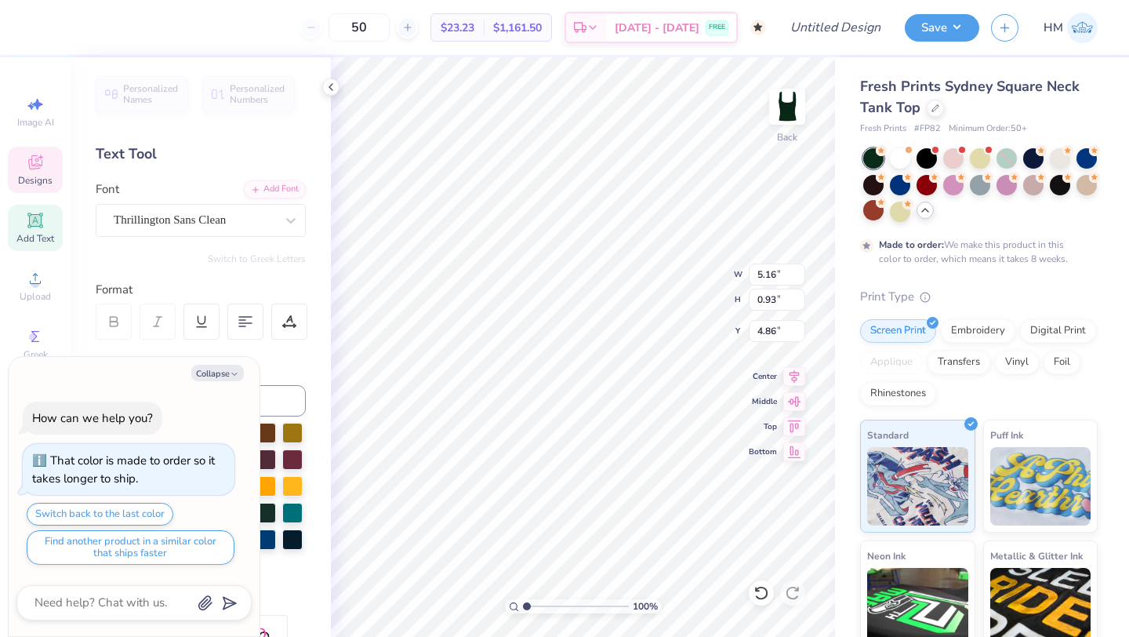
type textarea "Ph"
type textarea "x"
type textarea "Phi"
type textarea "x"
type textarea "Phi"
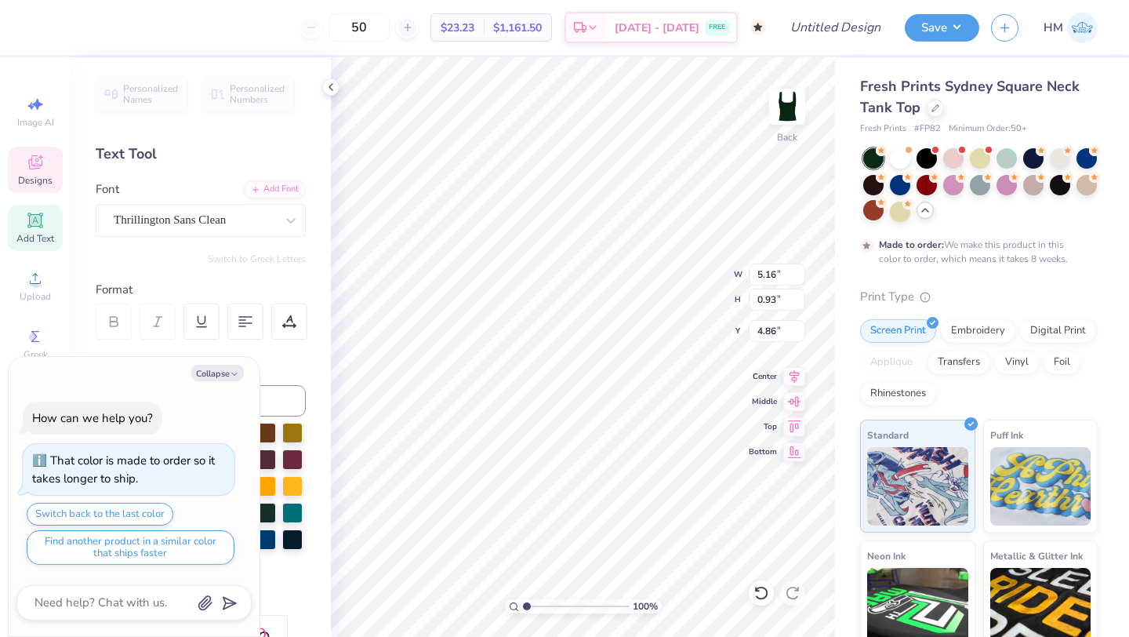
type textarea "x"
type textarea "Phi M"
type textarea "x"
type textarea "Phi Mu"
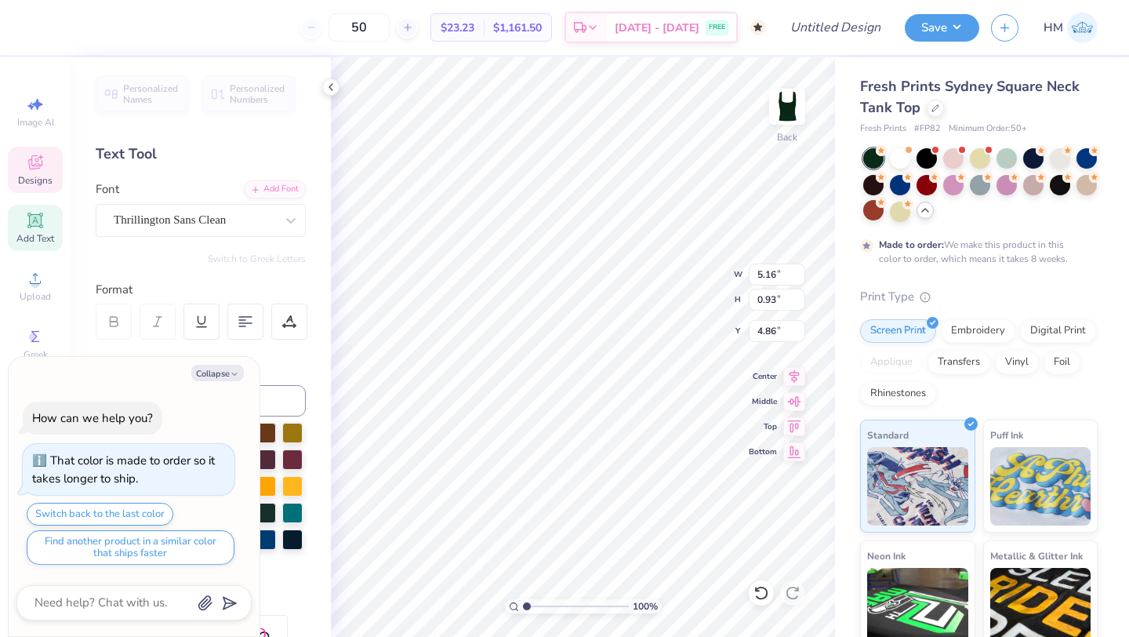
scroll to position [0, 1]
type textarea "x"
type input "5.07"
type textarea "x"
click at [384, 28] on input "50" at bounding box center [359, 27] width 61 height 28
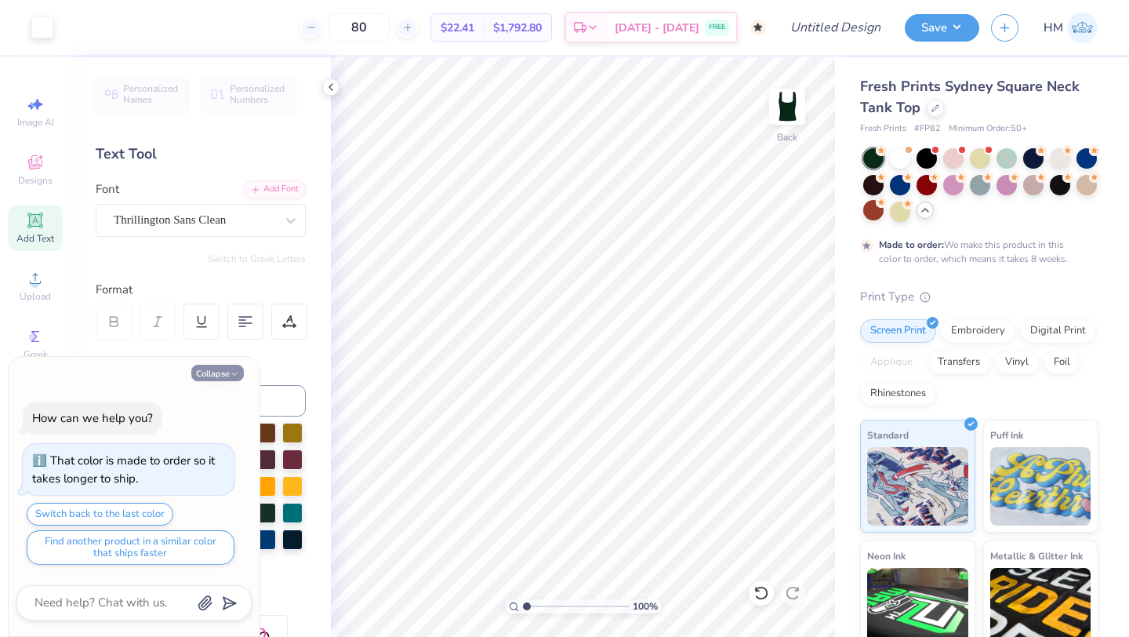
type input "80"
click at [216, 370] on button "Collapse" at bounding box center [217, 373] width 53 height 16
type textarea "x"
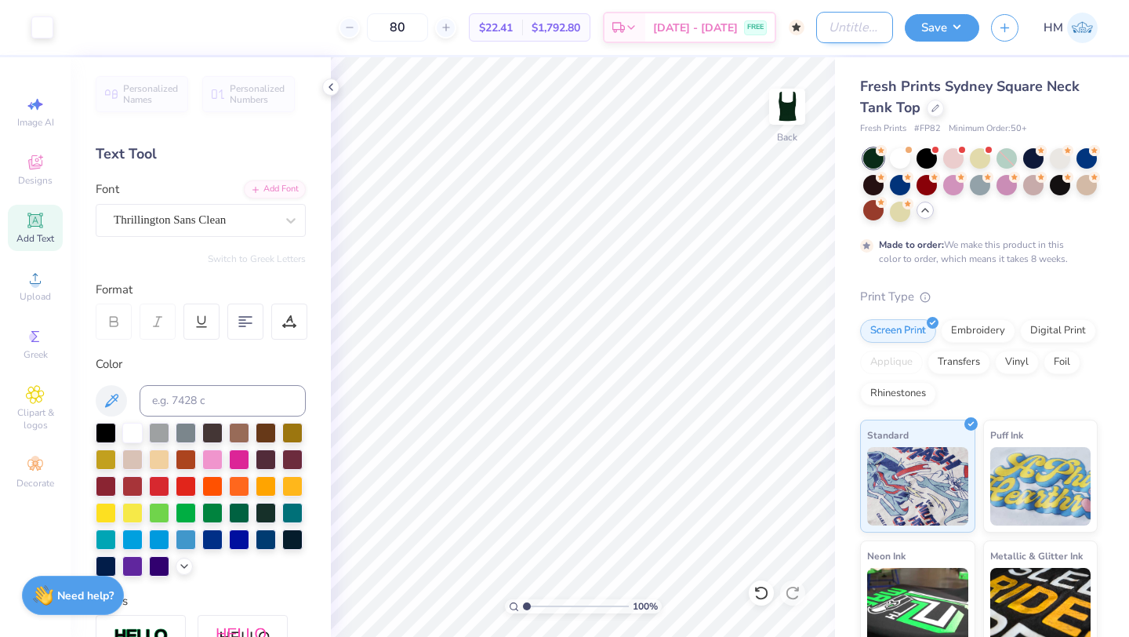
click at [836, 38] on input "Design Title" at bounding box center [854, 27] width 77 height 31
type input "Phi Mu Sisterhood Retreat Tanks 2"
click at [937, 30] on button "Save" at bounding box center [942, 25] width 74 height 27
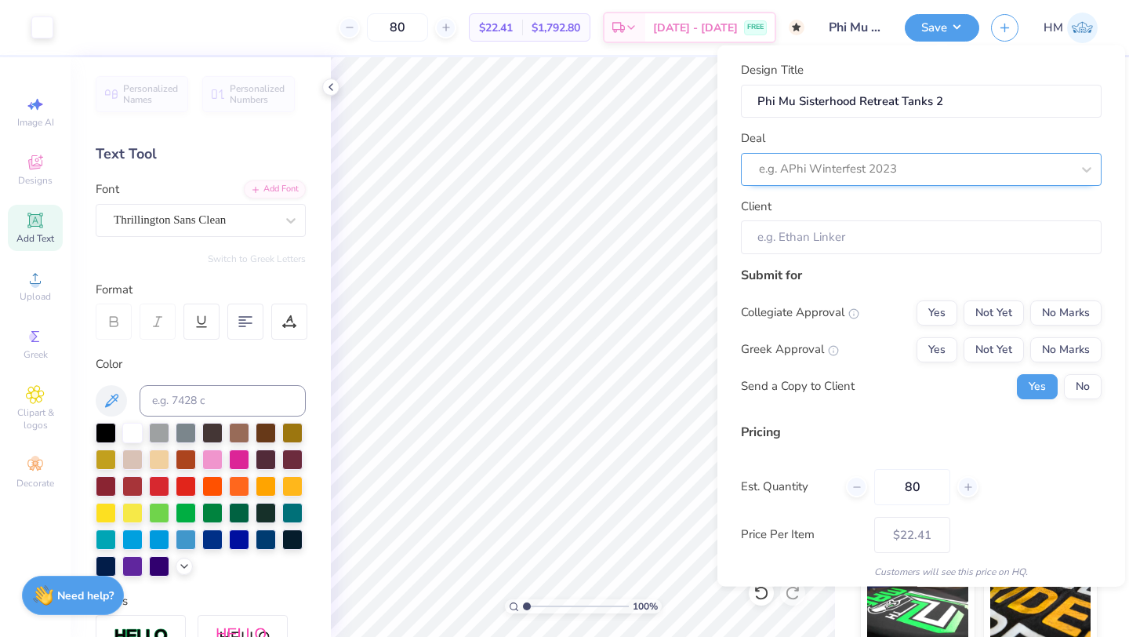
click at [902, 157] on div "e.g. APhi Winterfest 2023" at bounding box center [914, 169] width 315 height 24
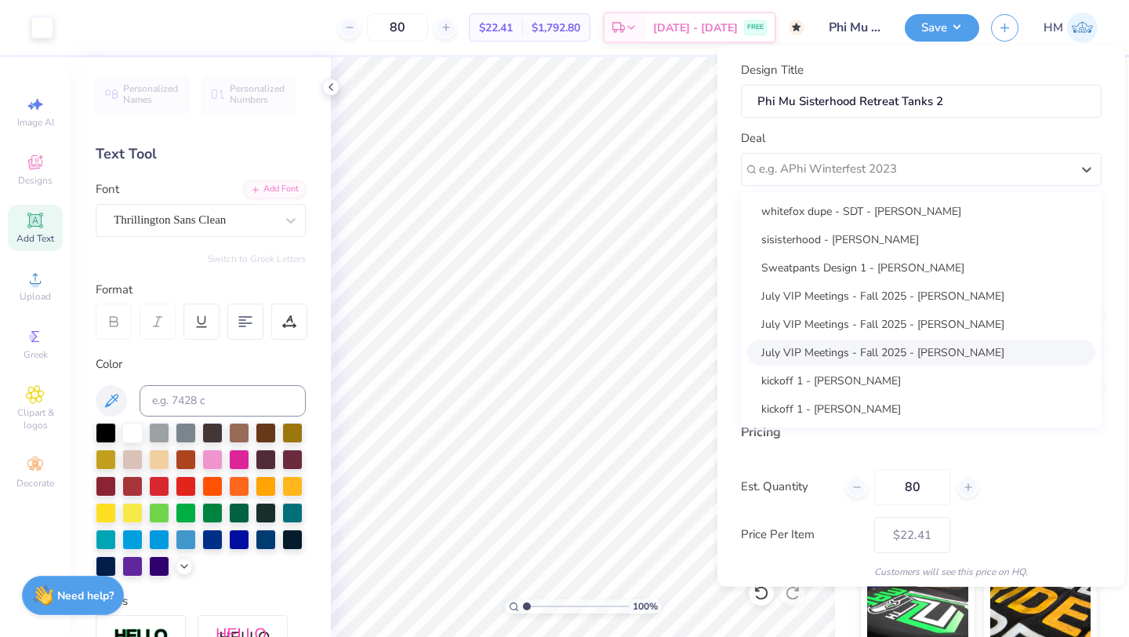
scroll to position [339, 0]
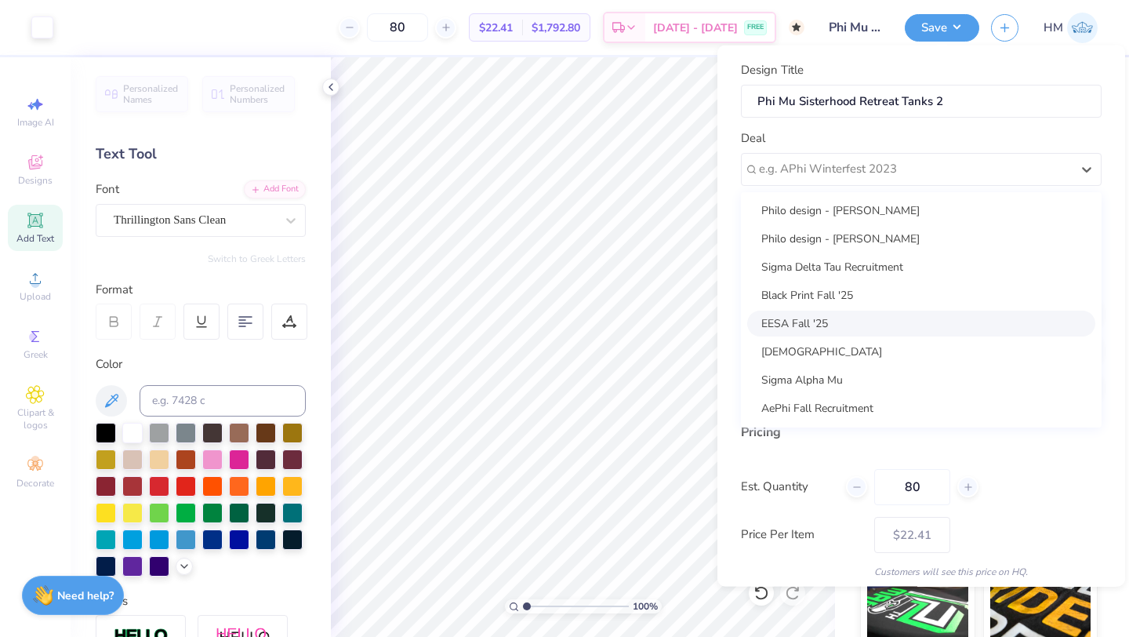
click at [811, 324] on div "EESA Fall '25" at bounding box center [921, 323] width 348 height 26
type input "[PERSON_NAME]"
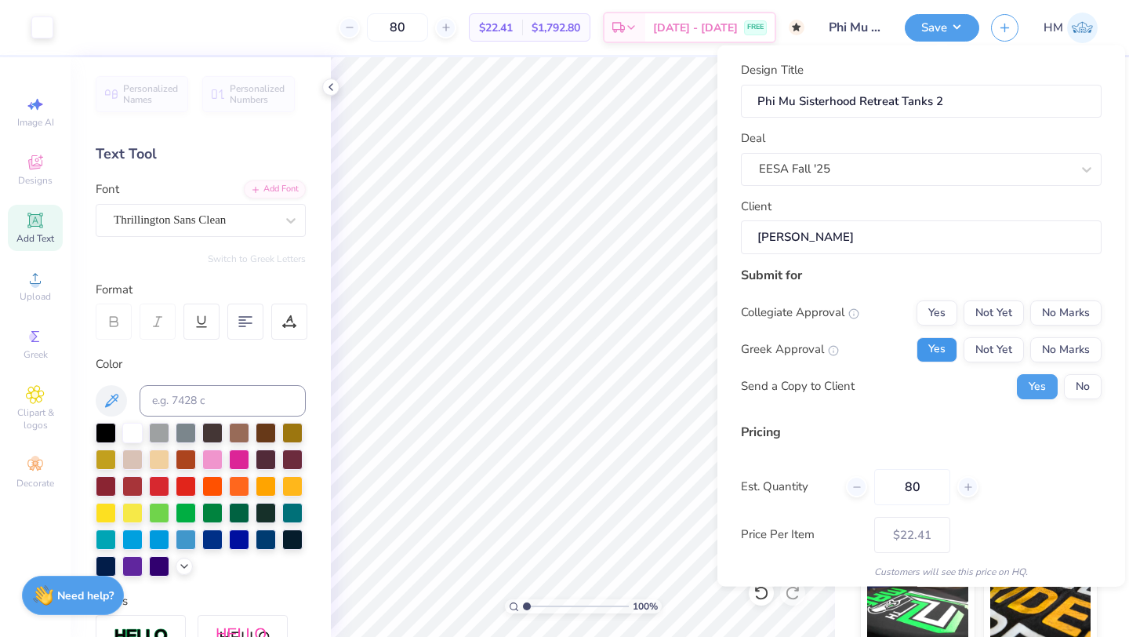
click at [931, 344] on button "Yes" at bounding box center [937, 348] width 41 height 25
click at [1084, 386] on button "No" at bounding box center [1083, 385] width 38 height 25
click at [1069, 318] on button "No Marks" at bounding box center [1065, 312] width 71 height 25
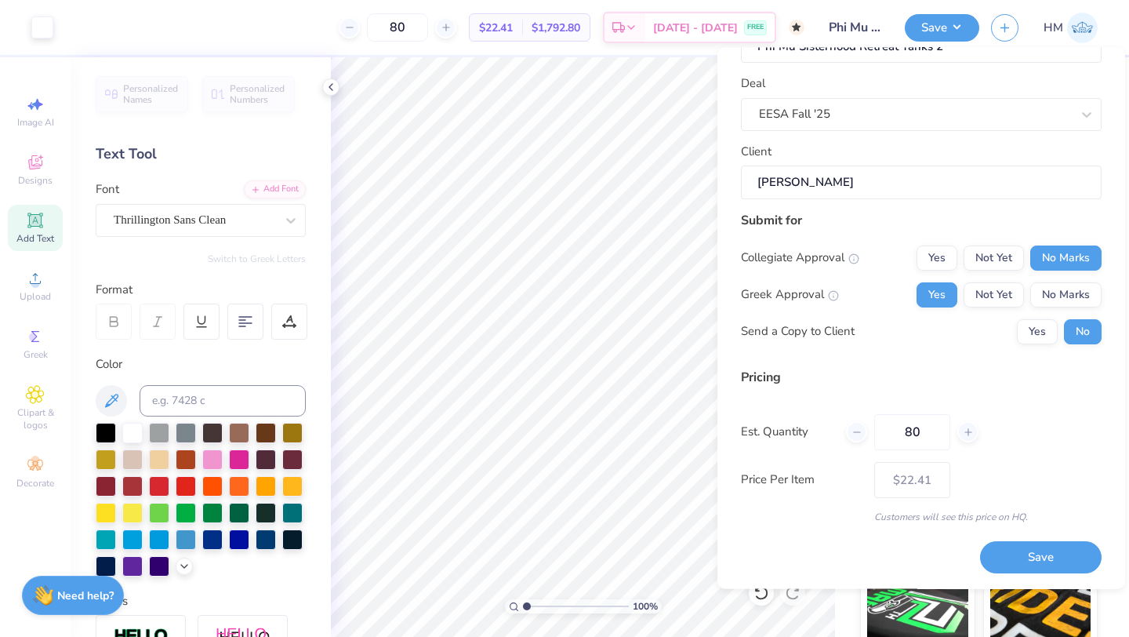
click at [1028, 579] on div "Design Title Phi Mu Sisterhood Retreat Tanks 2 Deal EESA Fall '25 Client Elama …" at bounding box center [921, 318] width 408 height 541
click at [1028, 567] on button "Save" at bounding box center [1041, 558] width 122 height 32
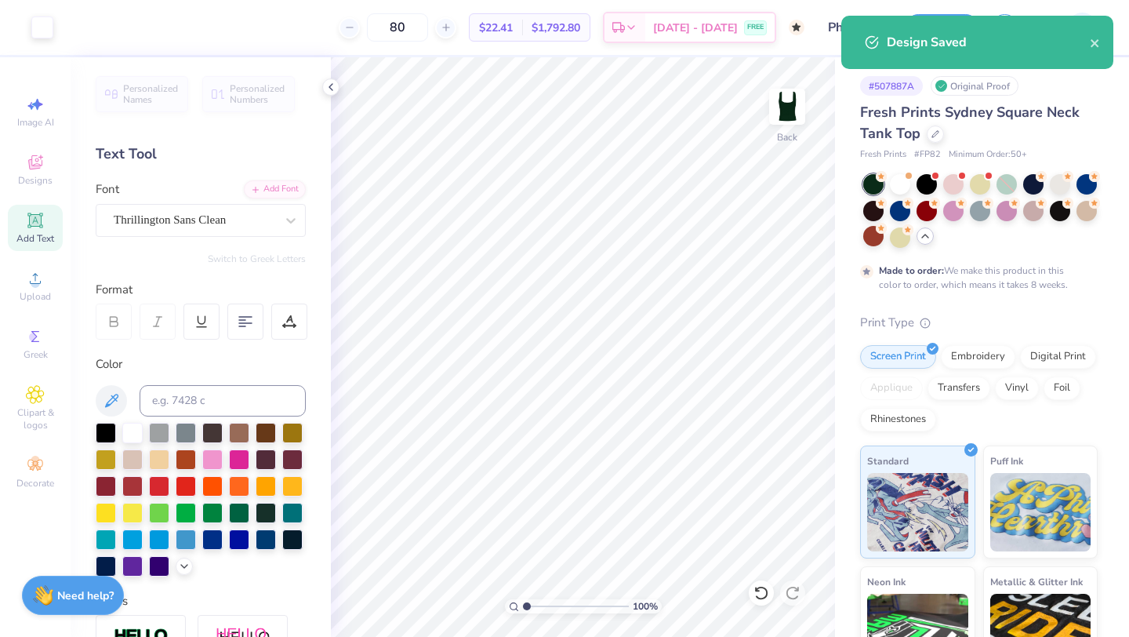
type input "– –"
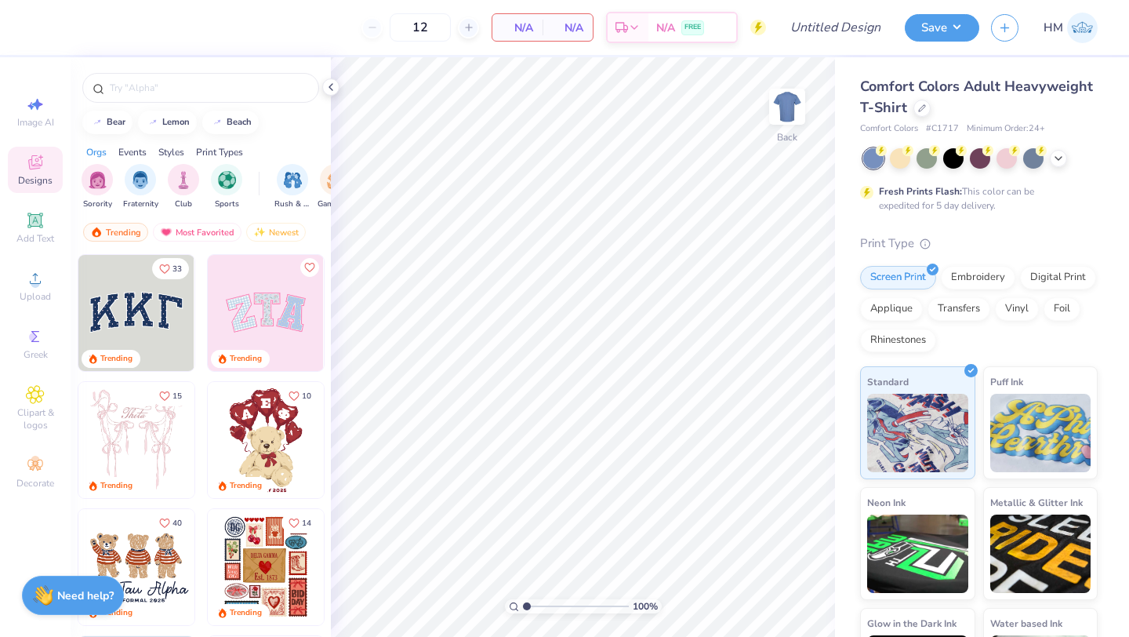
click at [912, 114] on div "Comfort Colors Adult Heavyweight T-Shirt" at bounding box center [979, 97] width 238 height 42
click at [919, 107] on icon at bounding box center [922, 106] width 6 height 6
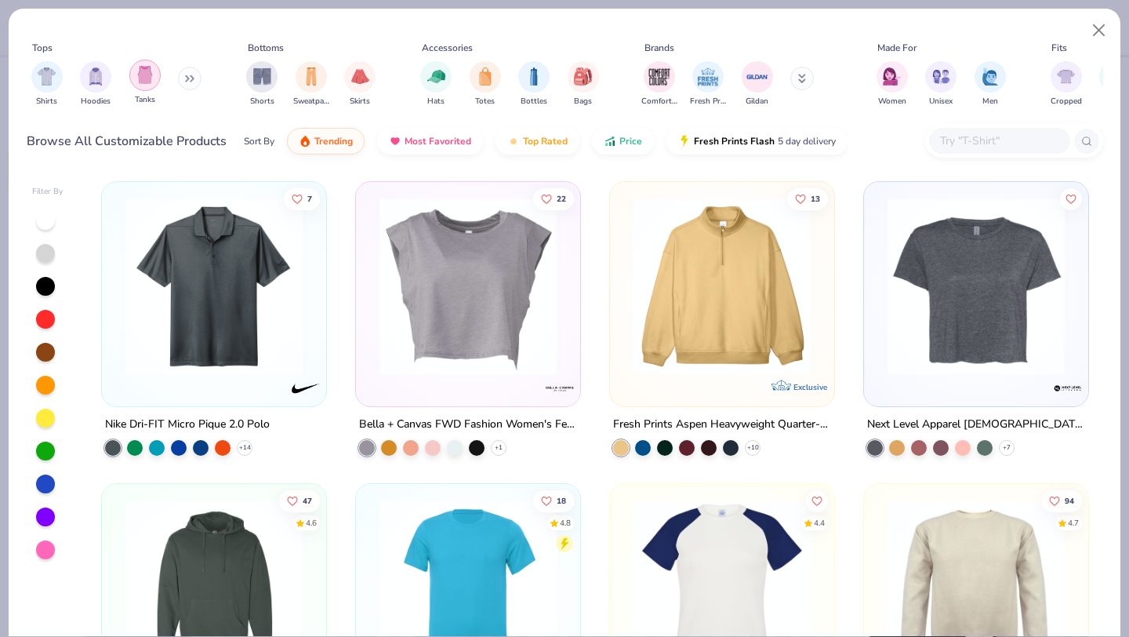
click at [147, 82] on img "filter for Tanks" at bounding box center [144, 75] width 17 height 18
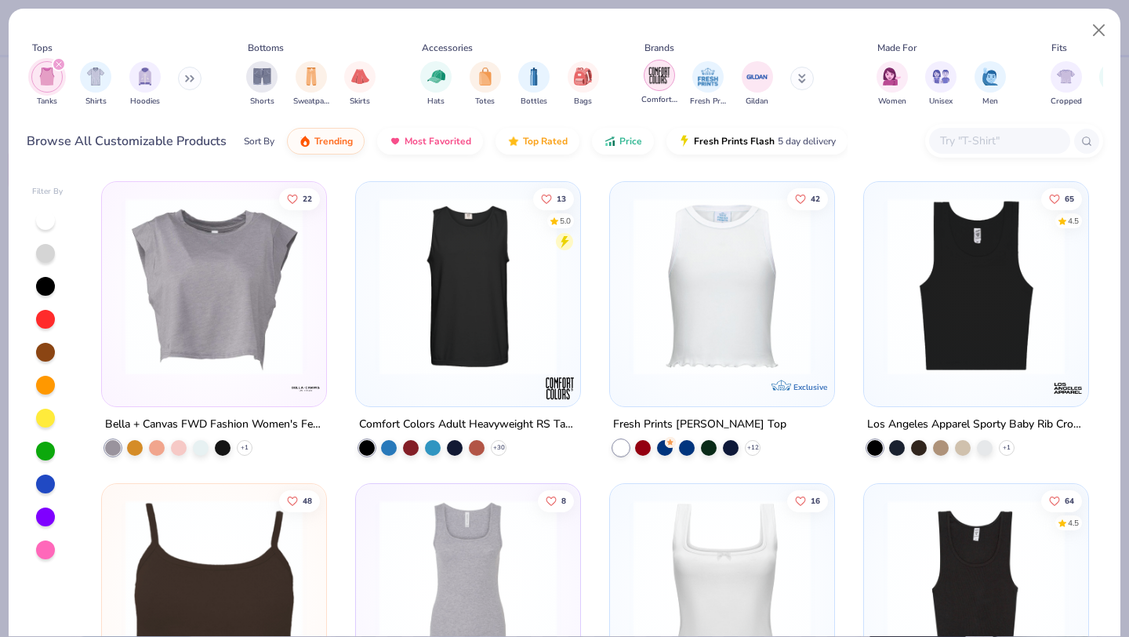
click at [698, 83] on img "filter for Fresh Prints" at bounding box center [708, 77] width 24 height 24
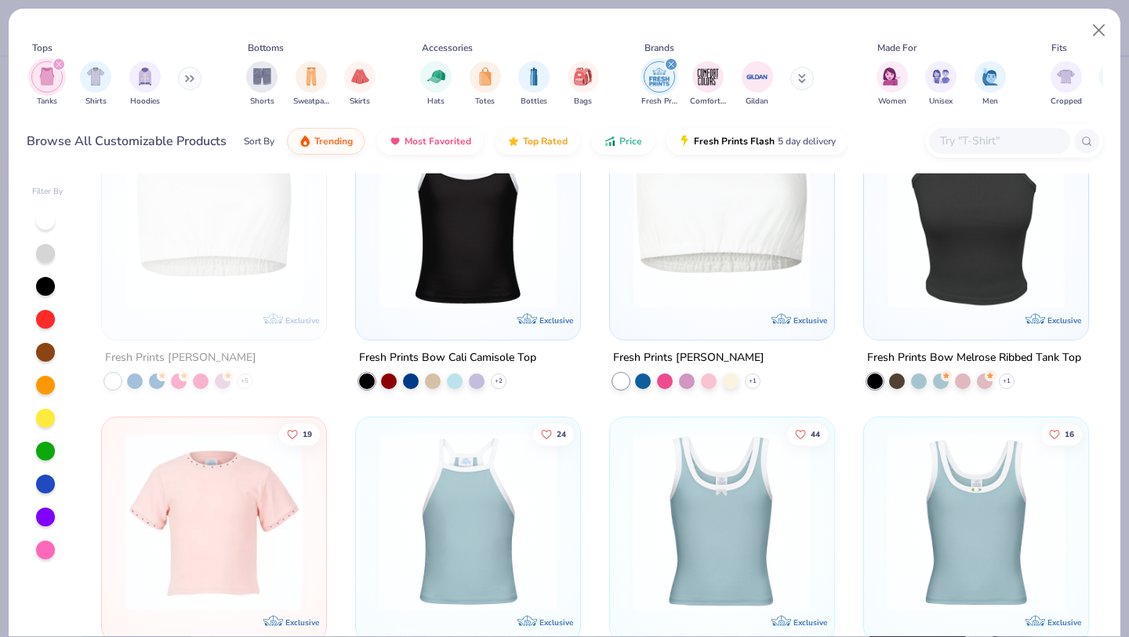
scroll to position [684, 0]
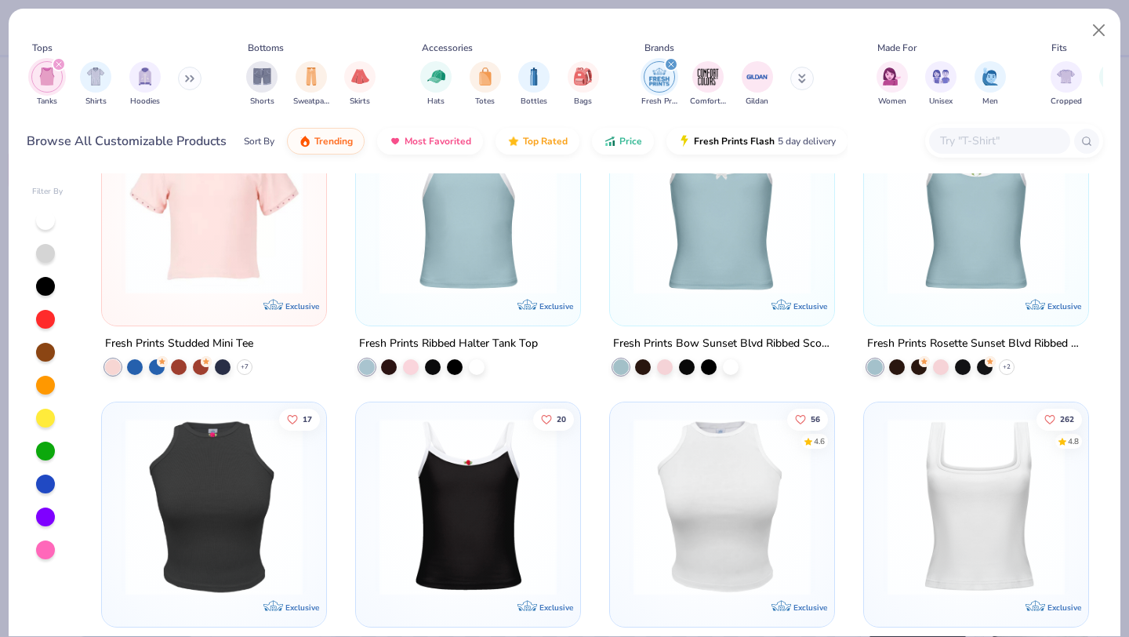
click at [963, 503] on img at bounding box center [976, 506] width 193 height 177
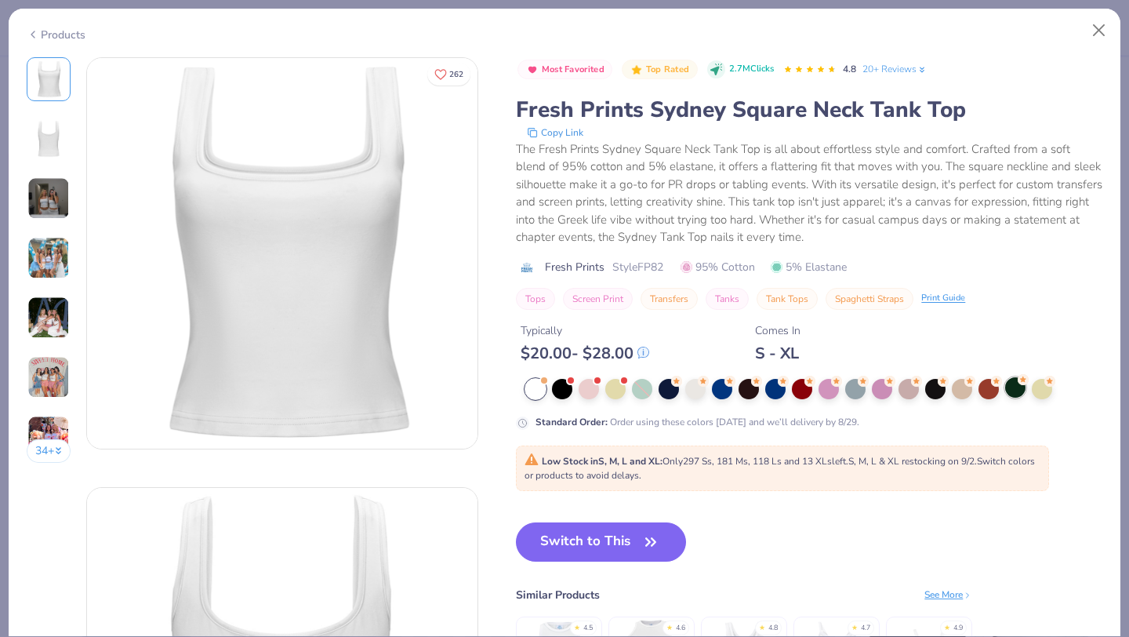
click at [1022, 390] on div at bounding box center [1015, 387] width 20 height 20
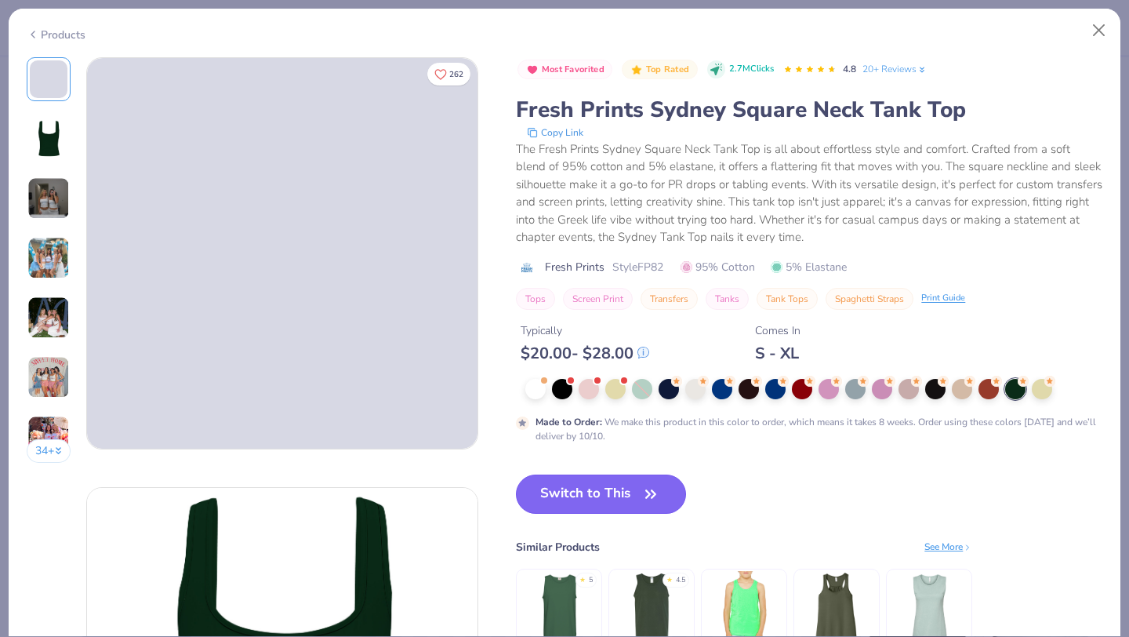
click at [603, 496] on button "Switch to This" at bounding box center [601, 493] width 170 height 39
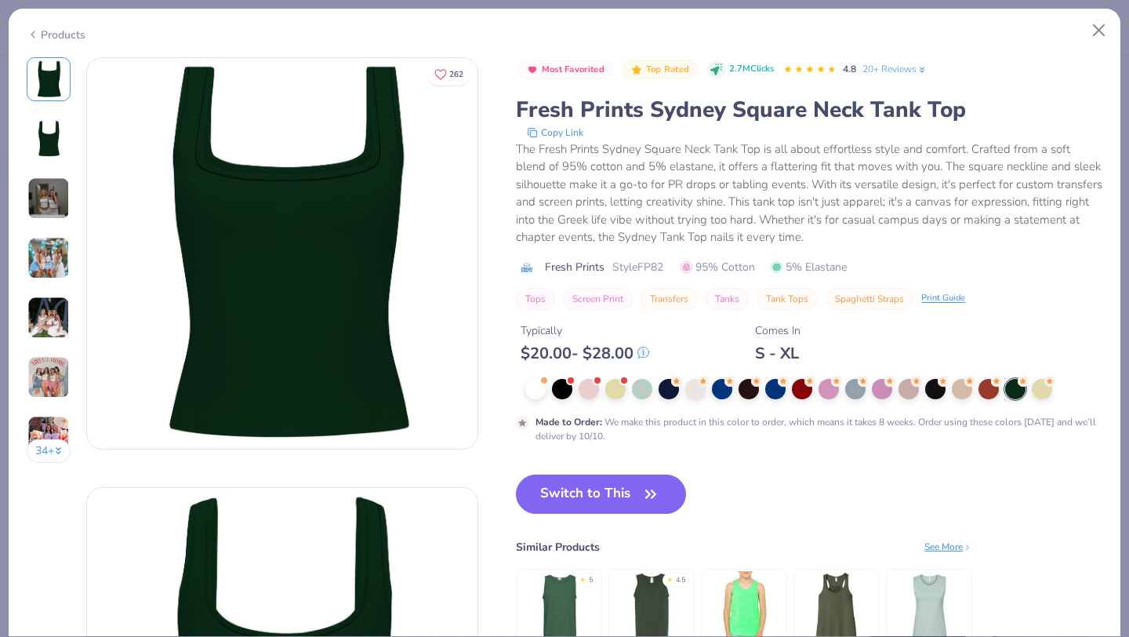
type input "50"
type textarea "x"
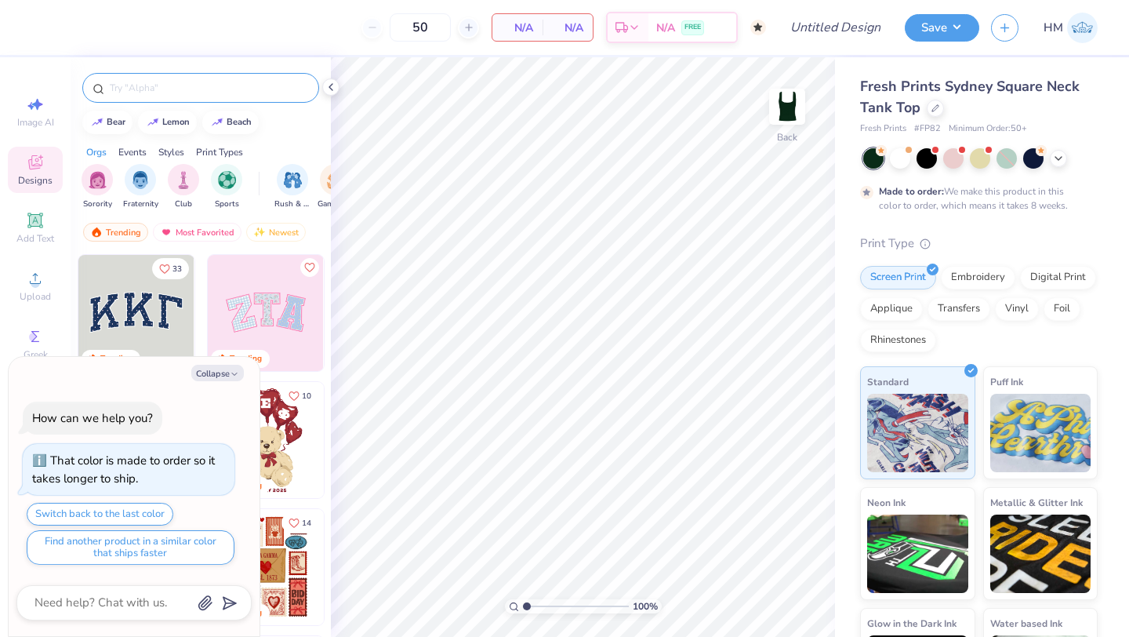
click at [220, 92] on input "text" at bounding box center [208, 88] width 201 height 16
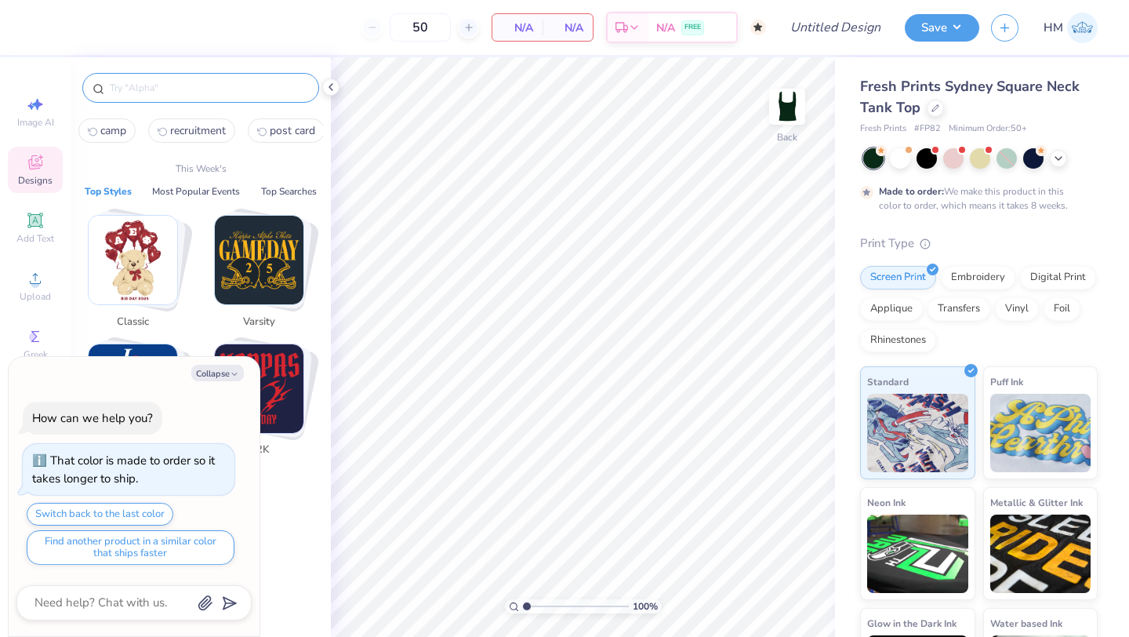
click at [102, 131] on span "camp" at bounding box center [113, 130] width 26 height 15
type input "camp"
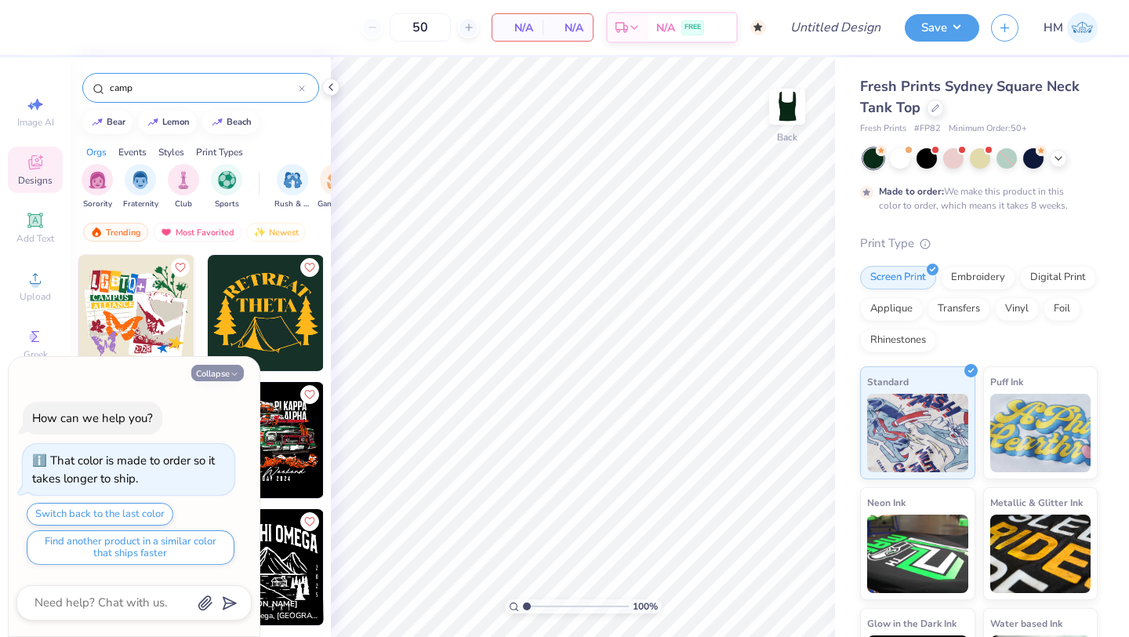
click at [210, 366] on button "Collapse" at bounding box center [217, 373] width 53 height 16
type textarea "x"
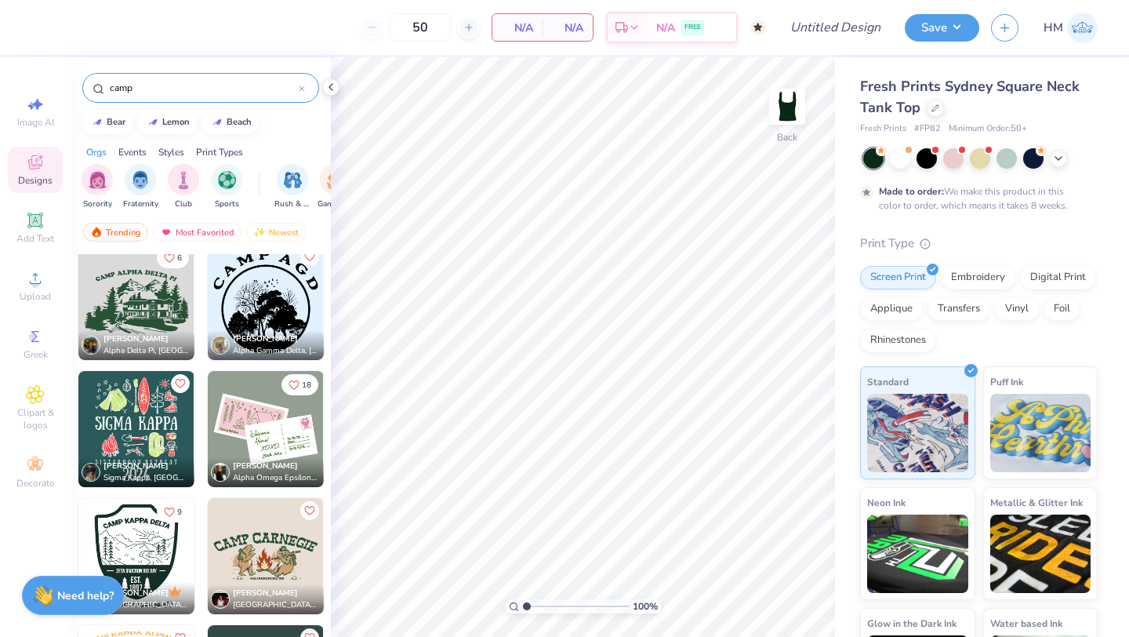
scroll to position [2512, 0]
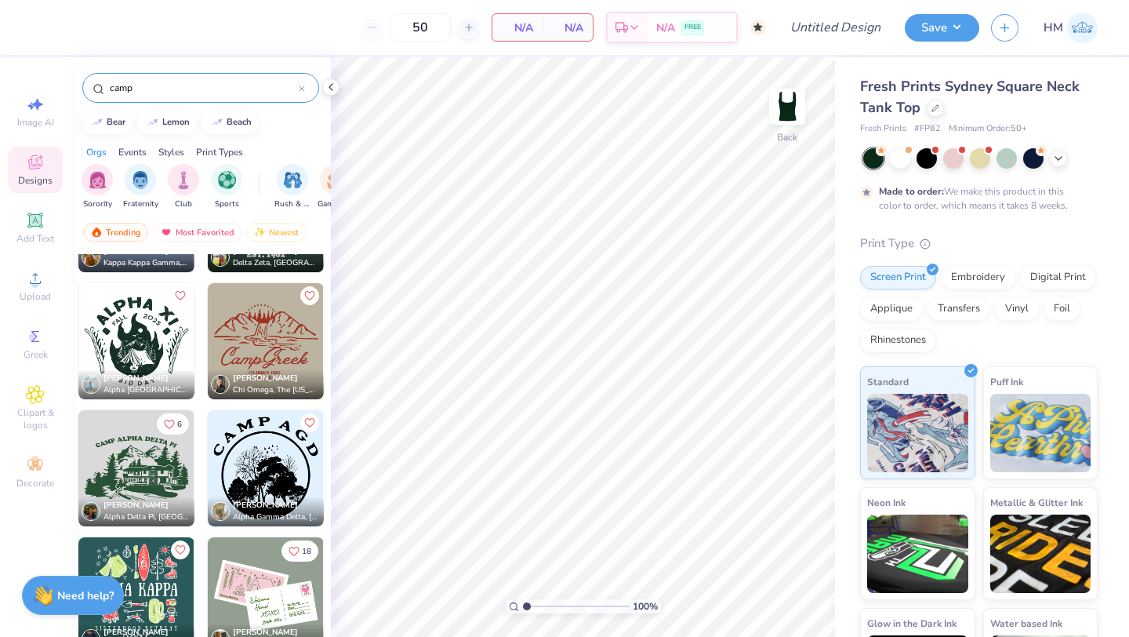
click at [268, 349] on img at bounding box center [266, 341] width 116 height 116
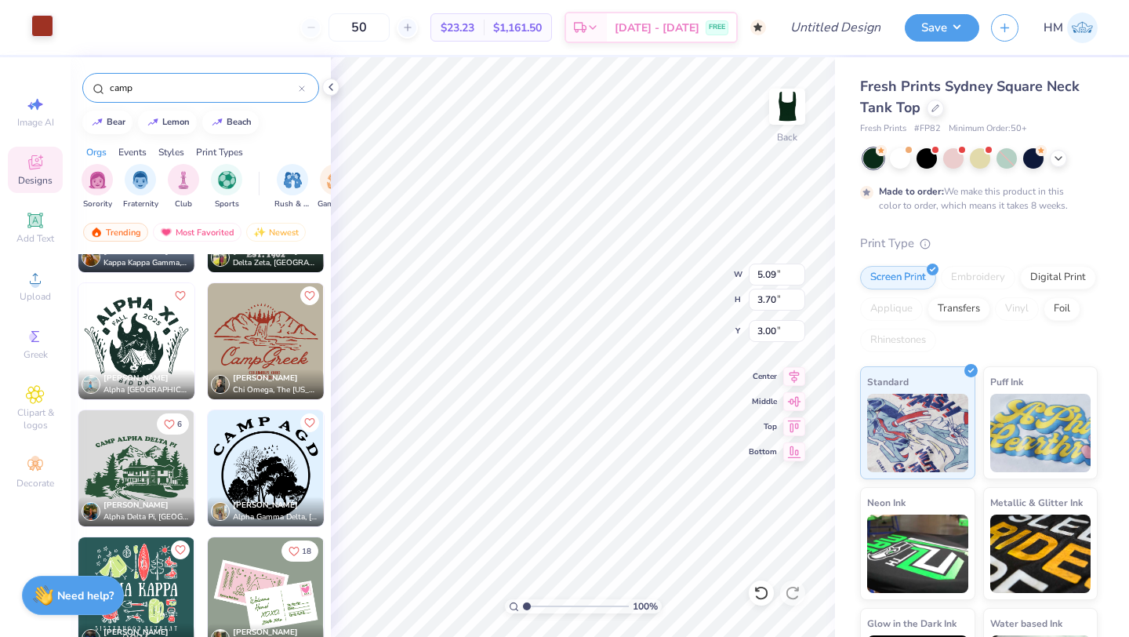
click at [43, 31] on div at bounding box center [42, 26] width 22 height 22
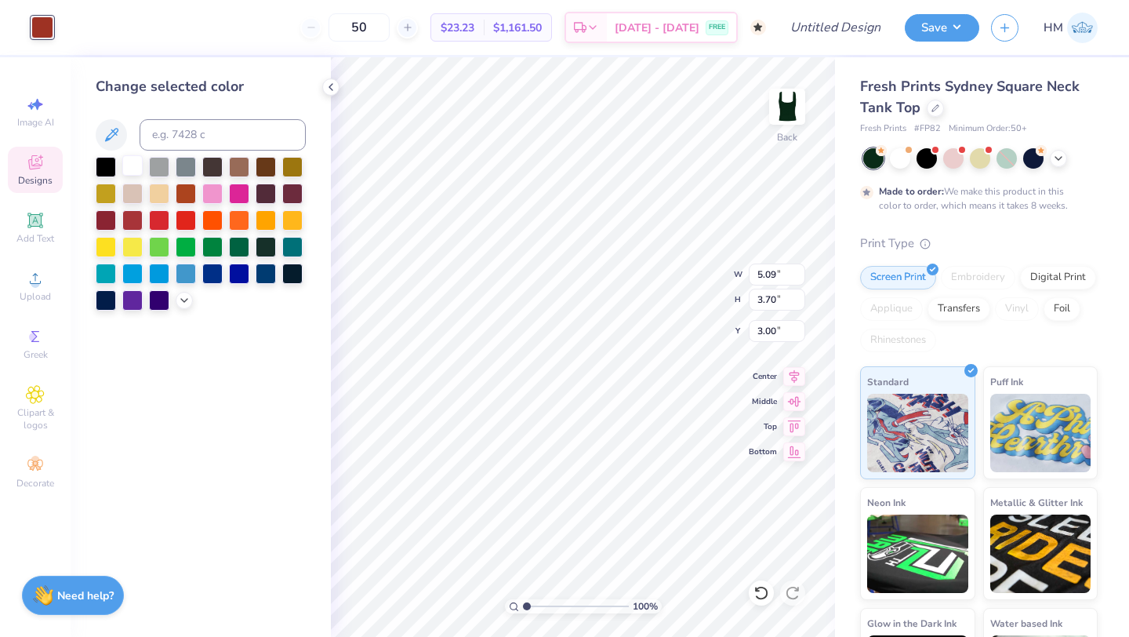
click at [126, 162] on div at bounding box center [132, 165] width 20 height 20
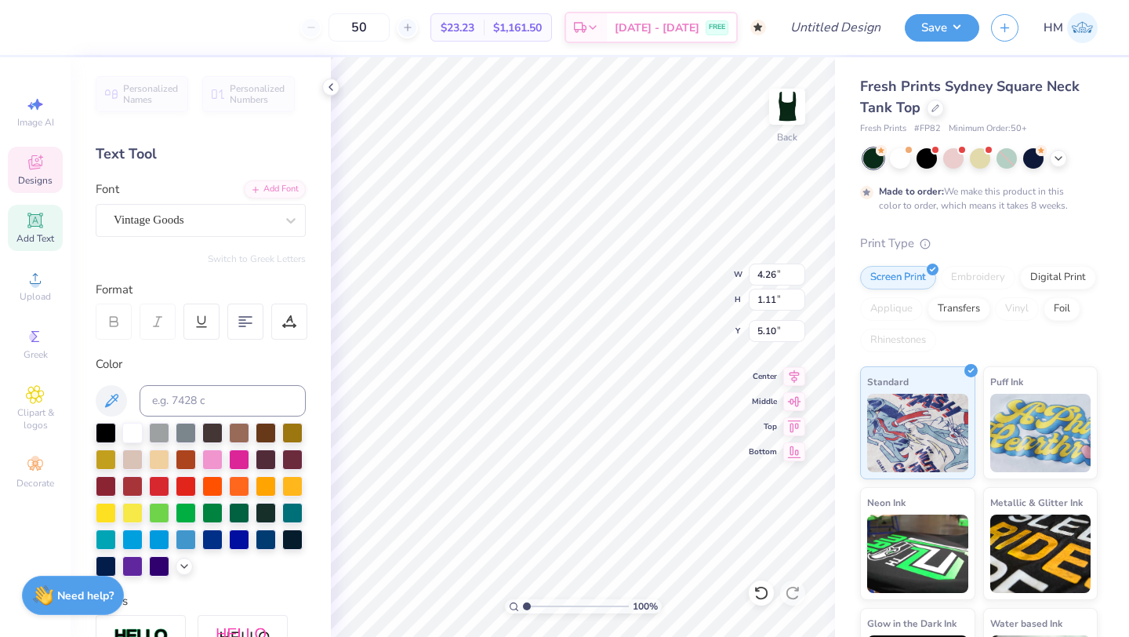
type textarea "P"
type textarea "Sisterhood Retreat"
type textarea "Phi, OHIO"
click at [754, 586] on icon at bounding box center [761, 593] width 16 height 16
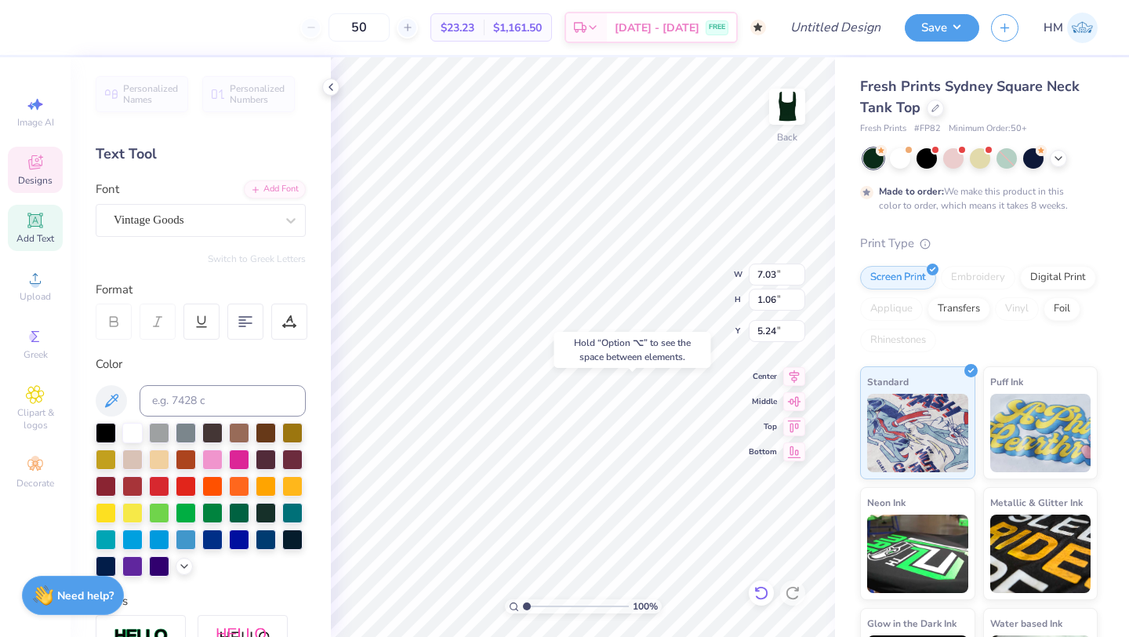
click at [756, 594] on icon at bounding box center [761, 593] width 16 height 16
type input "5.13"
type input "1.95"
type input "0.95"
type textarea "E"
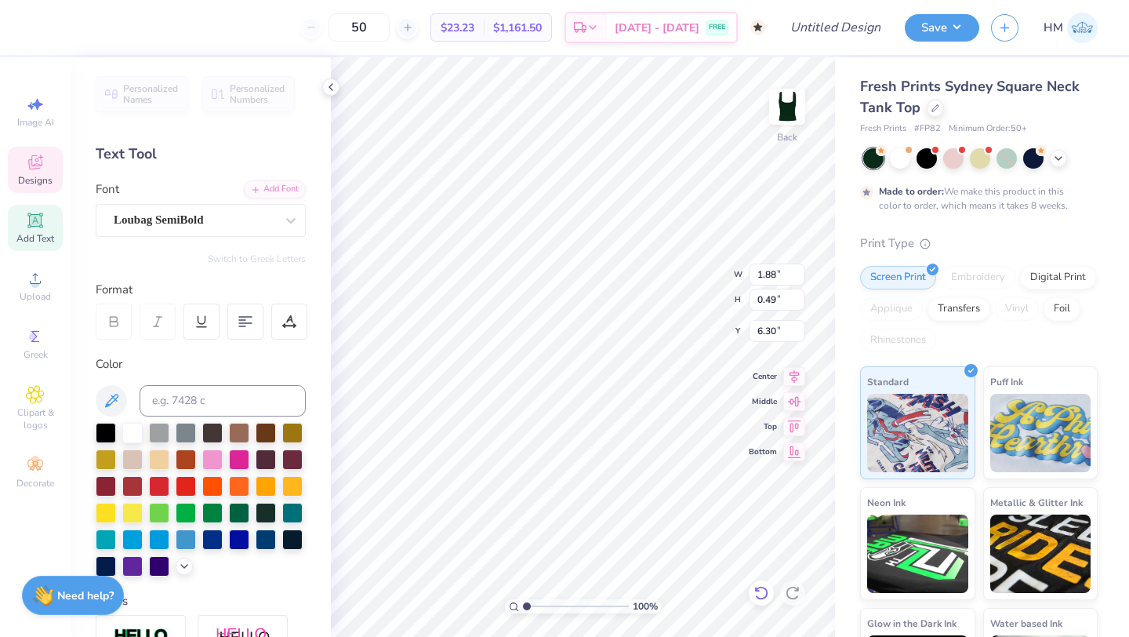
type input "1.88"
type input "0.49"
type input "6.30"
type textarea "Phi Mu"
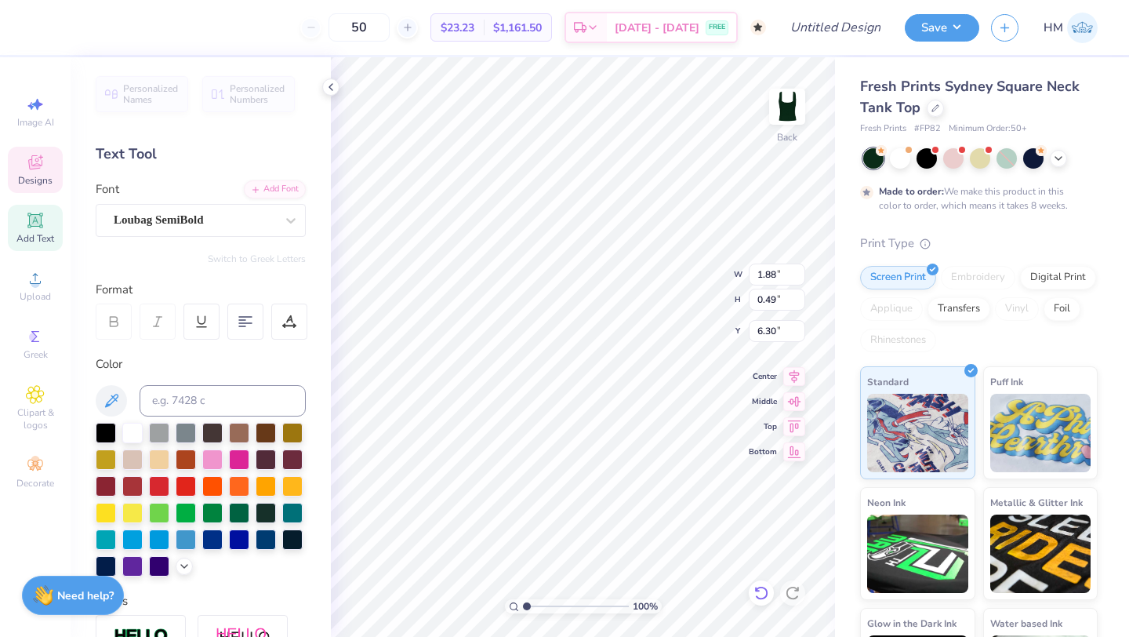
scroll to position [0, 1]
click at [788, 381] on icon at bounding box center [794, 374] width 22 height 19
type input "7.03"
type input "1.06"
type input "5.30"
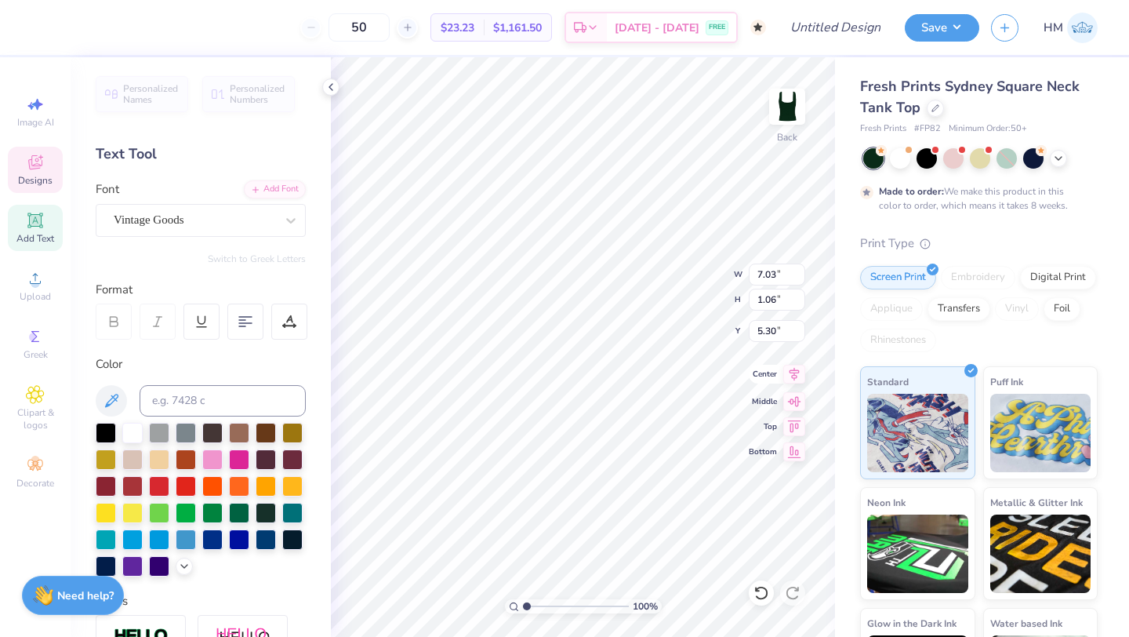
click at [791, 376] on icon at bounding box center [795, 374] width 10 height 13
type input "6.50"
click at [385, 30] on input "50" at bounding box center [359, 27] width 61 height 28
type input "80"
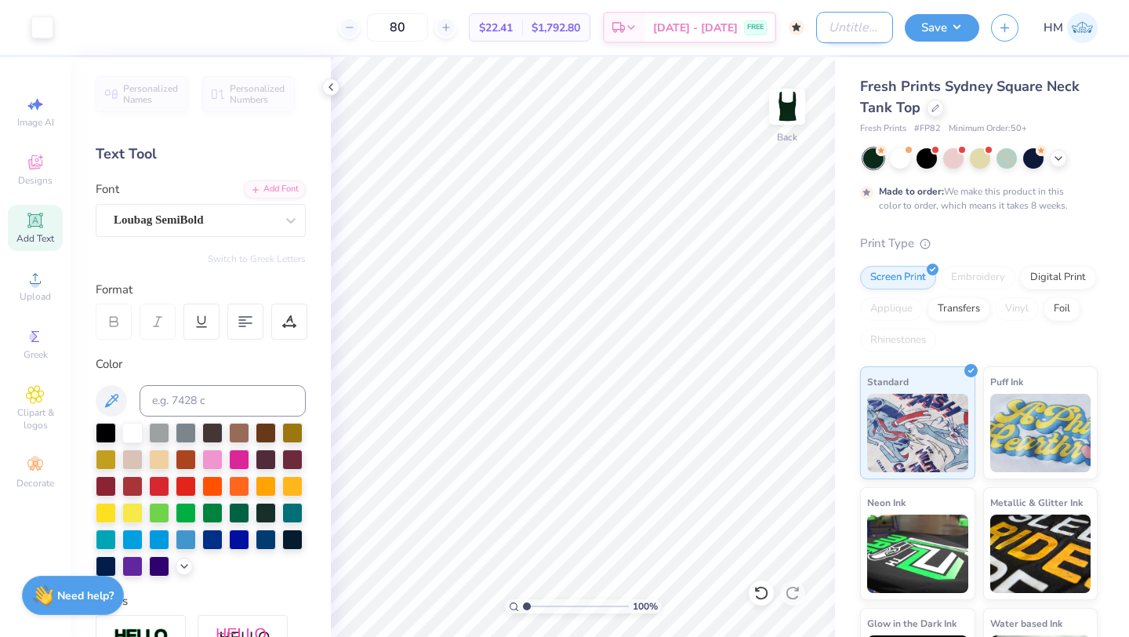
click at [832, 34] on input "Design Title" at bounding box center [854, 27] width 77 height 31
drag, startPoint x: 870, startPoint y: 30, endPoint x: 915, endPoint y: 34, distance: 44.9
click at [915, 34] on div "Art colors 80 $22.41 Per Item $1,792.80 Total Est. Delivery Oct 7 - 10 FREE Des…" at bounding box center [564, 27] width 1129 height 55
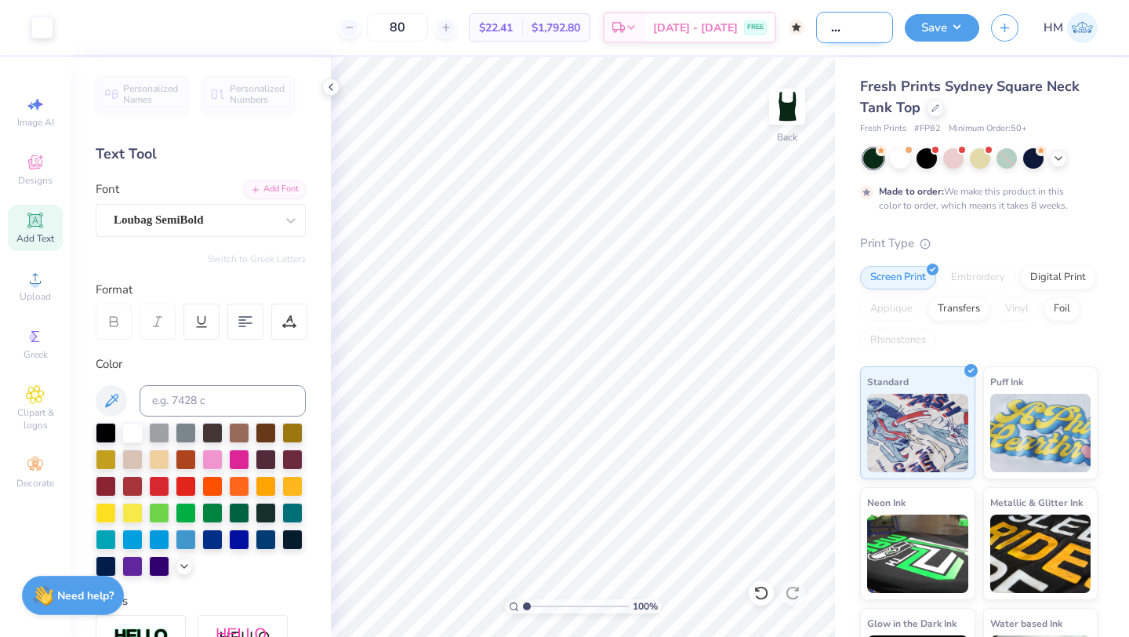
click at [855, 17] on input "Phi Mu Sisterhood Retreat Tank 1" at bounding box center [854, 27] width 77 height 31
click at [864, 42] on input "Phi Mu Sisterhood Retreat Tank 1" at bounding box center [854, 27] width 77 height 31
click at [857, 29] on input "Phi Mu Sisterhood Retreat Tank 1" at bounding box center [854, 27] width 77 height 31
type input "Phi Mu Sisterhood Retreat Tank 3"
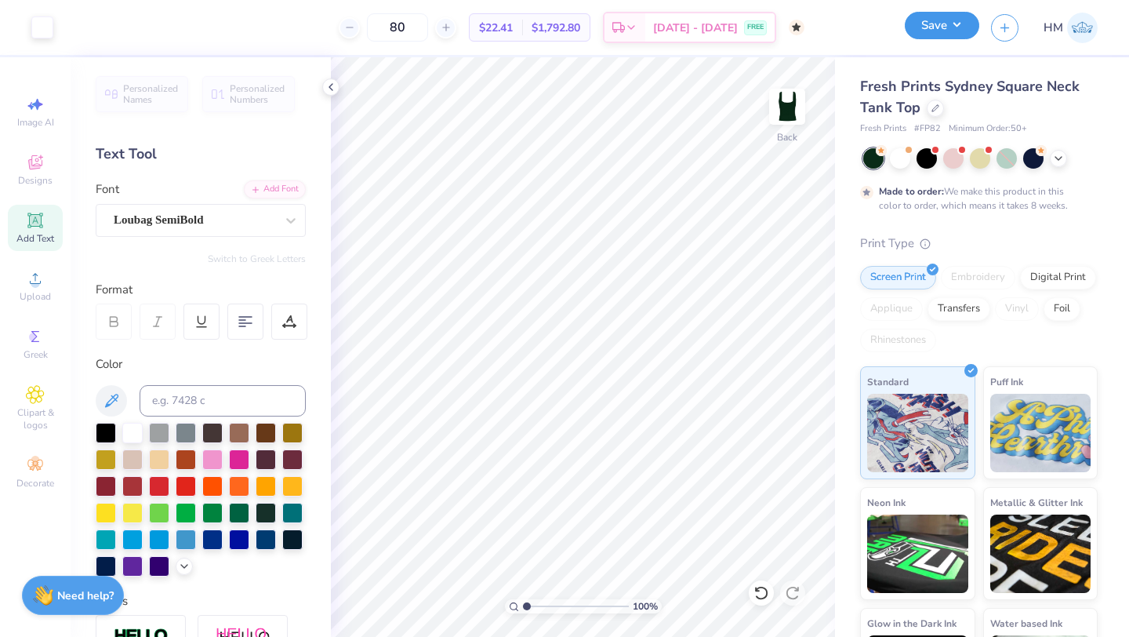
click at [947, 30] on button "Save" at bounding box center [942, 25] width 74 height 27
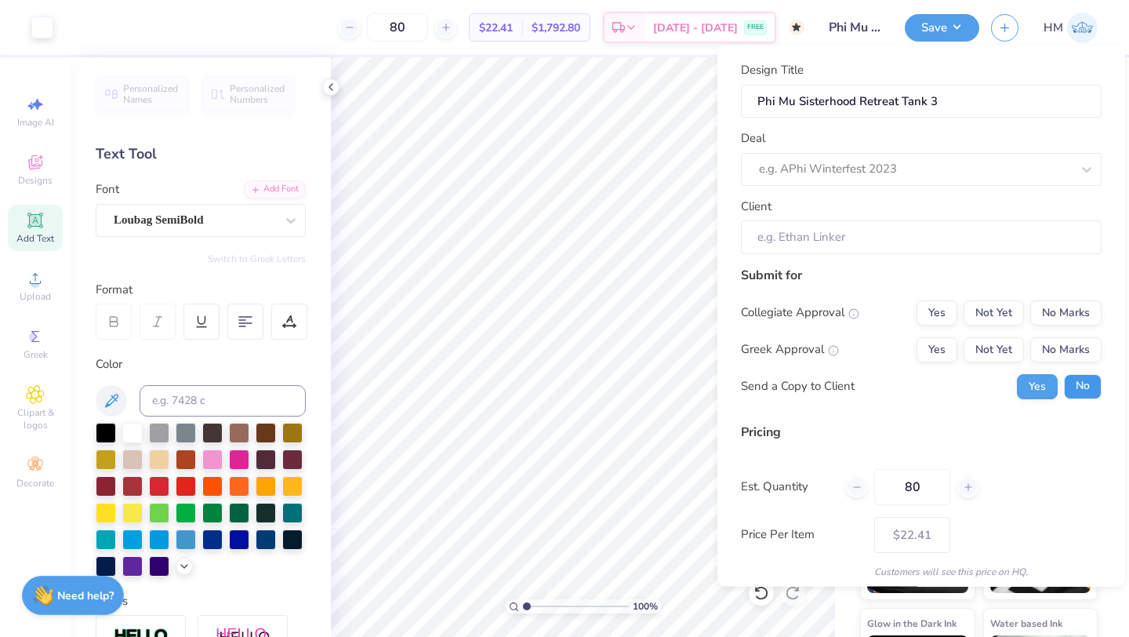
click at [1080, 385] on button "No" at bounding box center [1083, 385] width 38 height 25
click at [943, 354] on button "Yes" at bounding box center [937, 348] width 41 height 25
click at [1068, 313] on button "No Marks" at bounding box center [1065, 312] width 71 height 25
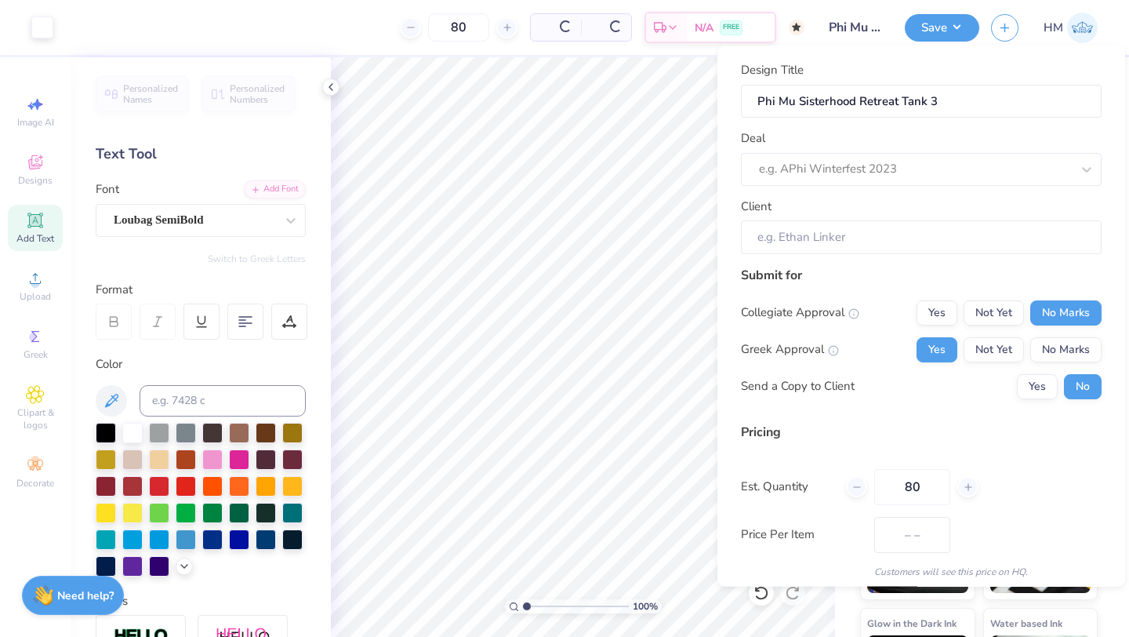
type input "$22.41"
click at [954, 185] on div "Design Title Phi Mu Sisterhood Retreat Tank 3 Deal e.g. APhi Winterfest 2023 Cl…" at bounding box center [921, 157] width 361 height 193
click at [954, 170] on div at bounding box center [915, 168] width 312 height 21
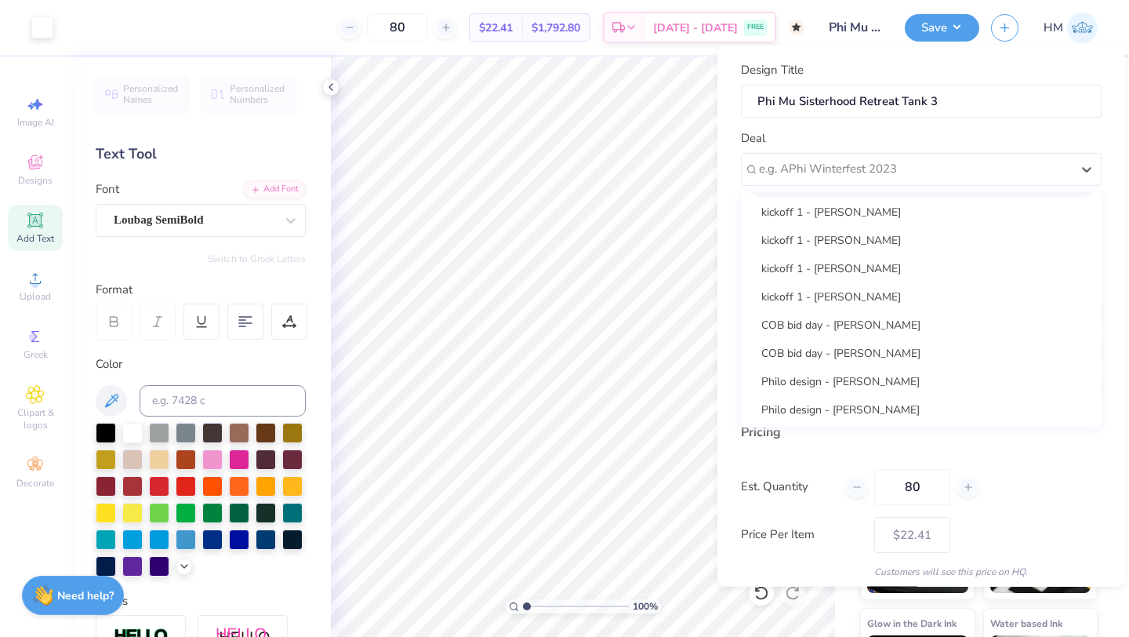
scroll to position [339, 0]
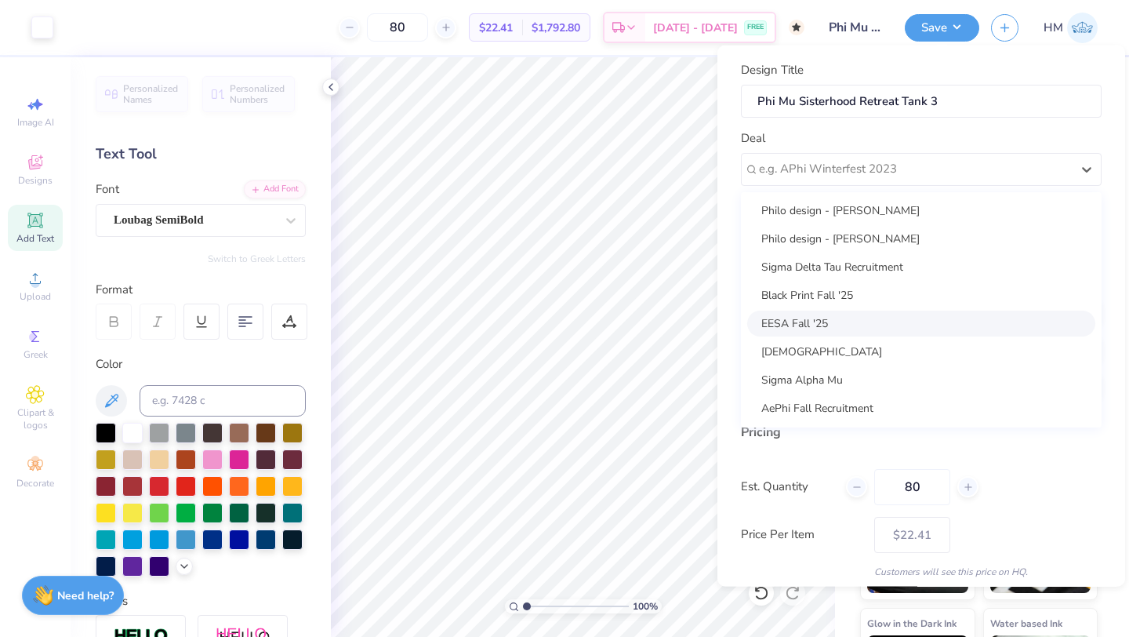
click at [853, 328] on div "EESA Fall '25" at bounding box center [921, 323] width 348 height 26
type input "Elama Tessema"
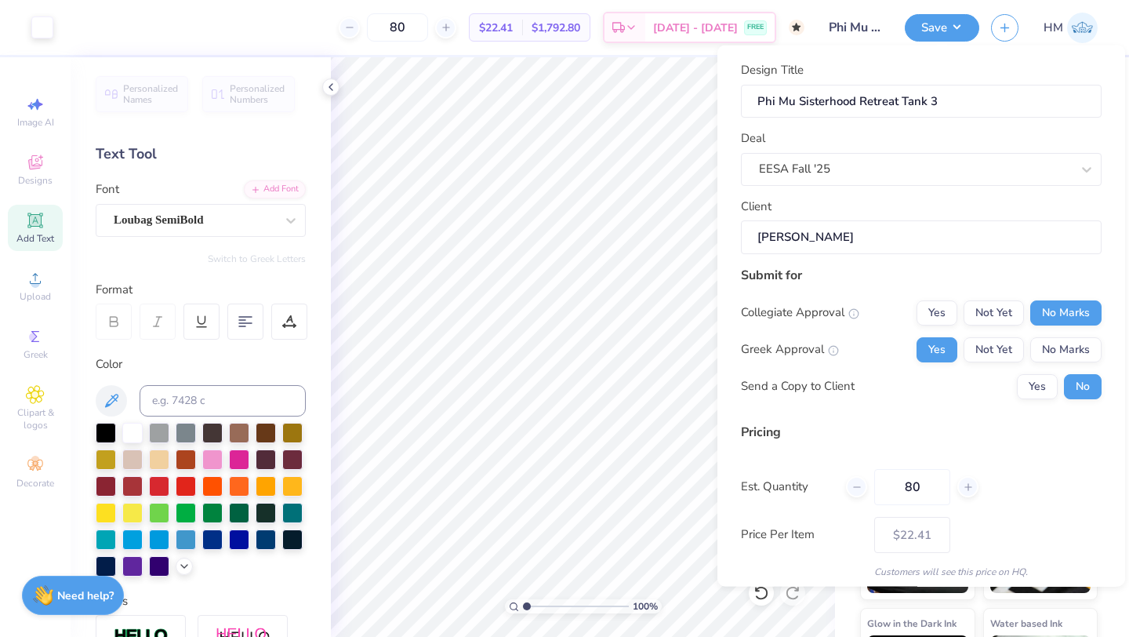
scroll to position [56, 0]
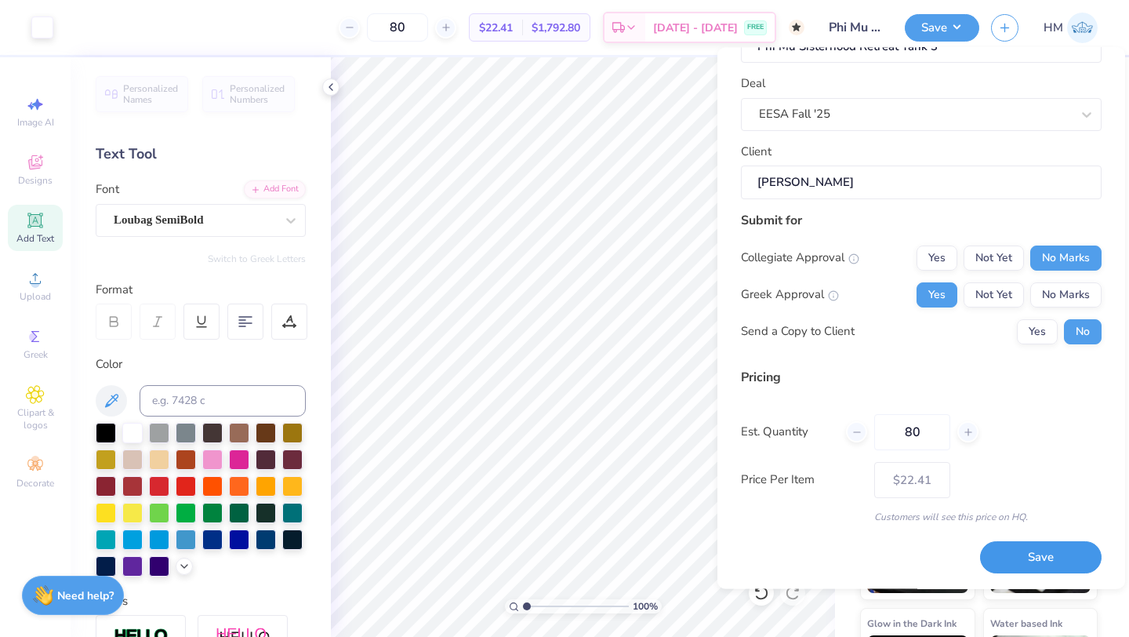
click at [1001, 557] on button "Save" at bounding box center [1041, 558] width 122 height 32
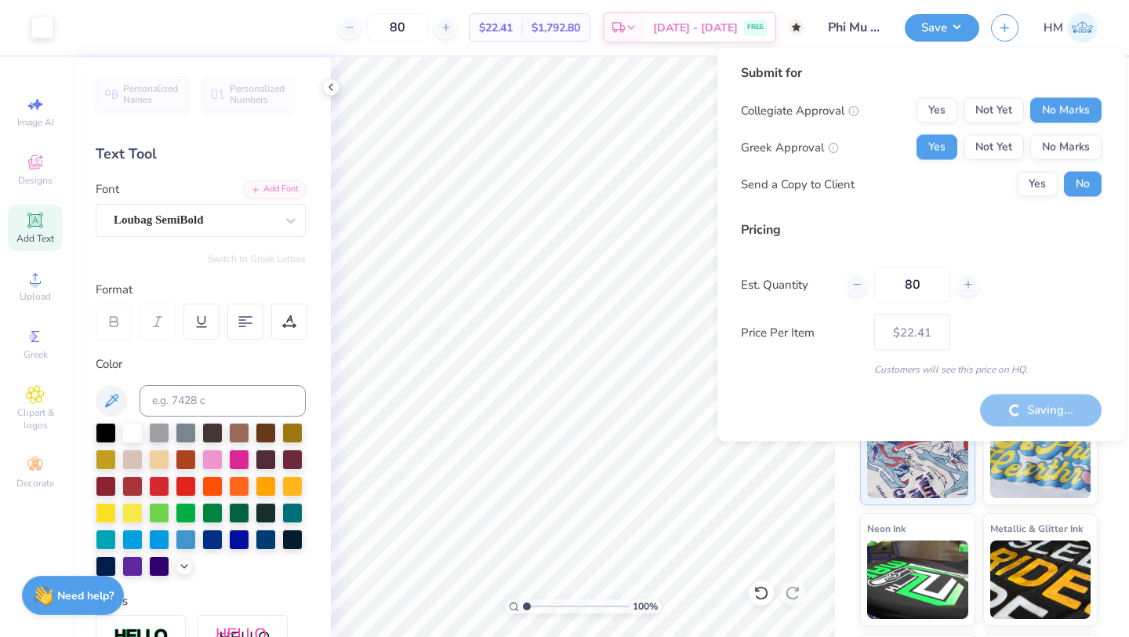
type input "– –"
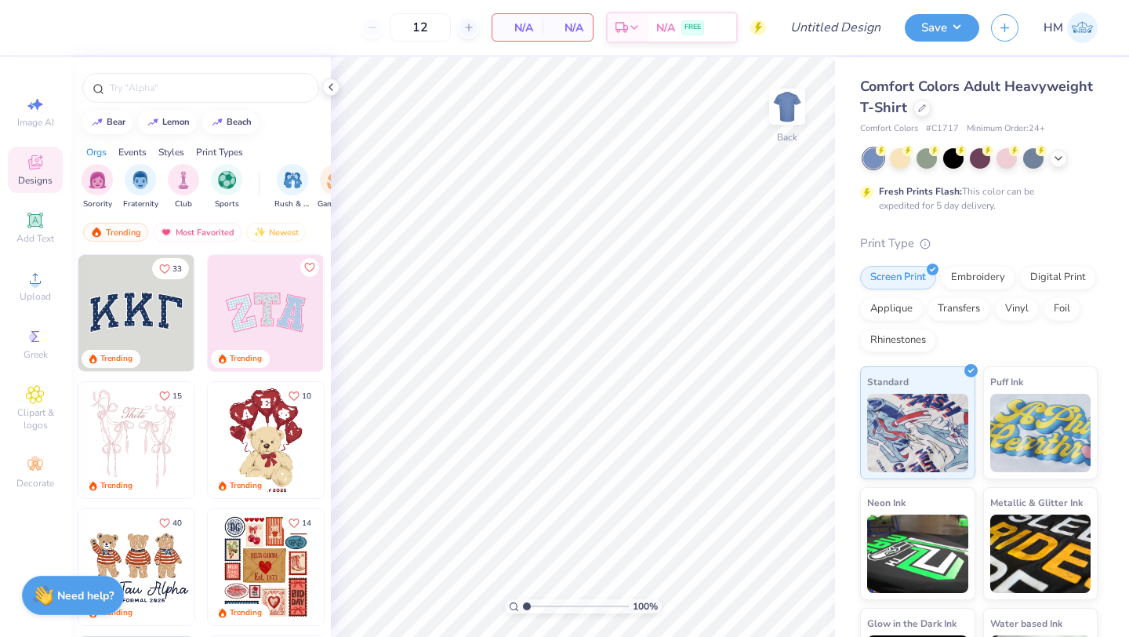
click at [933, 116] on div "Comfort Colors Adult Heavyweight T-Shirt" at bounding box center [979, 97] width 238 height 42
click at [924, 116] on div "Comfort Colors Adult Heavyweight T-Shirt" at bounding box center [979, 97] width 238 height 42
click at [921, 105] on icon at bounding box center [922, 107] width 8 height 8
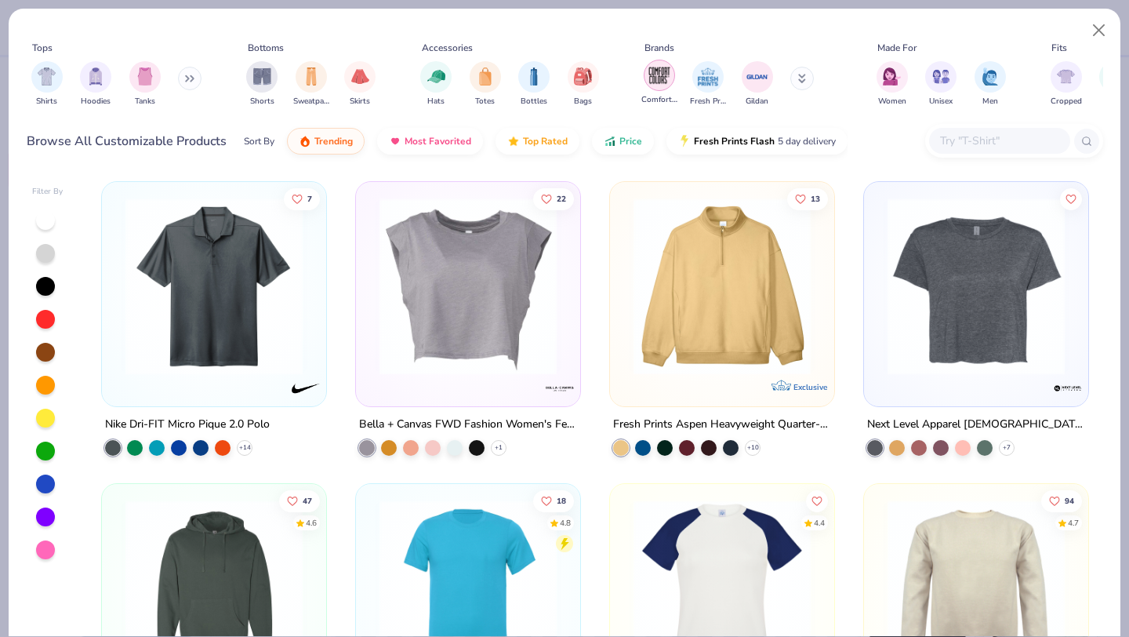
click at [703, 83] on img "filter for Fresh Prints" at bounding box center [708, 77] width 24 height 24
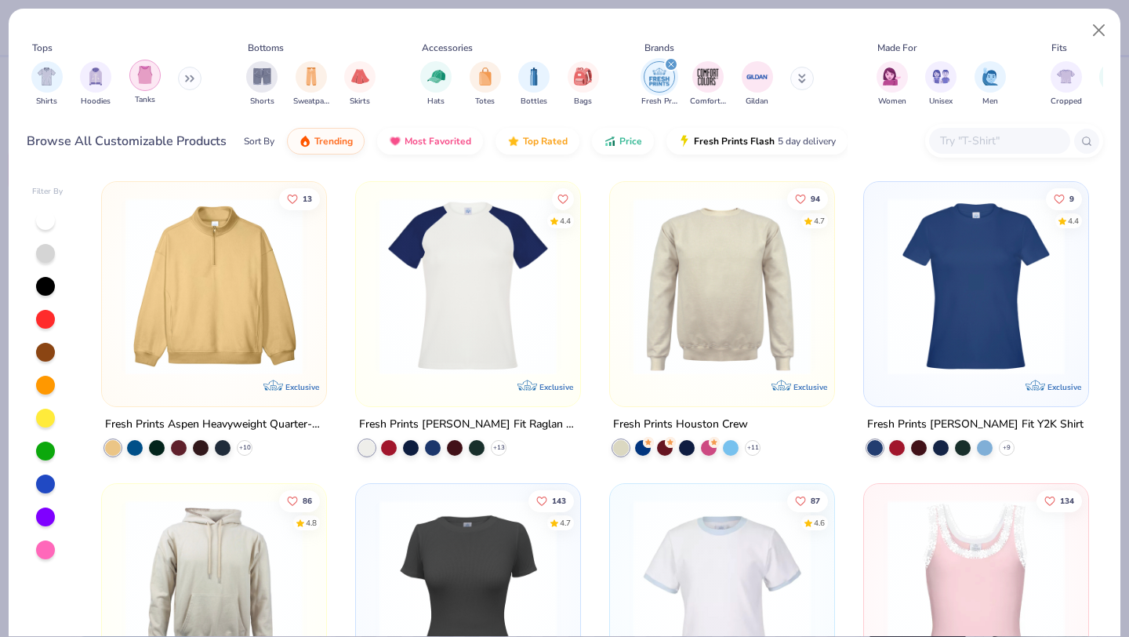
click at [158, 73] on div "filter for Tanks" at bounding box center [144, 75] width 31 height 31
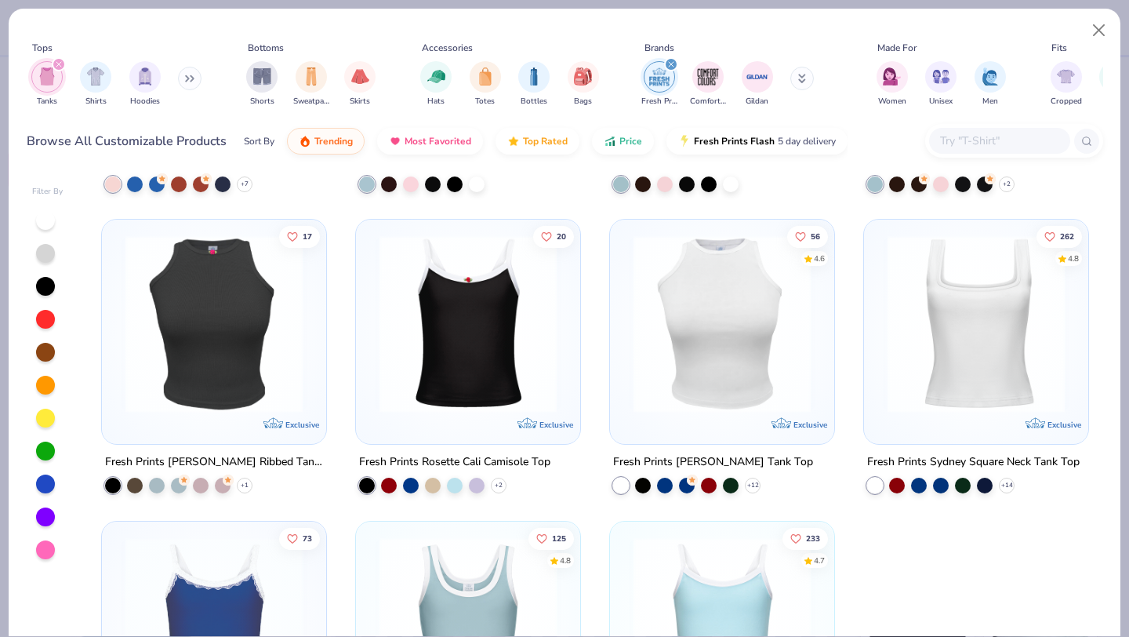
scroll to position [982, 0]
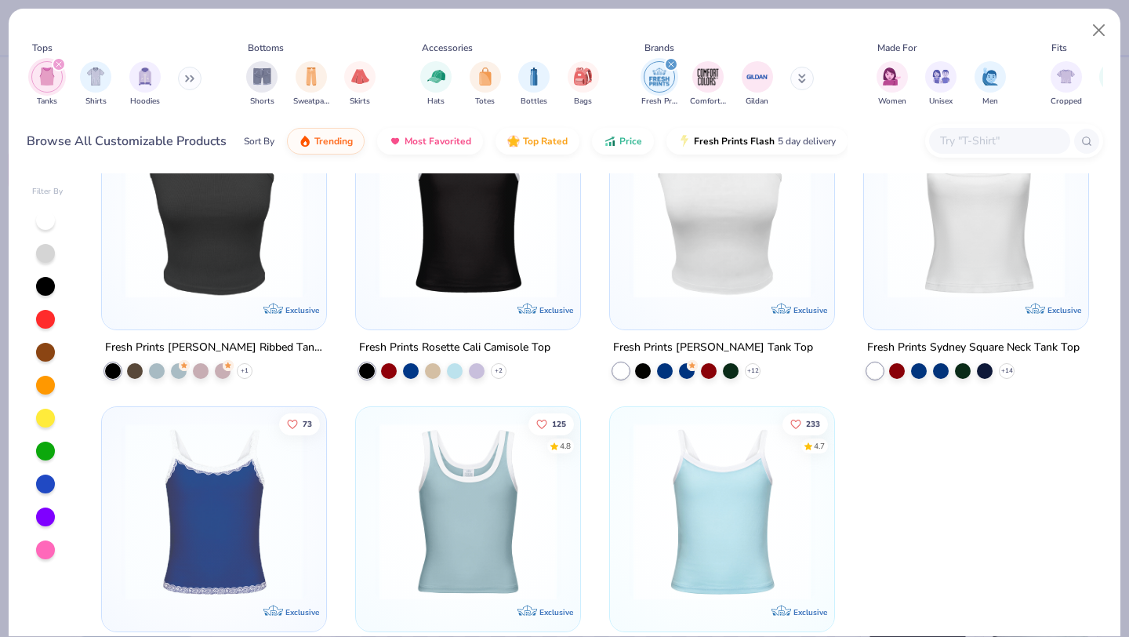
click at [965, 275] on img at bounding box center [976, 209] width 193 height 177
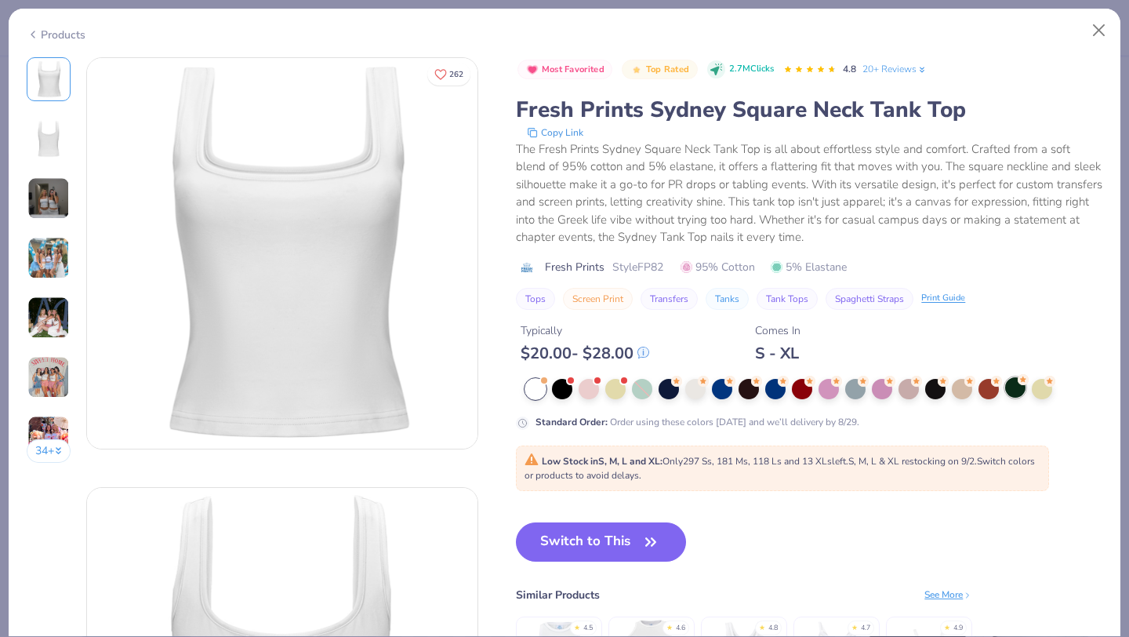
click at [1015, 386] on div at bounding box center [1015, 387] width 20 height 20
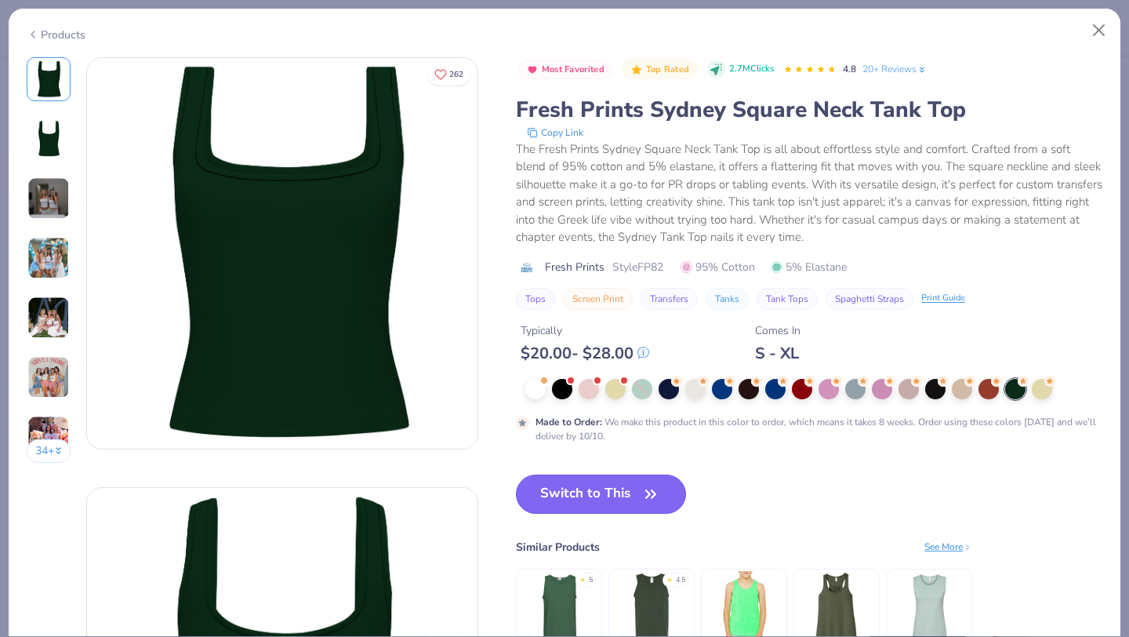
click at [609, 501] on button "Switch to This" at bounding box center [601, 493] width 170 height 39
type input "50"
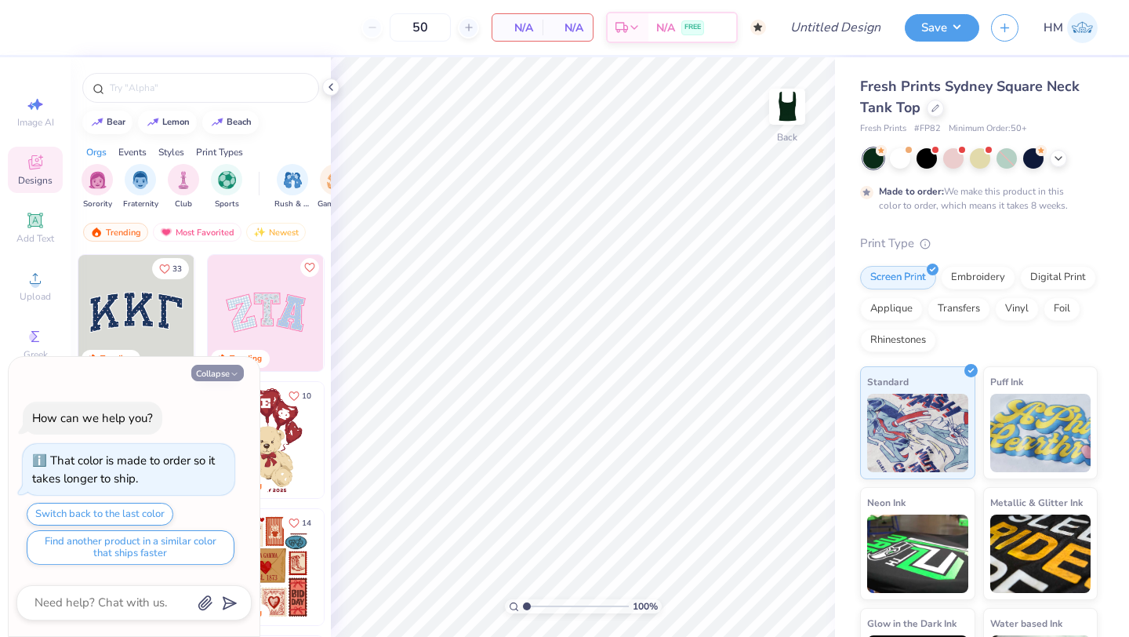
click at [208, 376] on button "Collapse" at bounding box center [217, 373] width 53 height 16
type textarea "x"
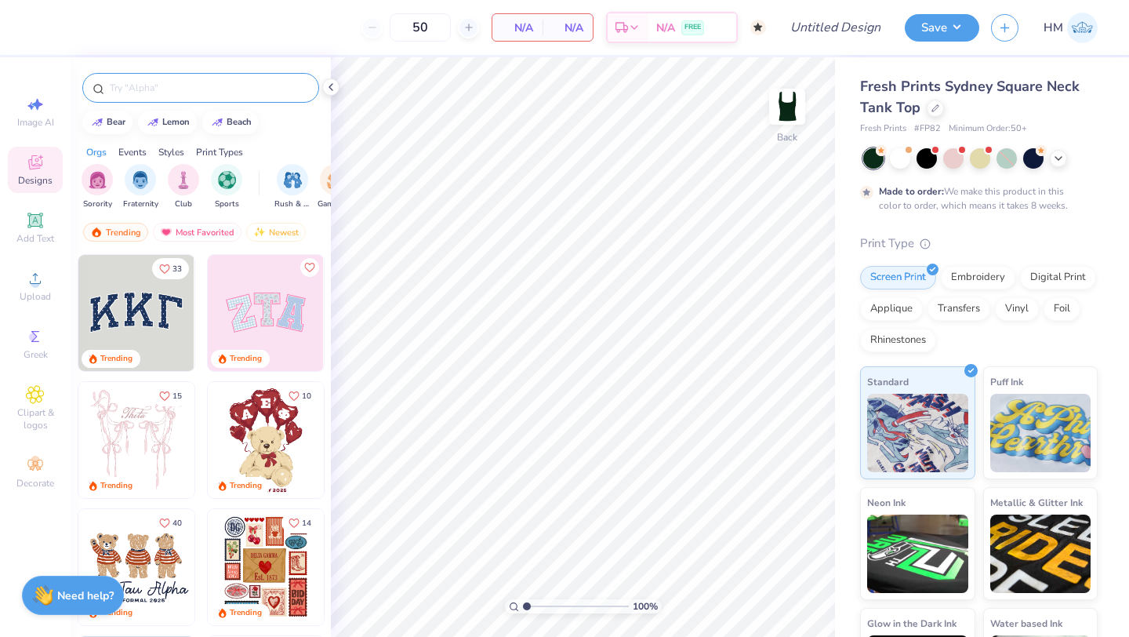
click at [127, 82] on input "text" at bounding box center [208, 88] width 201 height 16
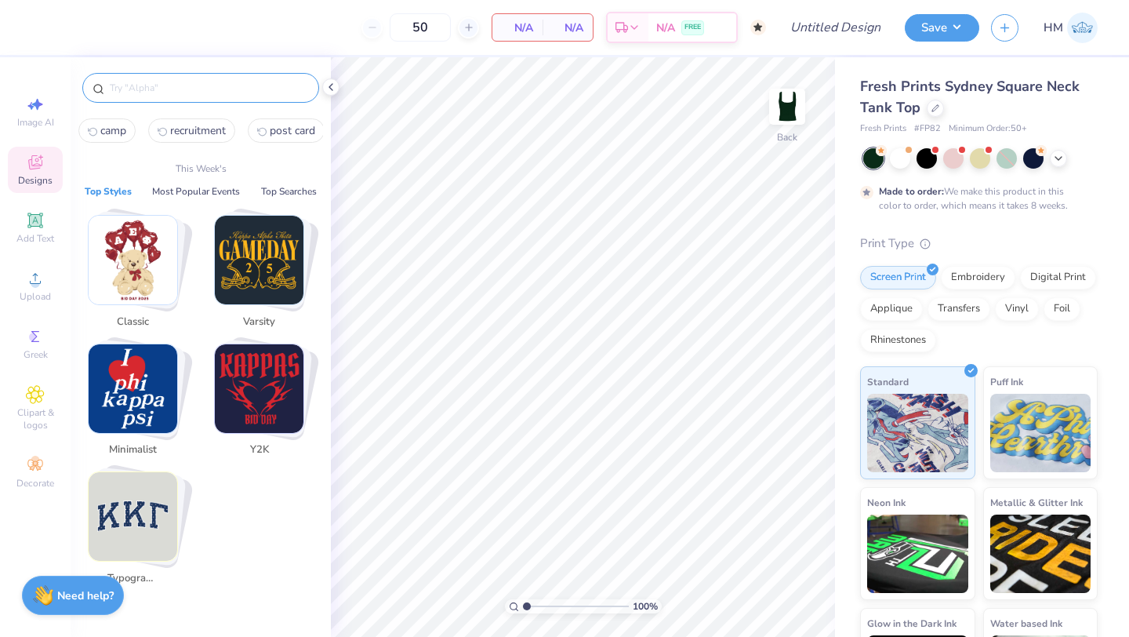
click at [117, 123] on span "camp" at bounding box center [113, 130] width 26 height 15
type input "camp"
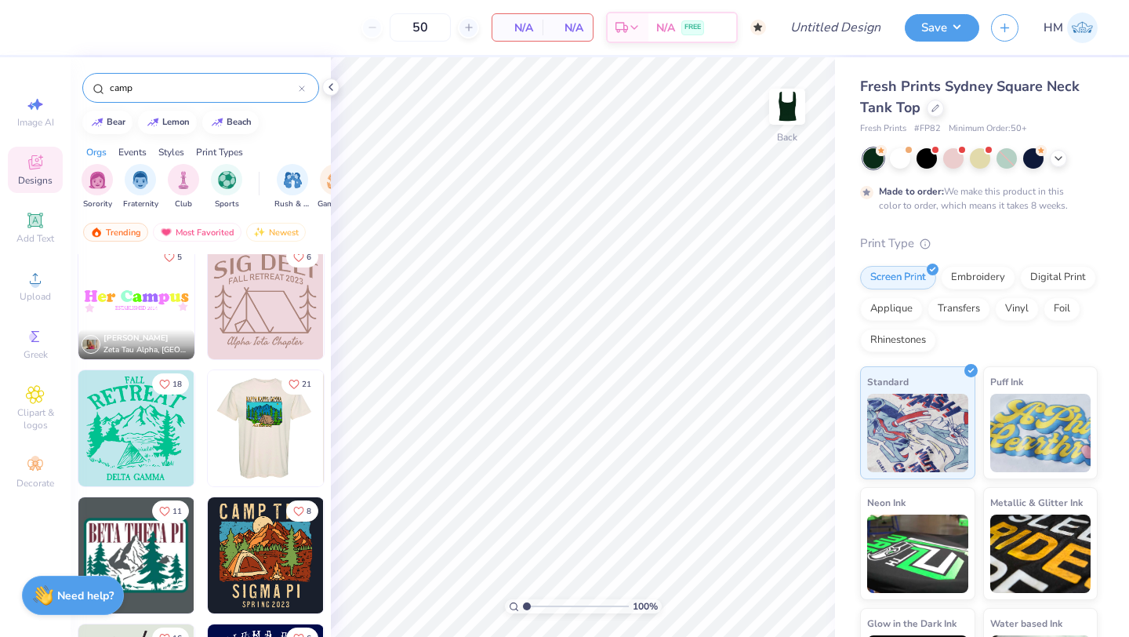
scroll to position [3317, 0]
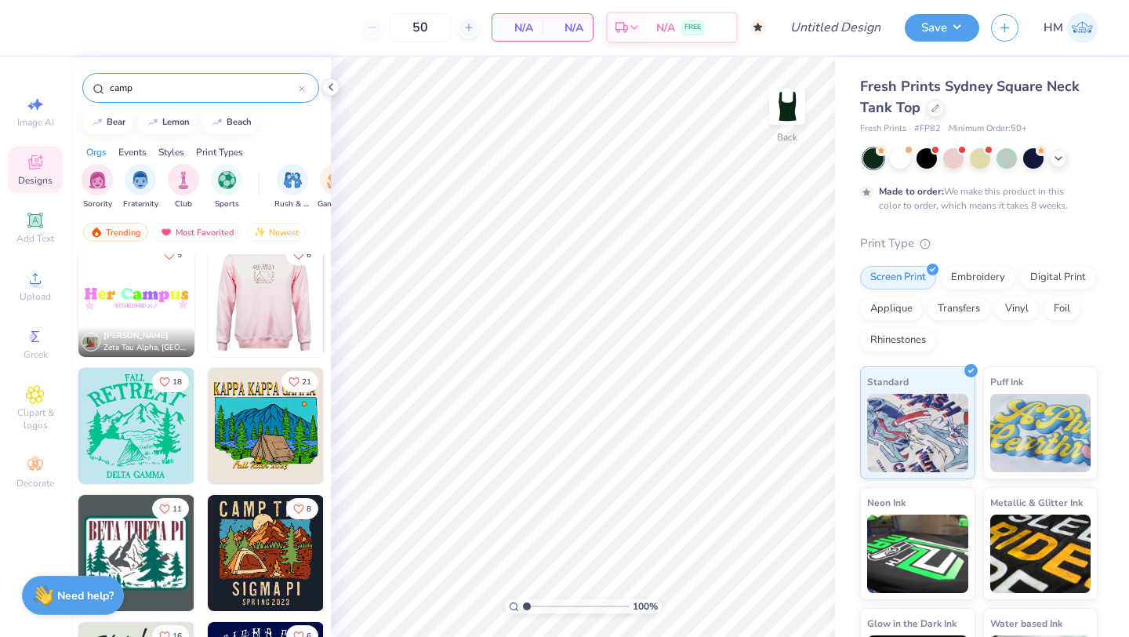
click at [289, 297] on img at bounding box center [265, 299] width 116 height 116
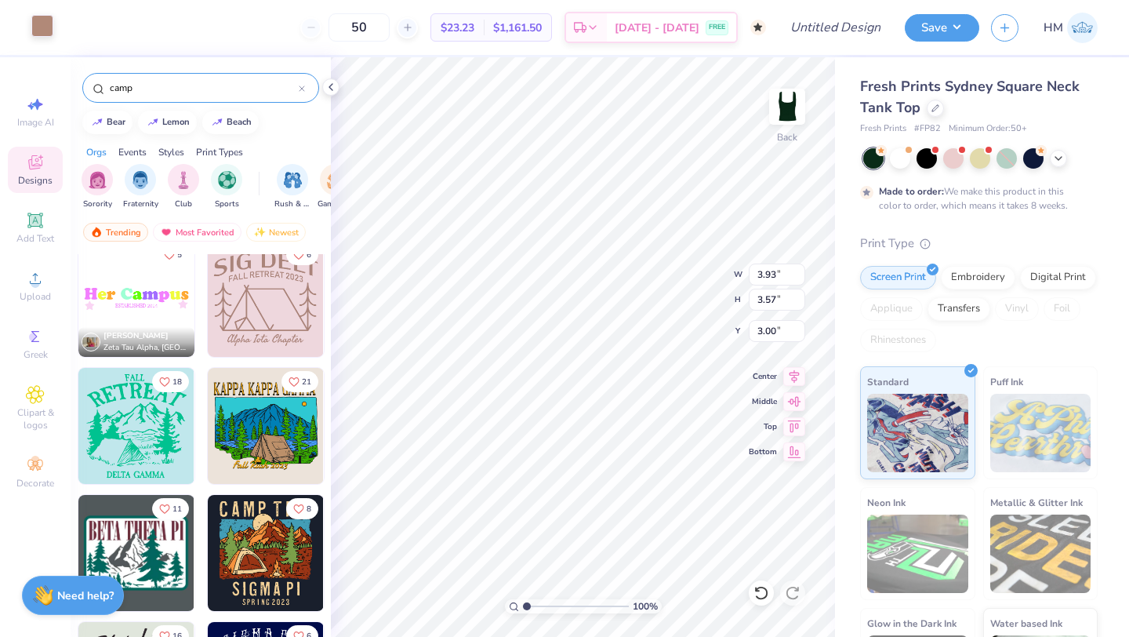
click at [40, 18] on div at bounding box center [42, 26] width 22 height 22
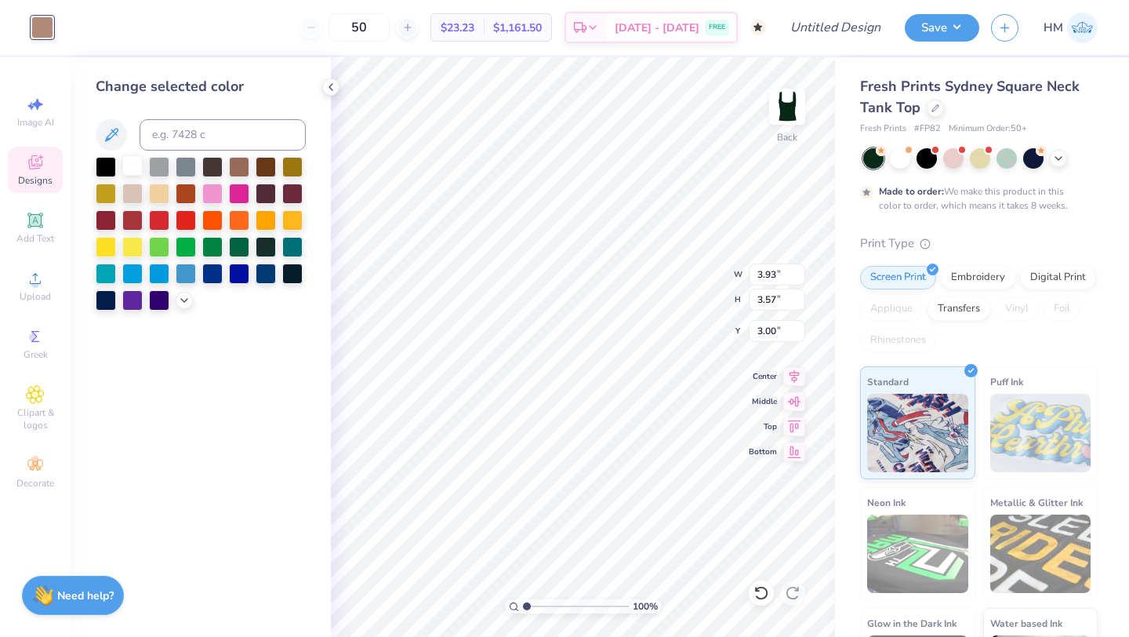
click at [135, 169] on div at bounding box center [132, 165] width 20 height 20
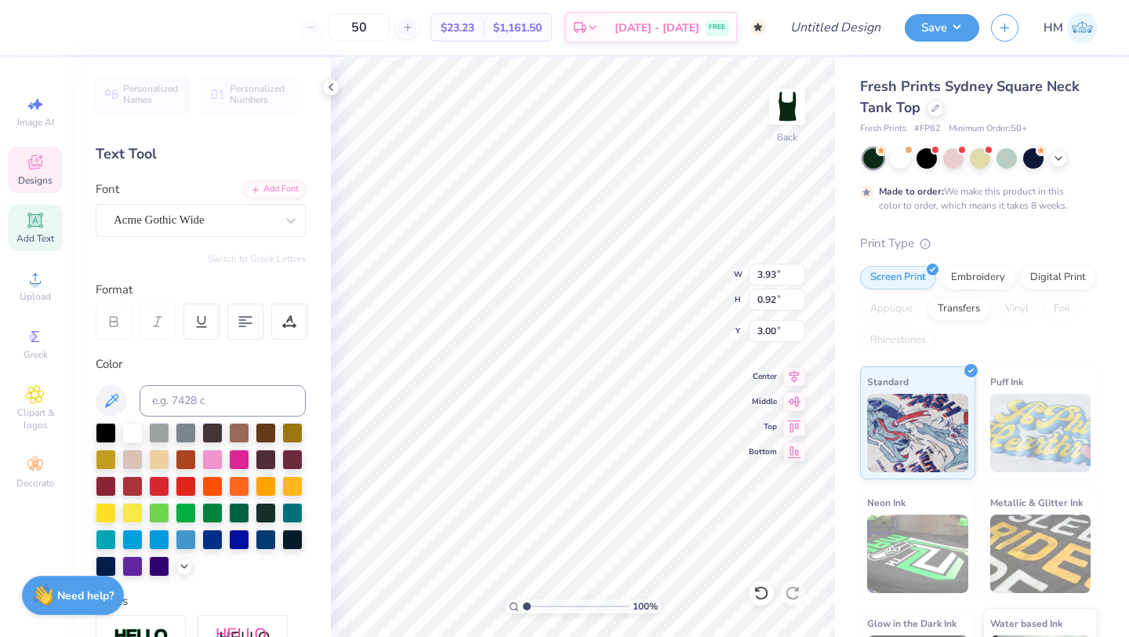
scroll to position [0, 0]
type textarea "S"
type textarea "Phi Mu"
type textarea "SISTERHOOD RETREAT 2025"
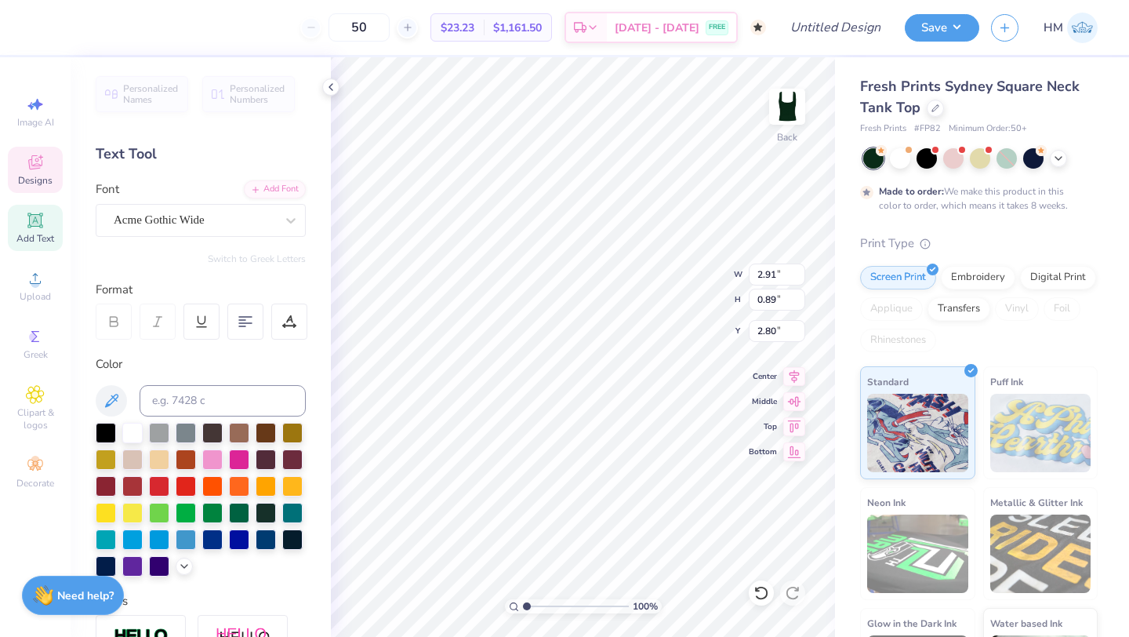
type input "2.80"
type input "2.55"
type input "3.45"
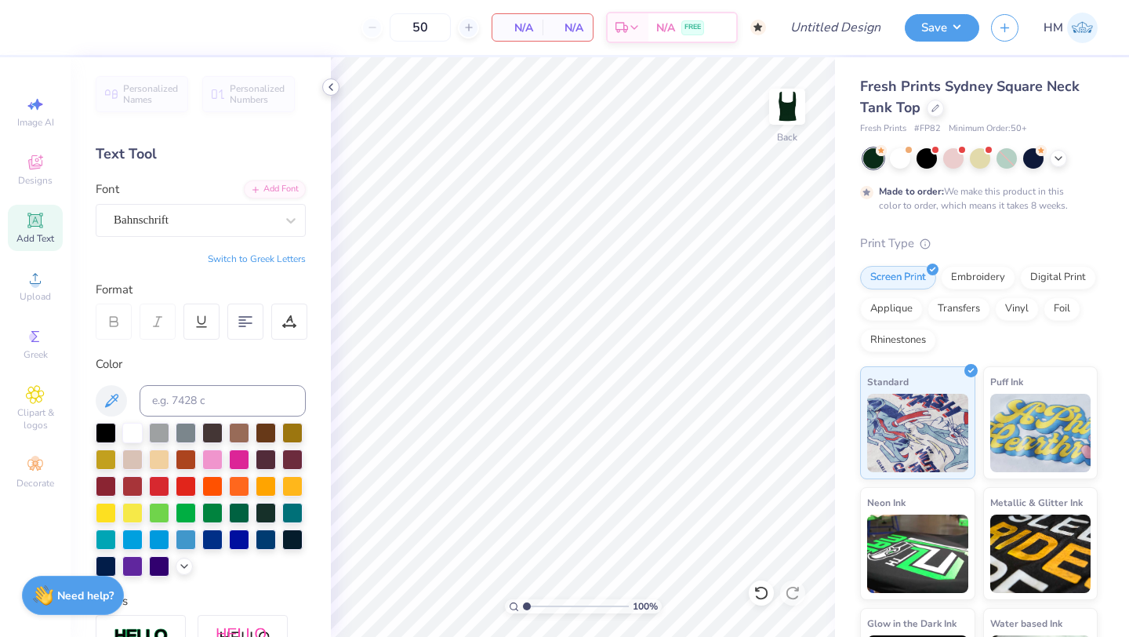
click at [330, 87] on icon at bounding box center [331, 87] width 13 height 13
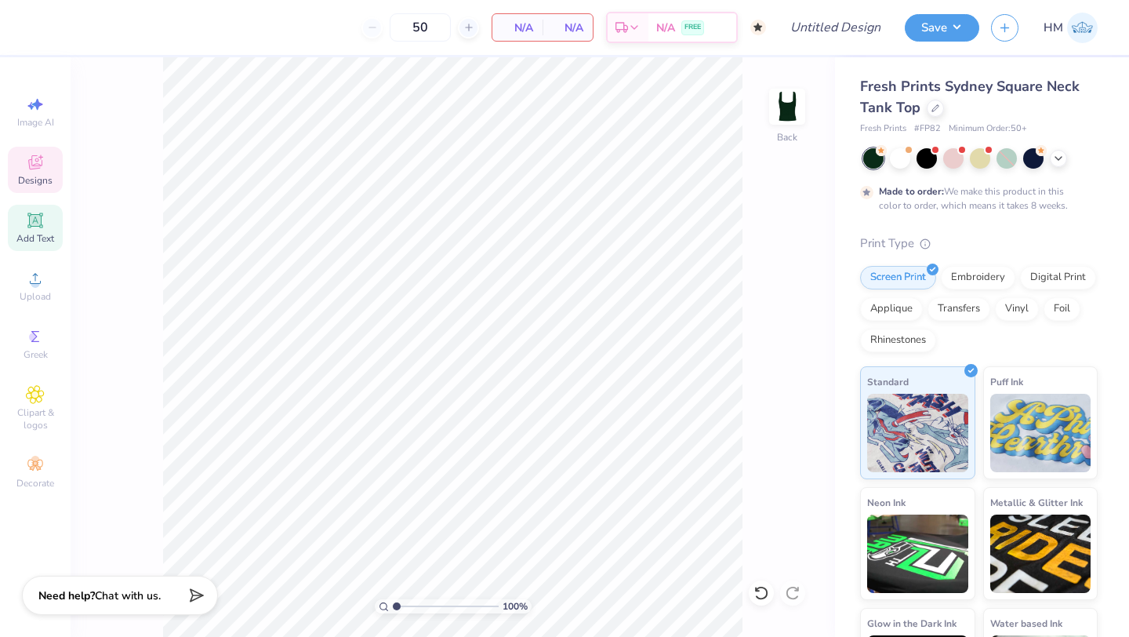
click at [40, 175] on span "Designs" at bounding box center [35, 180] width 34 height 13
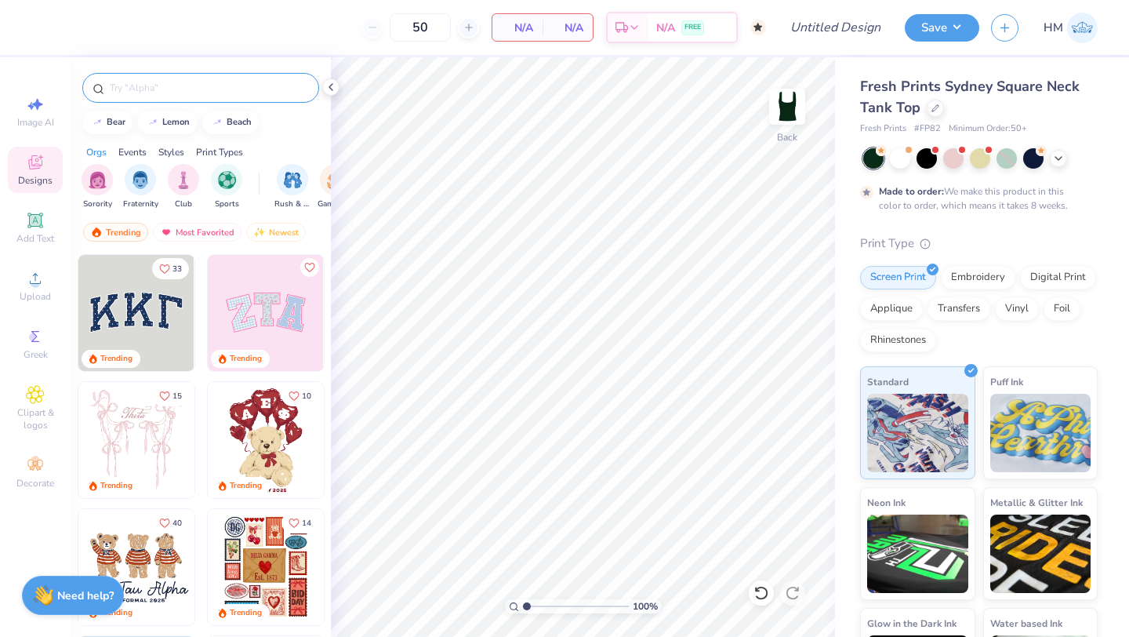
click at [190, 89] on input "text" at bounding box center [208, 88] width 201 height 16
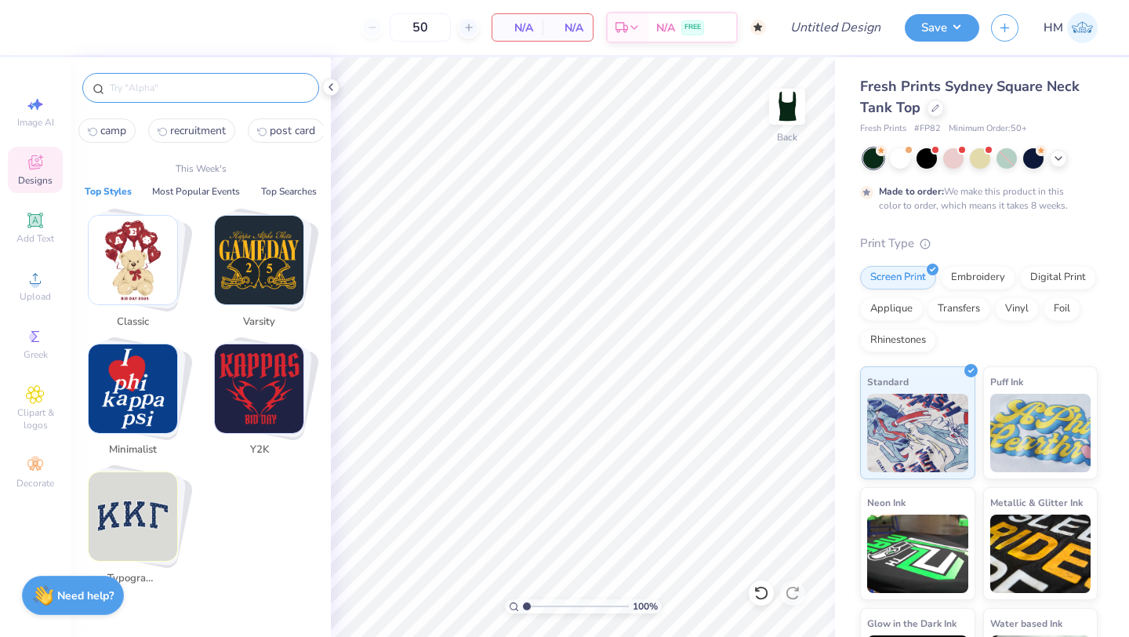
click at [123, 132] on span "camp" at bounding box center [113, 130] width 26 height 15
type input "camp"
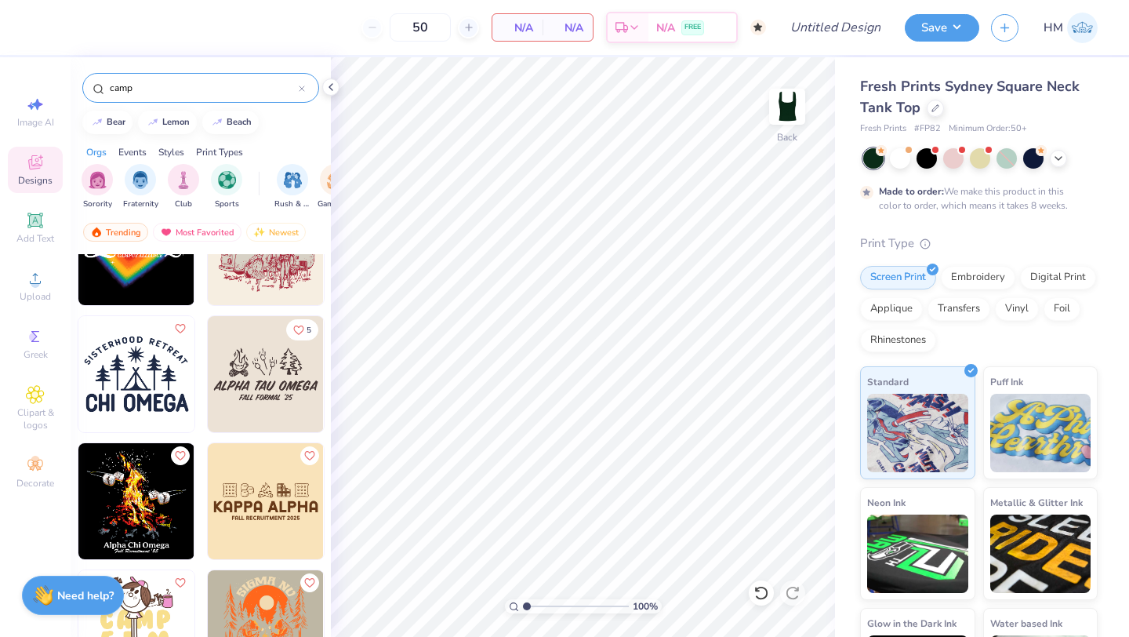
scroll to position [1589, 0]
click at [270, 387] on img at bounding box center [266, 375] width 116 height 116
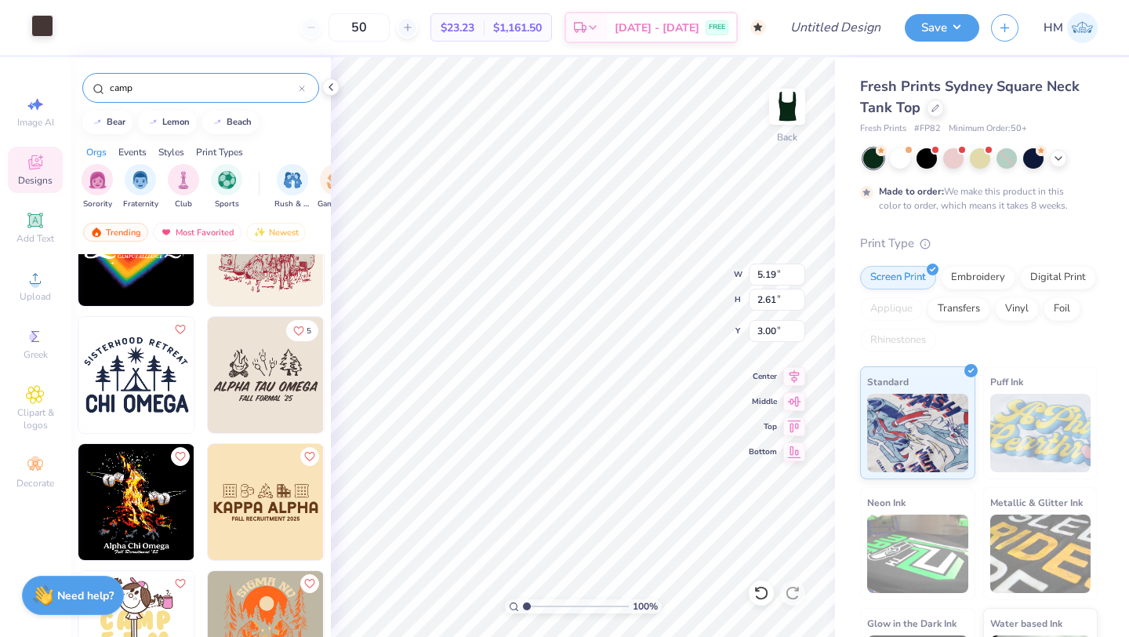
click at [38, 19] on div at bounding box center [42, 26] width 22 height 22
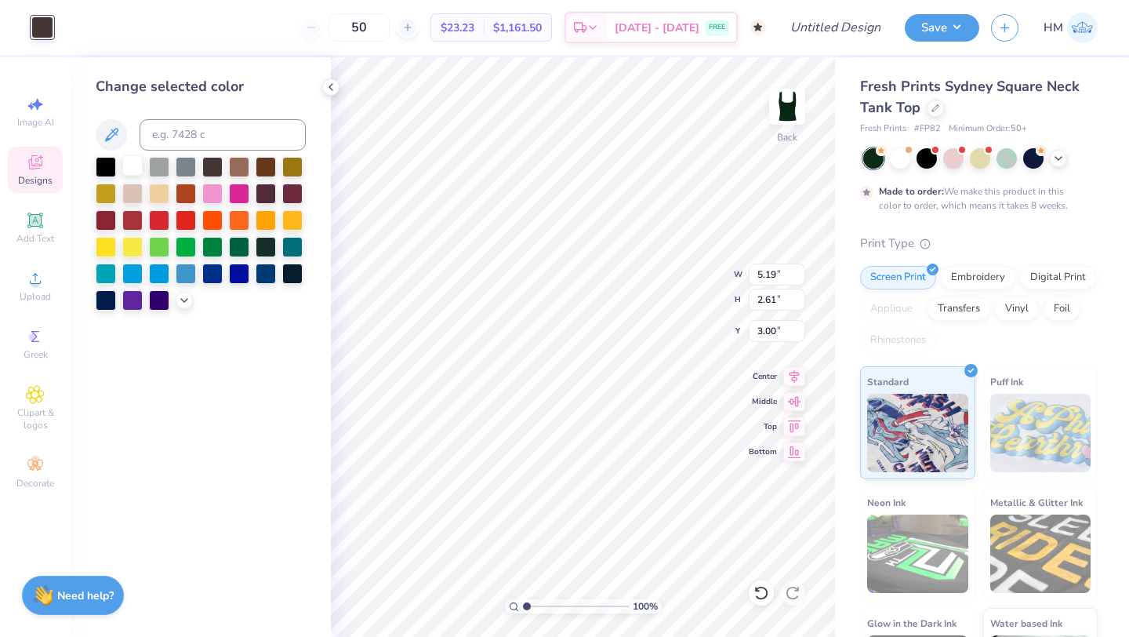
click at [122, 165] on div at bounding box center [132, 165] width 20 height 20
click at [129, 165] on div at bounding box center [132, 165] width 20 height 20
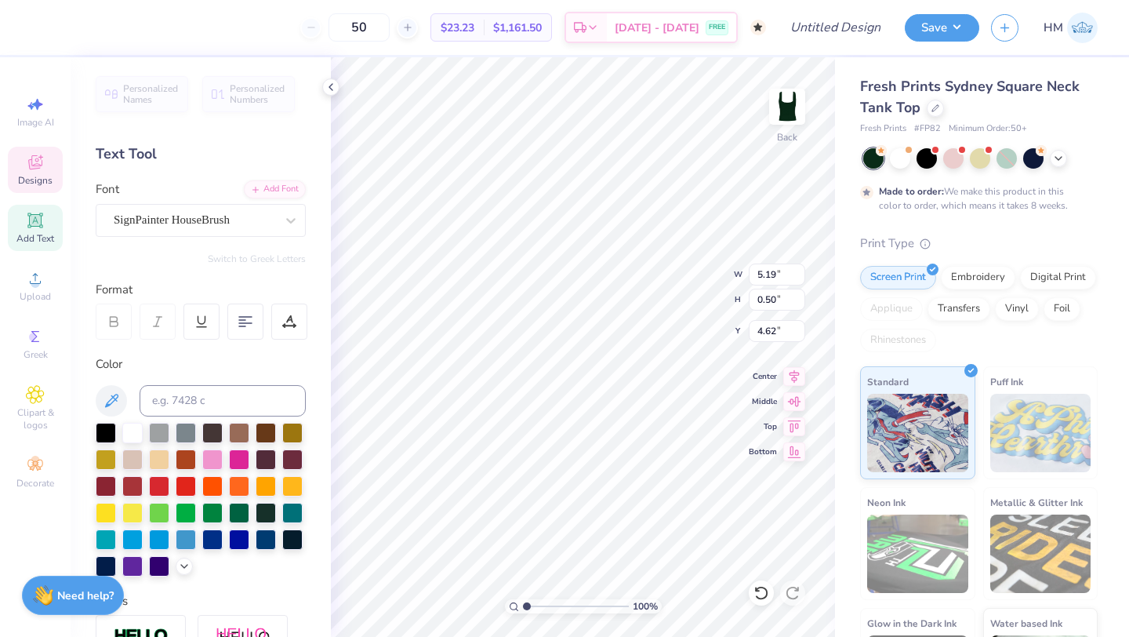
scroll to position [0, 0]
type textarea "a"
type textarea "S"
type textarea "PHI MU"
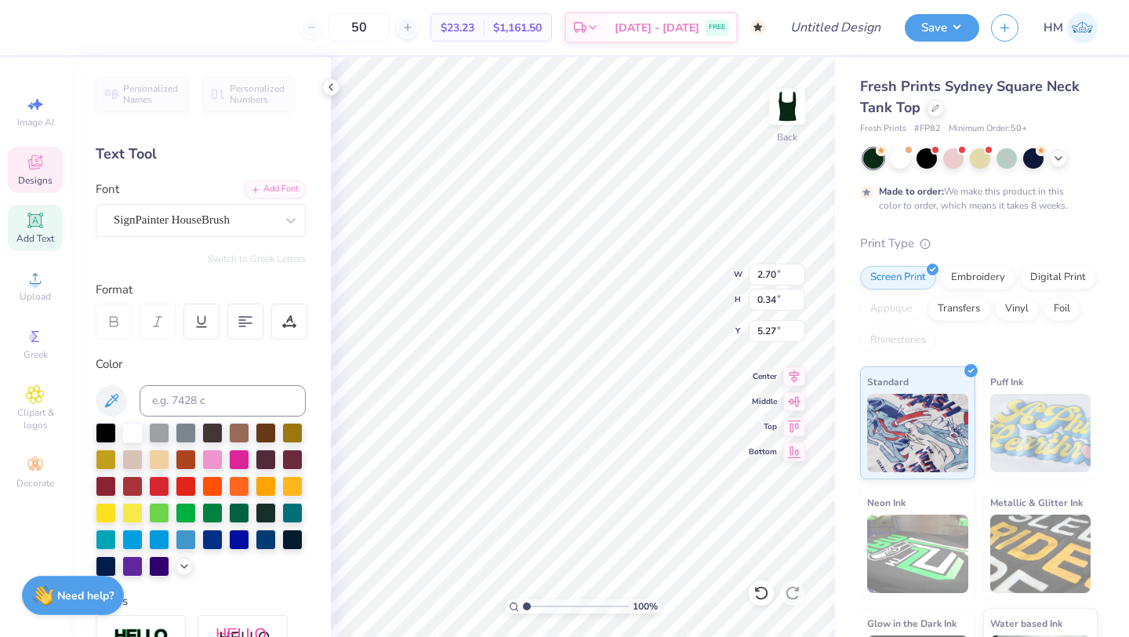
type textarea "SISTERHOOD RETREAT '25"
click at [390, 31] on input "50" at bounding box center [359, 27] width 61 height 28
type input "80"
